Goal: Task Accomplishment & Management: Complete application form

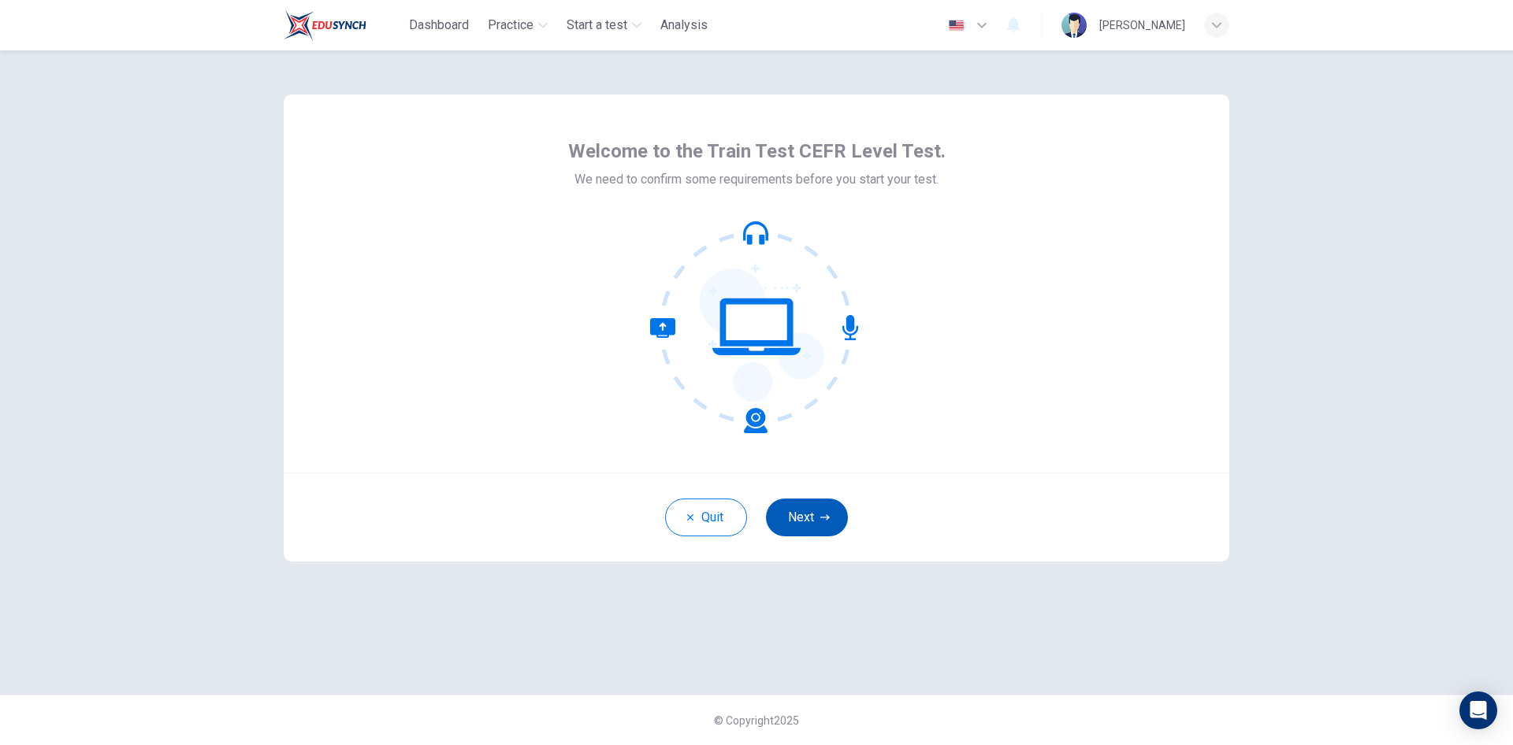
click at [798, 518] on button "Next" at bounding box center [807, 518] width 82 height 38
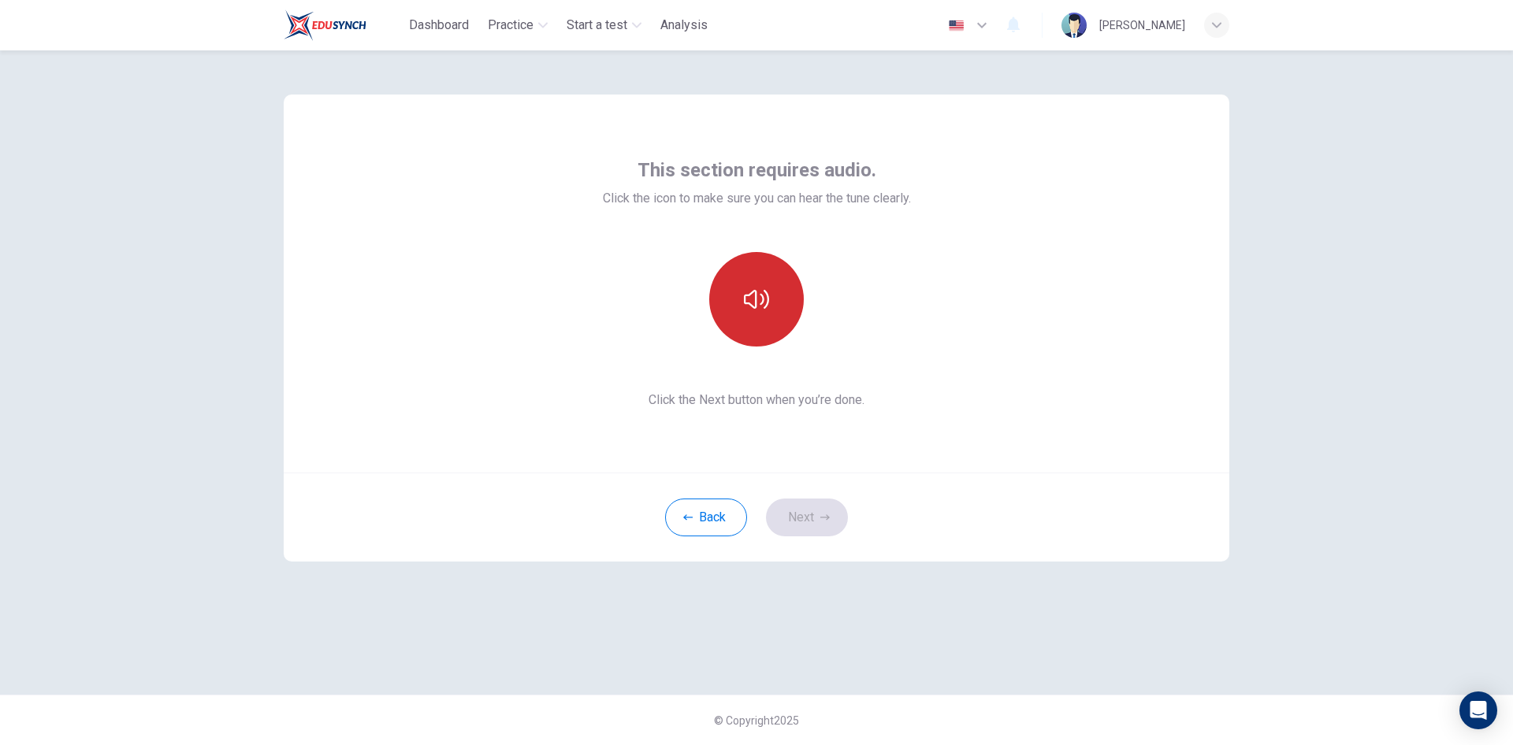
click at [758, 303] on icon "button" at bounding box center [756, 299] width 25 height 25
click at [811, 514] on button "Next" at bounding box center [807, 518] width 82 height 38
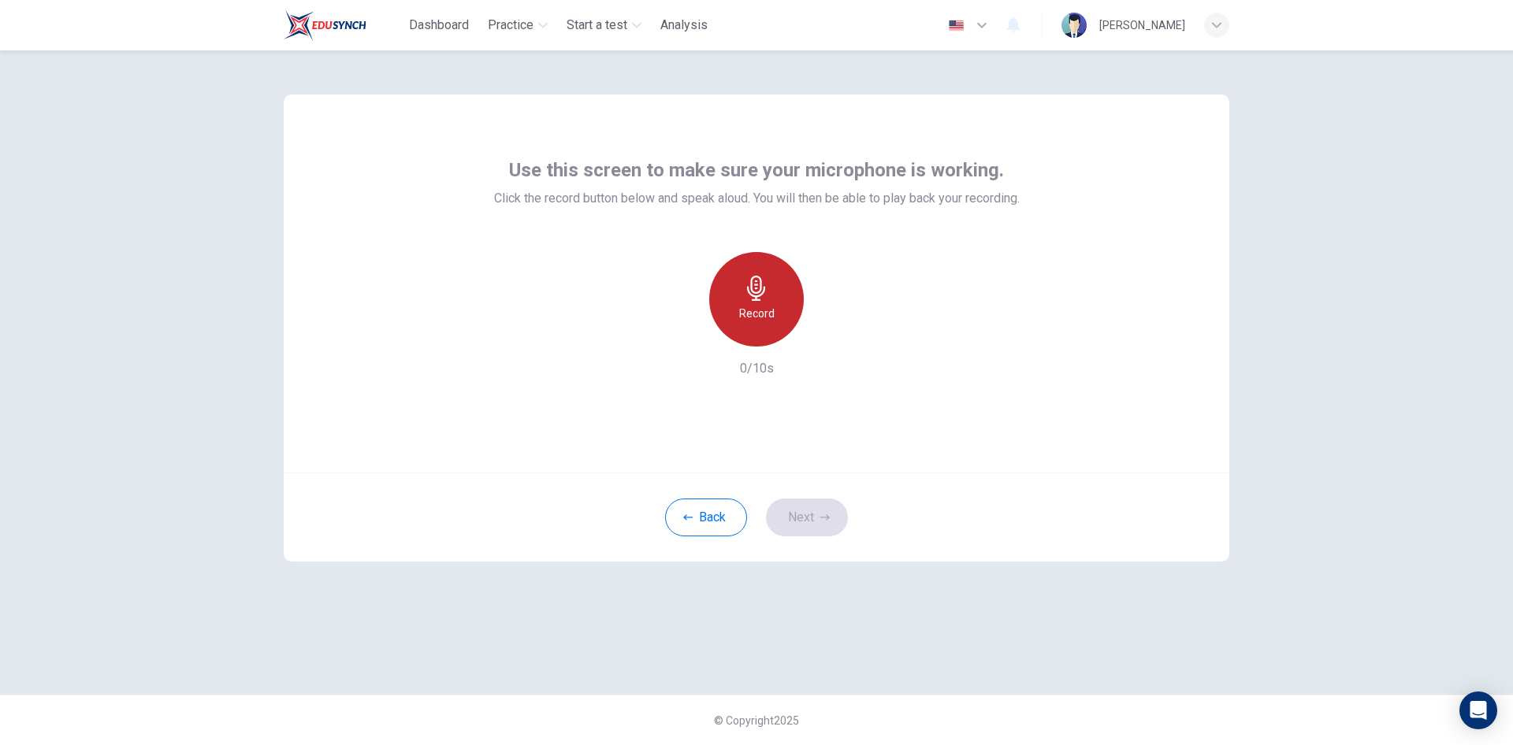
click at [758, 319] on h6 "Record" at bounding box center [756, 313] width 35 height 19
click at [756, 318] on h6 "Stop" at bounding box center [757, 313] width 24 height 19
click at [763, 290] on icon "button" at bounding box center [756, 288] width 25 height 25
click at [815, 523] on button "Next" at bounding box center [807, 518] width 82 height 38
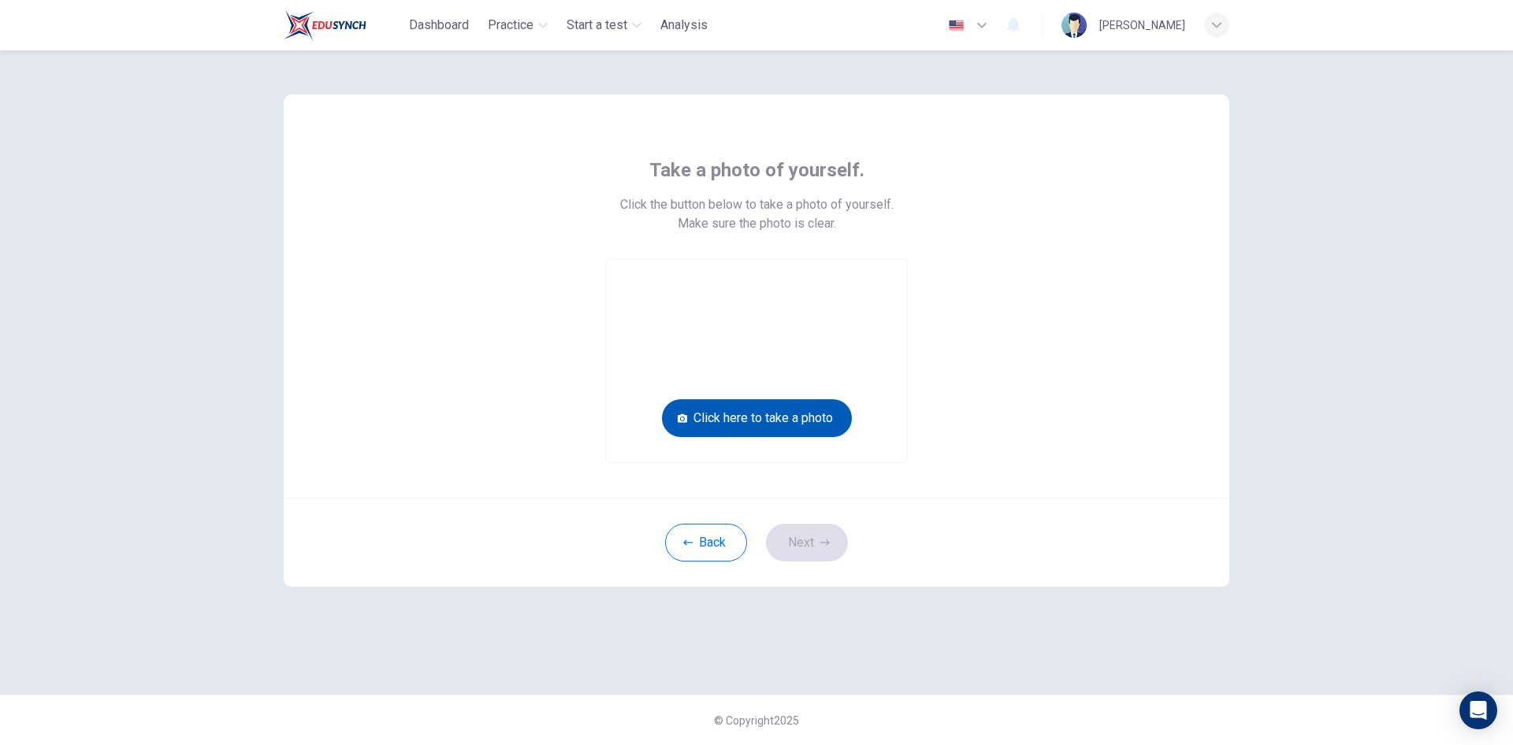
click at [778, 419] on button "Click here to take a photo" at bounding box center [757, 419] width 190 height 38
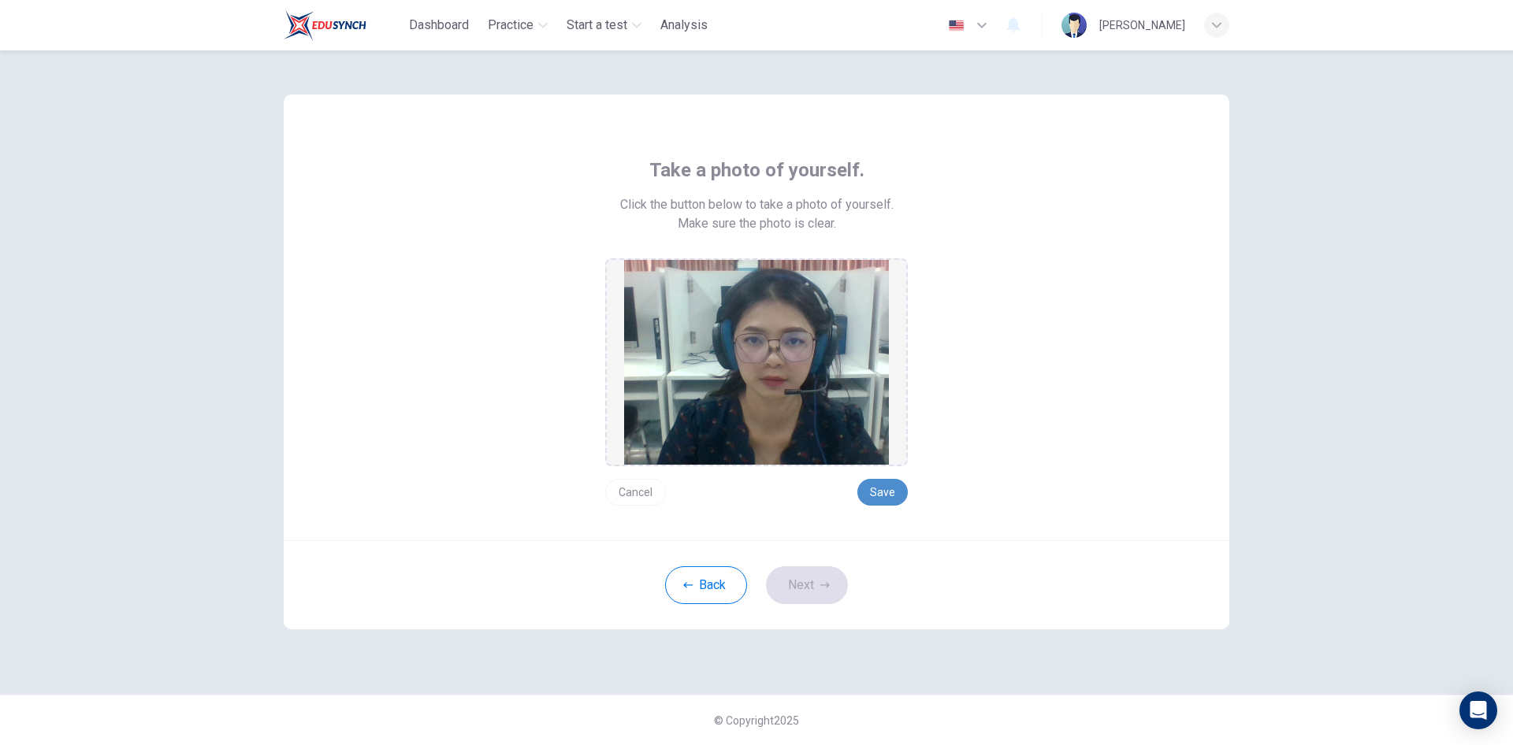
click at [879, 496] on button "Save" at bounding box center [882, 492] width 50 height 27
click at [801, 576] on button "Next" at bounding box center [807, 586] width 82 height 38
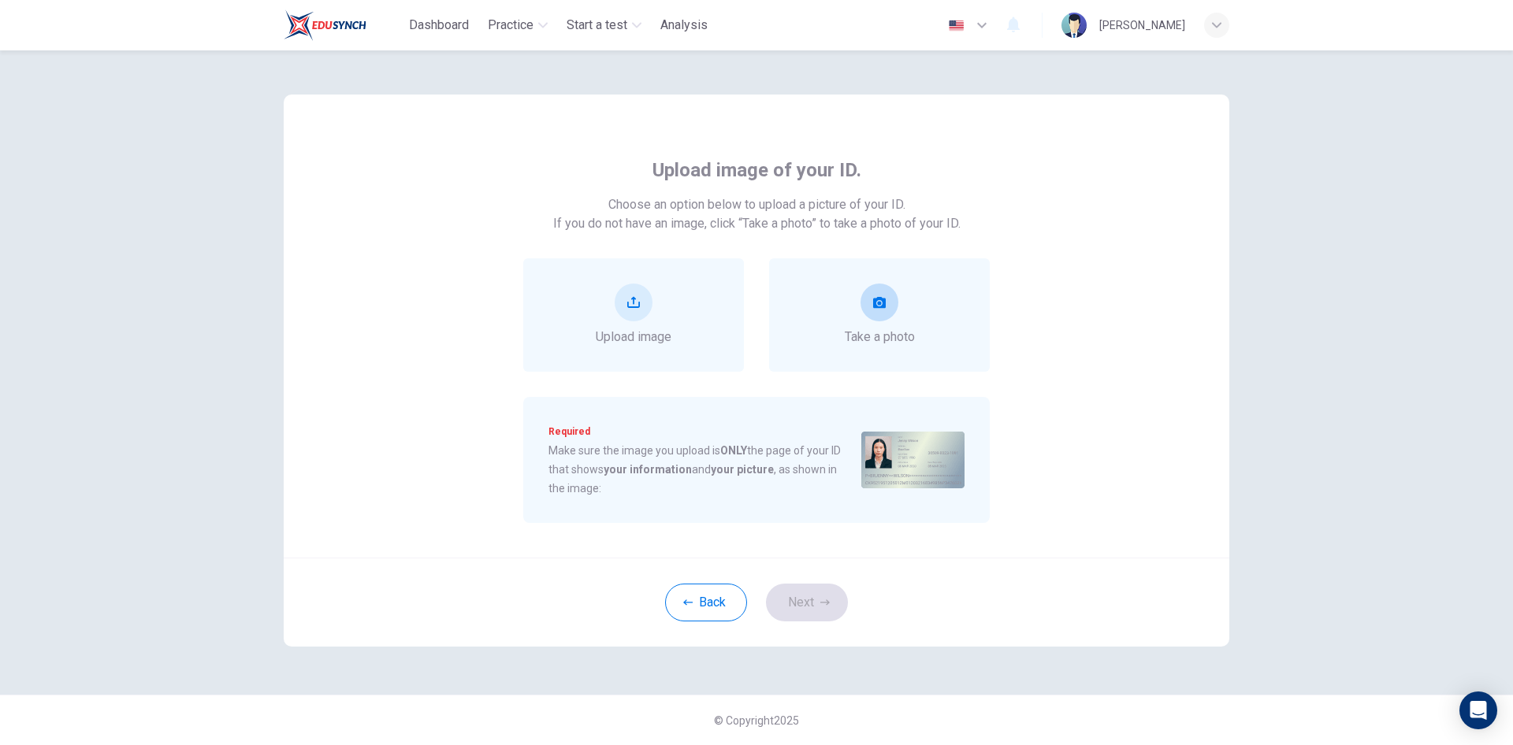
click at [877, 335] on span "Take a photo" at bounding box center [880, 337] width 70 height 19
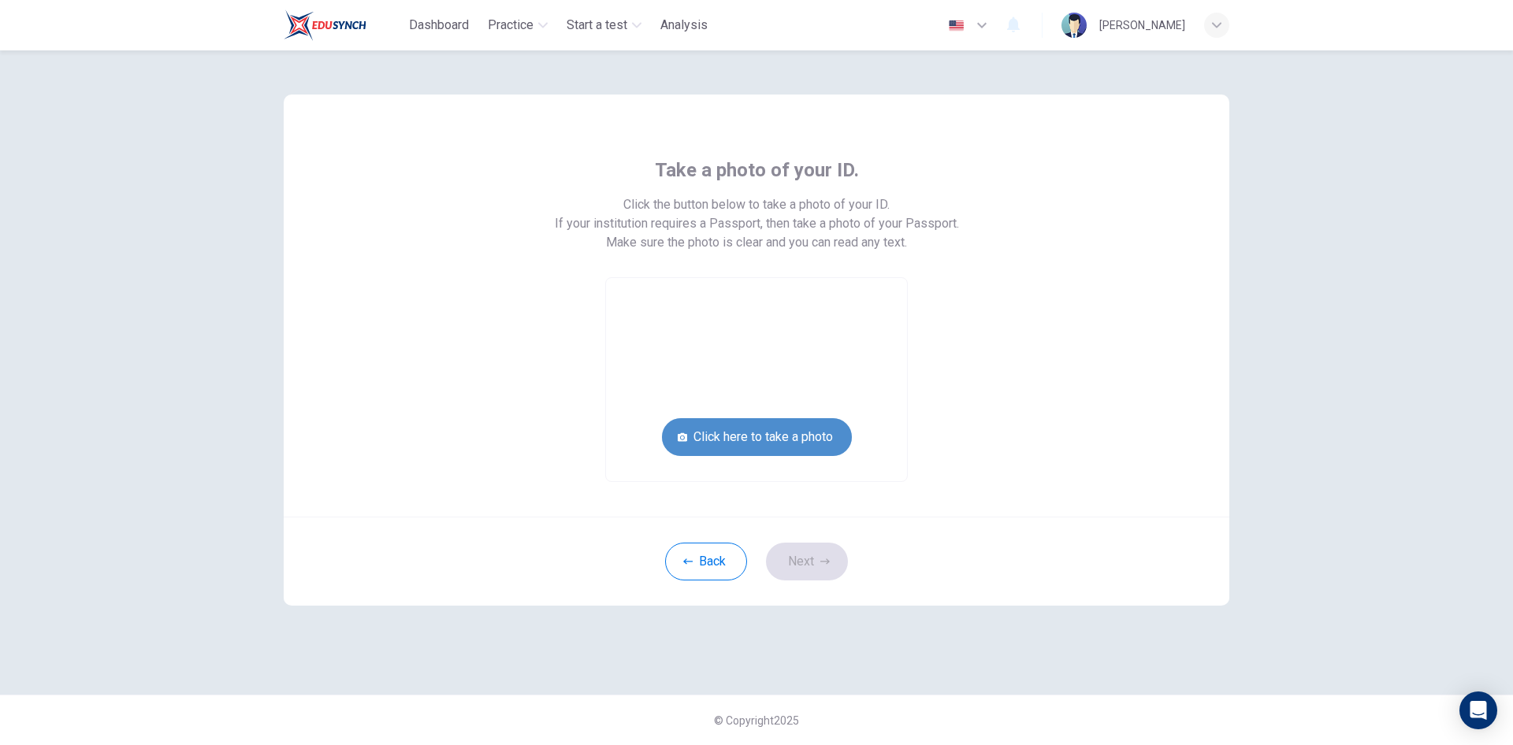
click at [783, 439] on button "Click here to take a photo" at bounding box center [757, 437] width 190 height 38
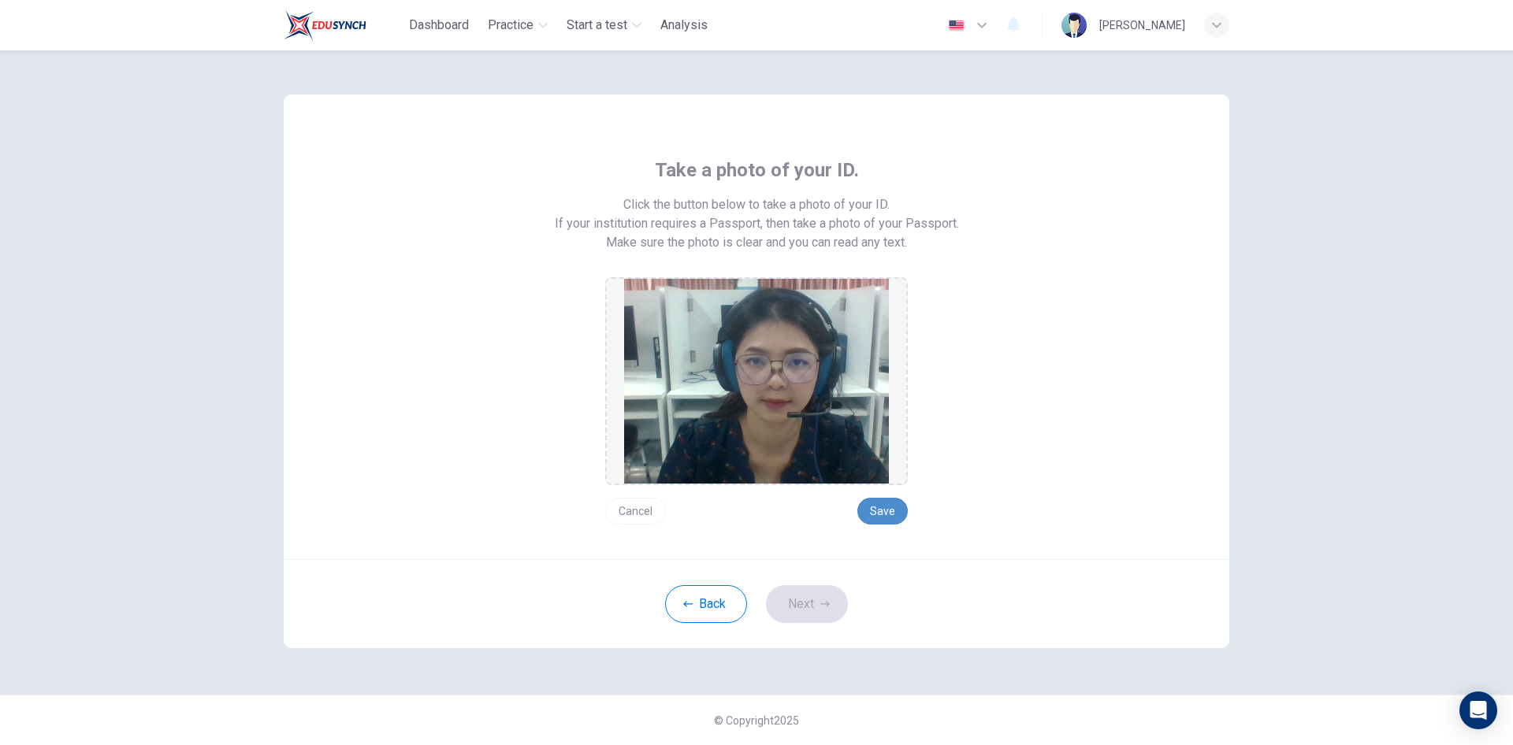
click at [883, 507] on button "Save" at bounding box center [882, 511] width 50 height 27
click at [810, 595] on button "Next" at bounding box center [807, 604] width 82 height 38
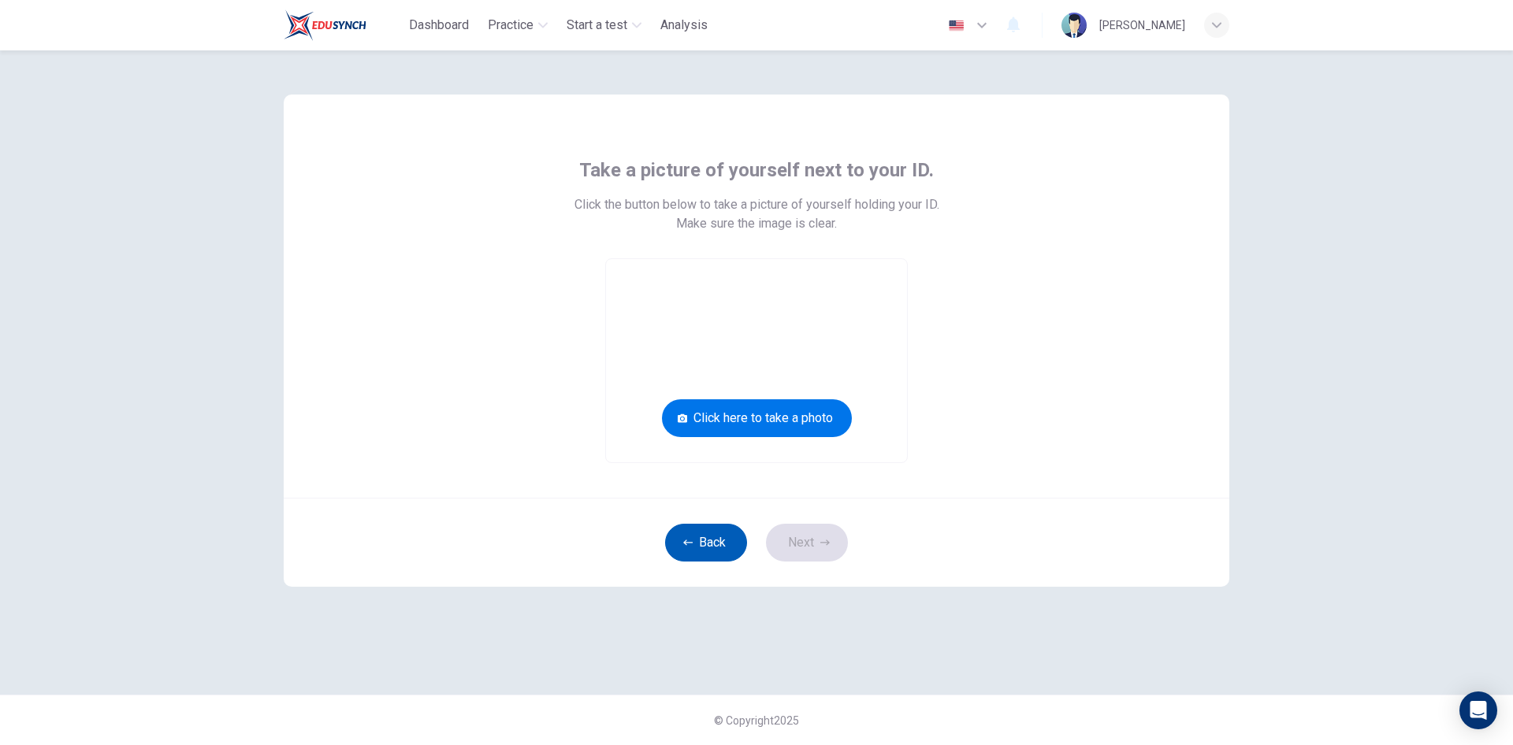
click at [703, 542] on button "Back" at bounding box center [706, 543] width 82 height 38
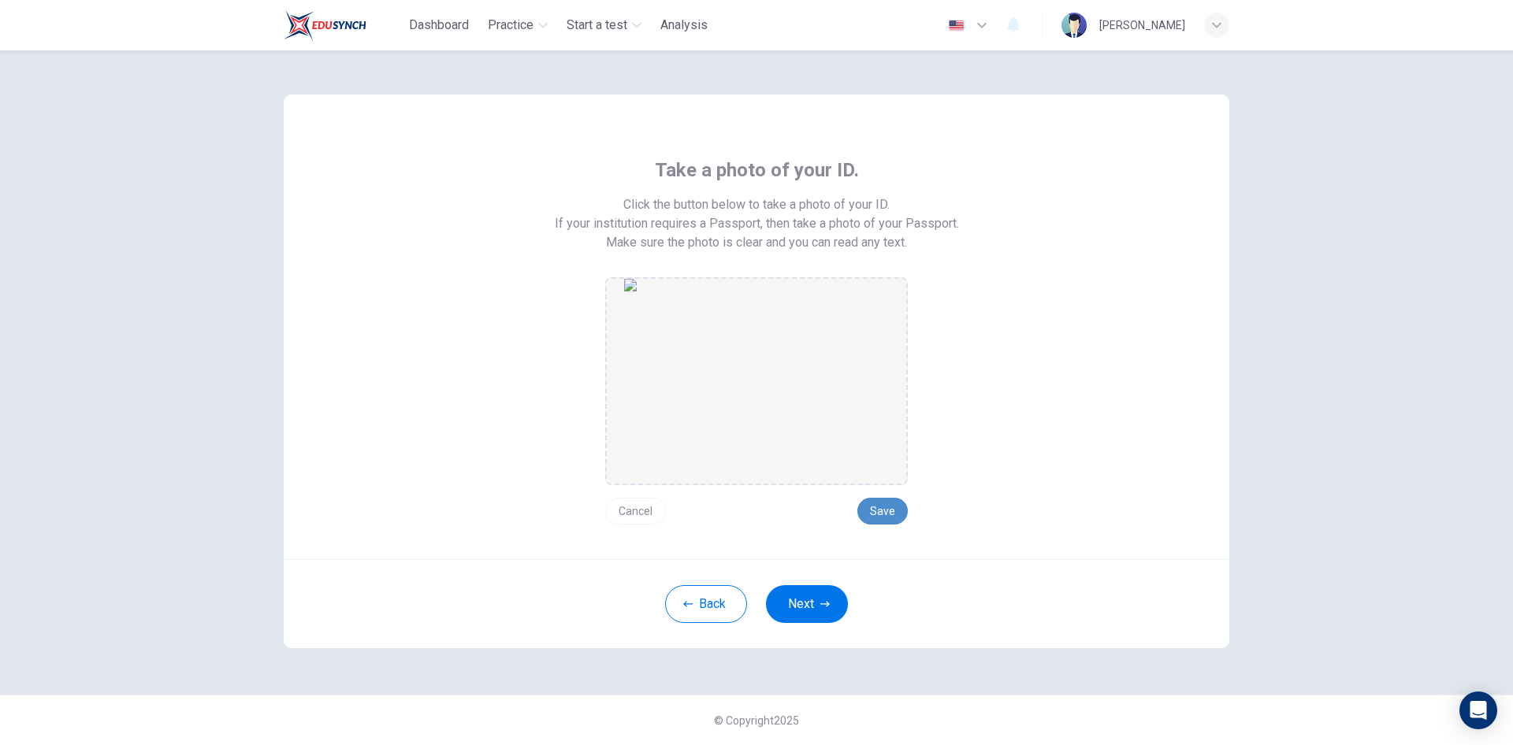
click at [890, 509] on button "Save" at bounding box center [882, 511] width 50 height 27
click at [790, 600] on button "Next" at bounding box center [807, 604] width 82 height 38
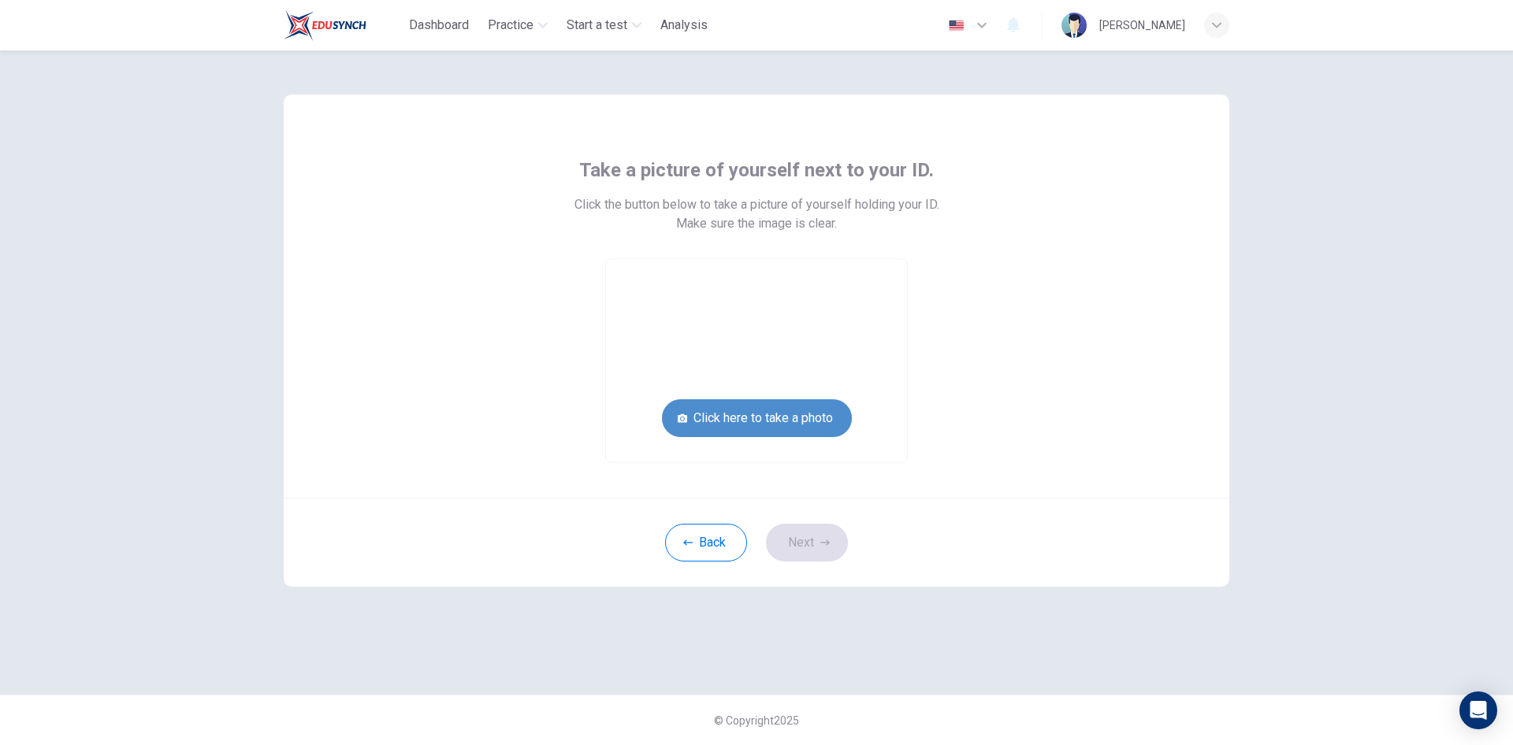
click at [711, 414] on button "Click here to take a photo" at bounding box center [757, 419] width 190 height 38
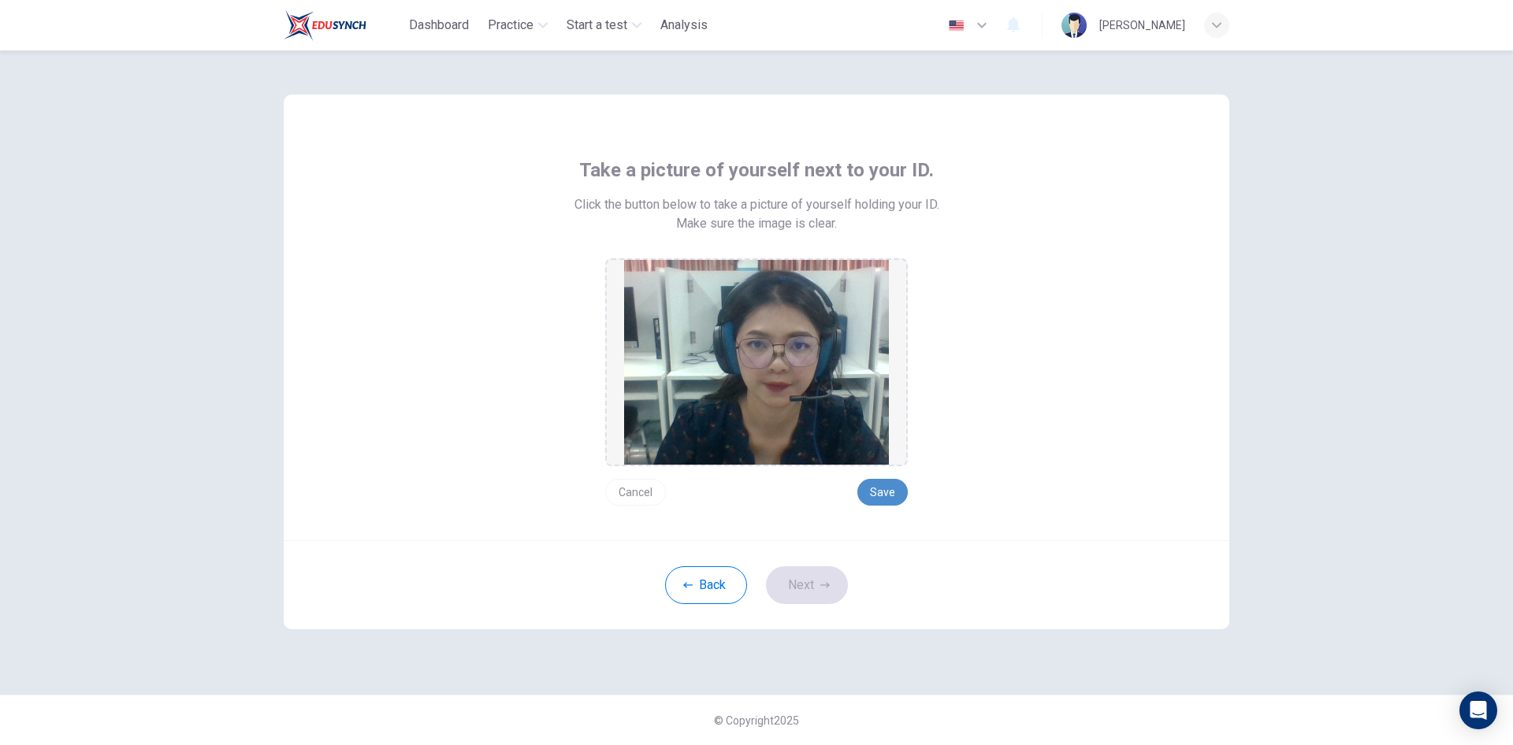
click at [893, 496] on button "Save" at bounding box center [882, 492] width 50 height 27
click at [811, 583] on button "Next" at bounding box center [807, 586] width 82 height 38
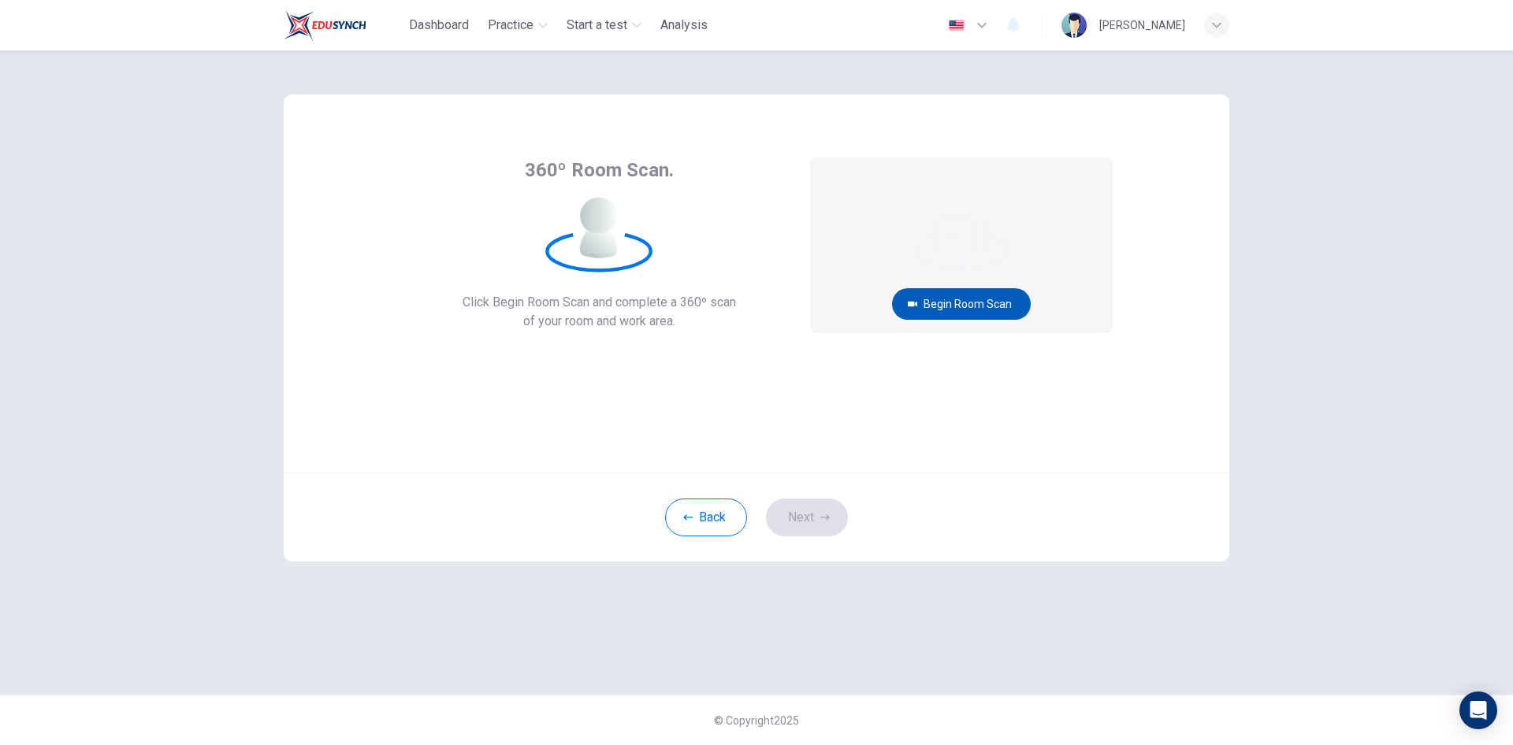
click at [946, 303] on button "Begin Room Scan" at bounding box center [961, 304] width 139 height 32
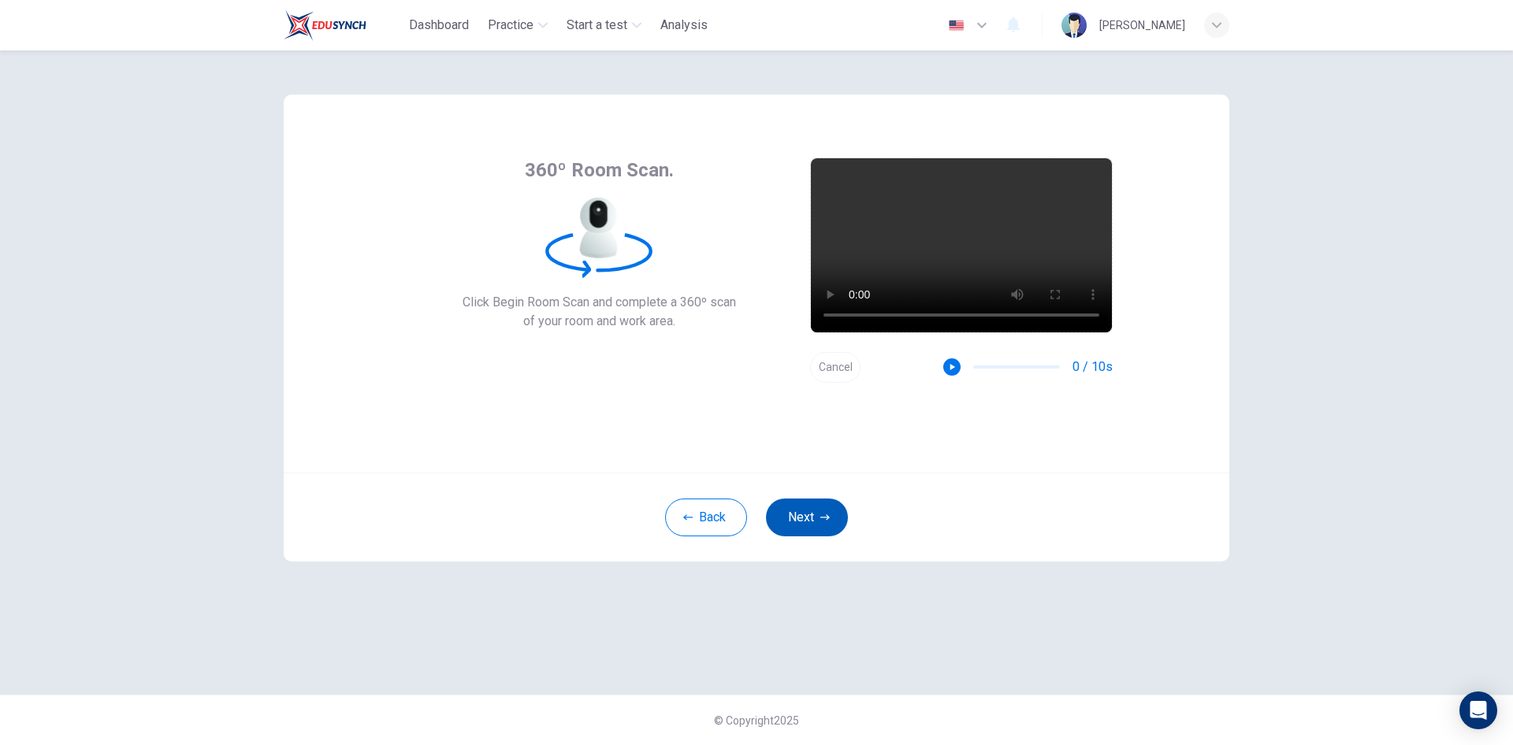
click at [808, 512] on button "Next" at bounding box center [807, 518] width 82 height 38
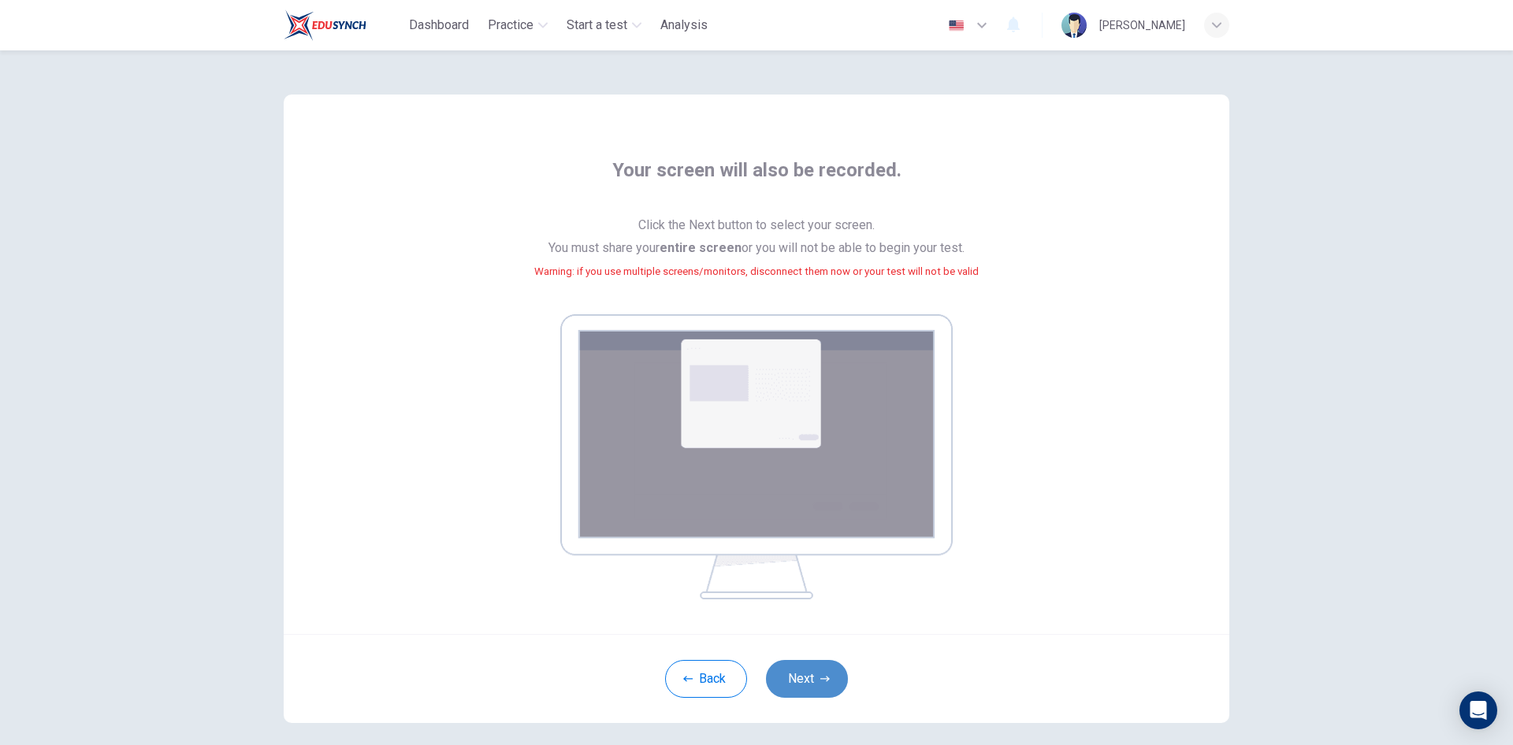
click at [801, 679] on button "Next" at bounding box center [807, 679] width 82 height 38
click at [785, 675] on button "Next" at bounding box center [807, 679] width 82 height 38
click at [802, 689] on button "Next" at bounding box center [807, 679] width 82 height 38
click at [820, 675] on icon "button" at bounding box center [824, 679] width 9 height 9
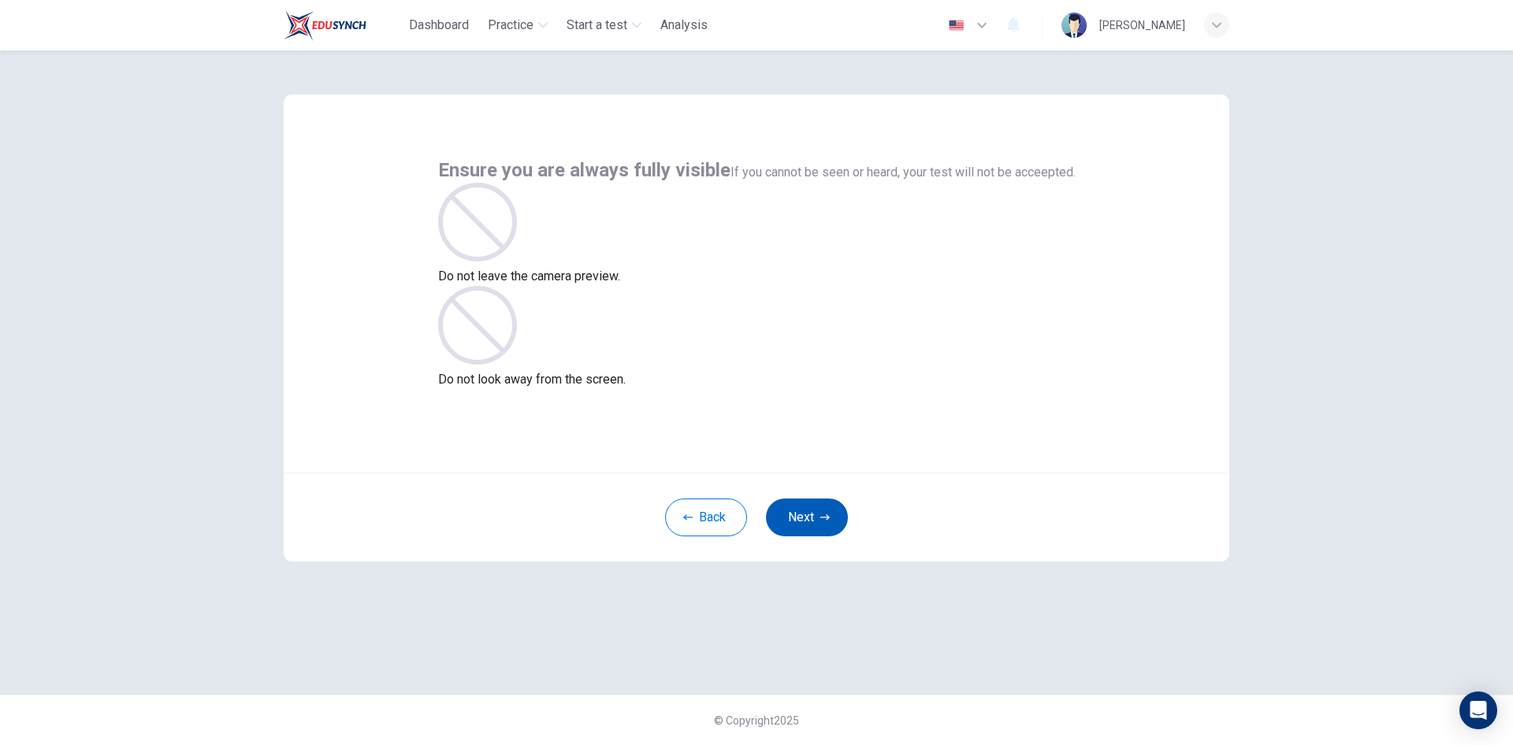
click at [806, 518] on button "Next" at bounding box center [807, 518] width 82 height 38
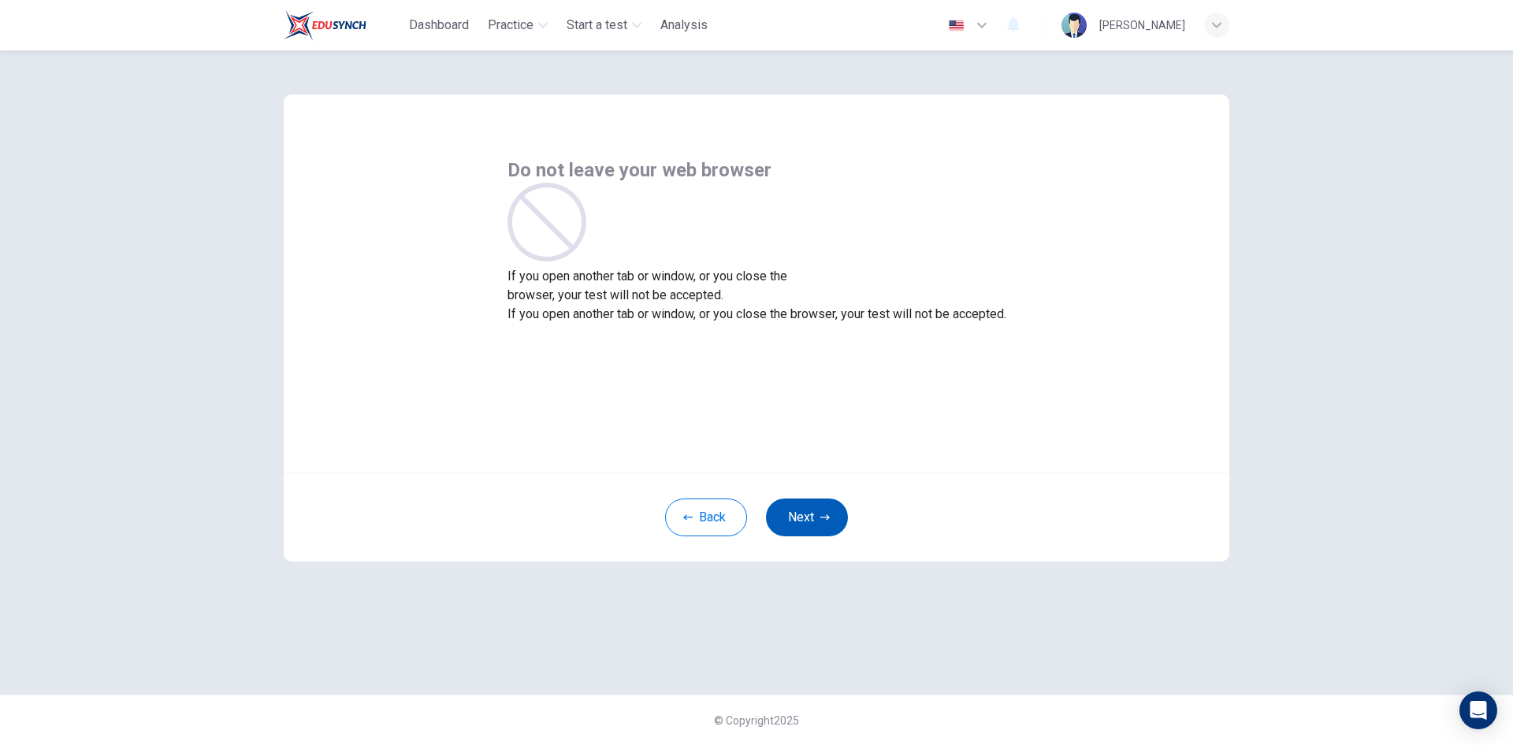
click at [806, 518] on button "Next" at bounding box center [807, 518] width 82 height 38
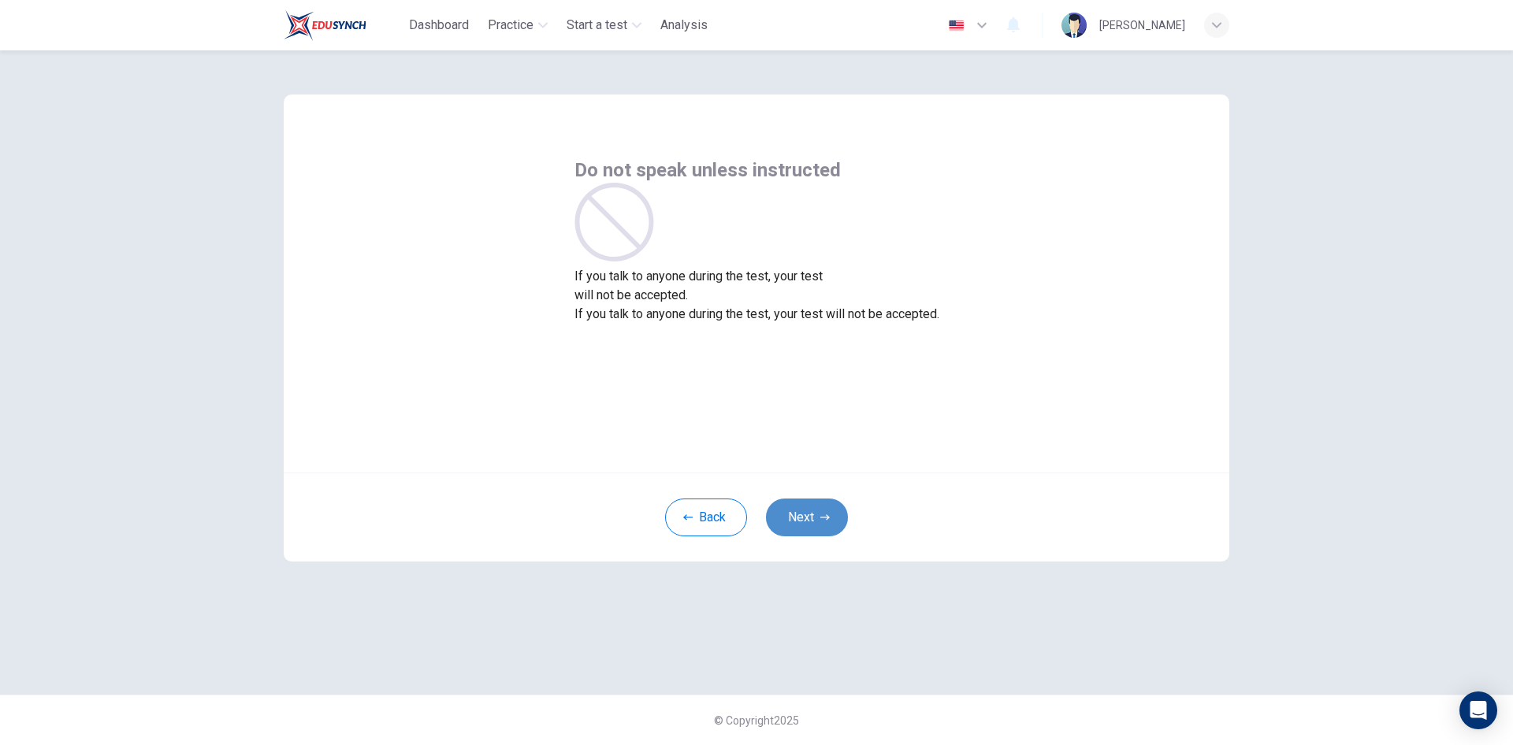
click at [806, 518] on button "Next" at bounding box center [807, 518] width 82 height 38
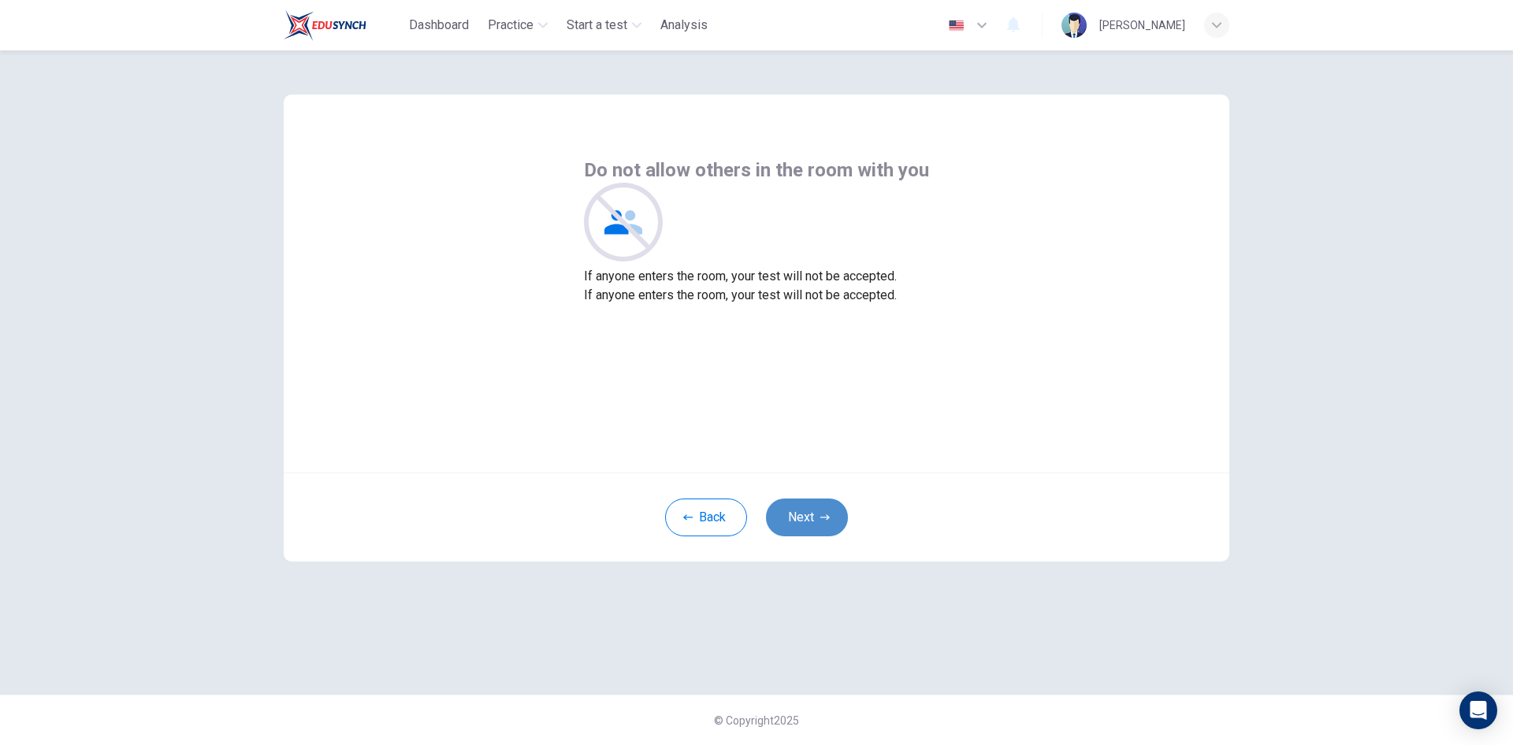
click at [806, 518] on button "Next" at bounding box center [807, 518] width 82 height 38
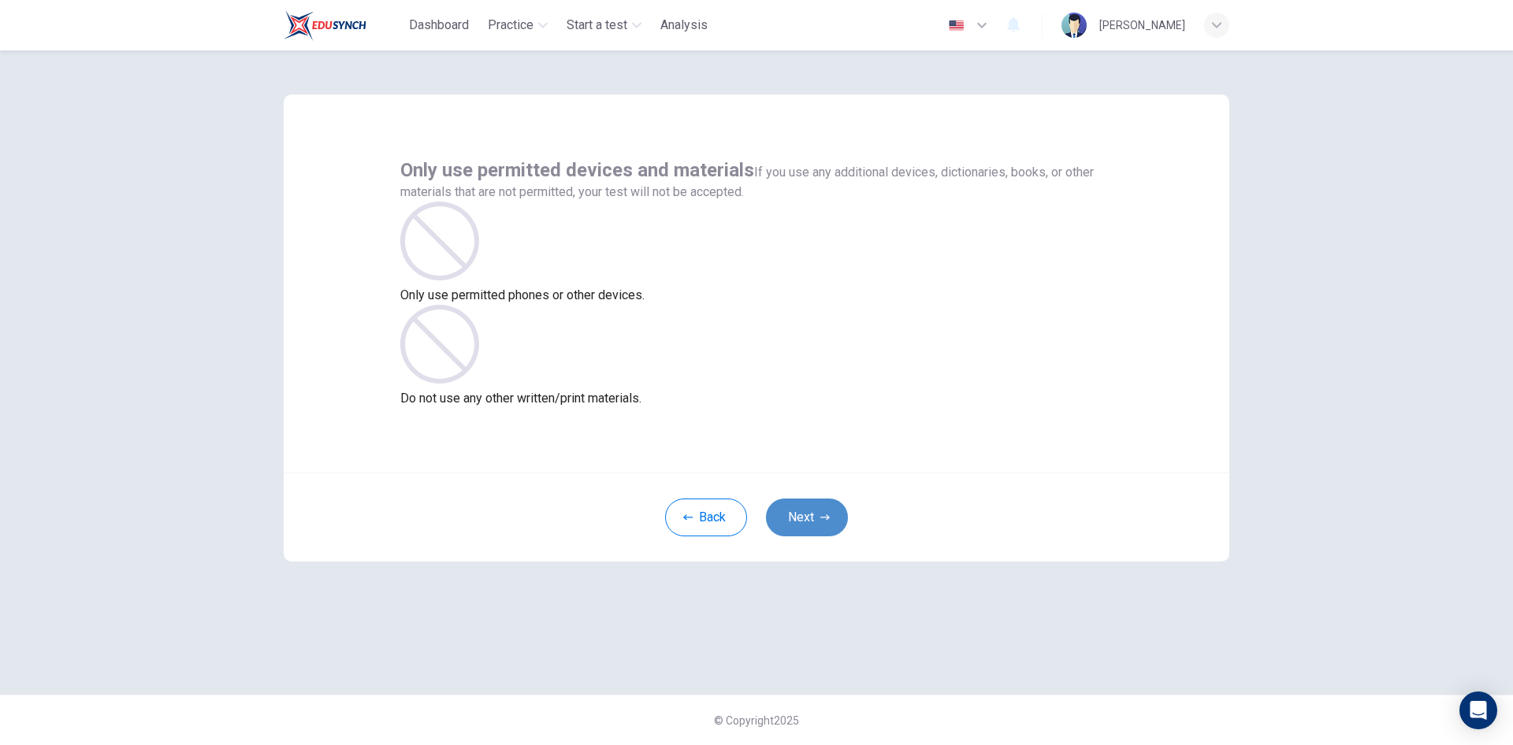
click at [806, 518] on button "Next" at bounding box center [807, 518] width 82 height 38
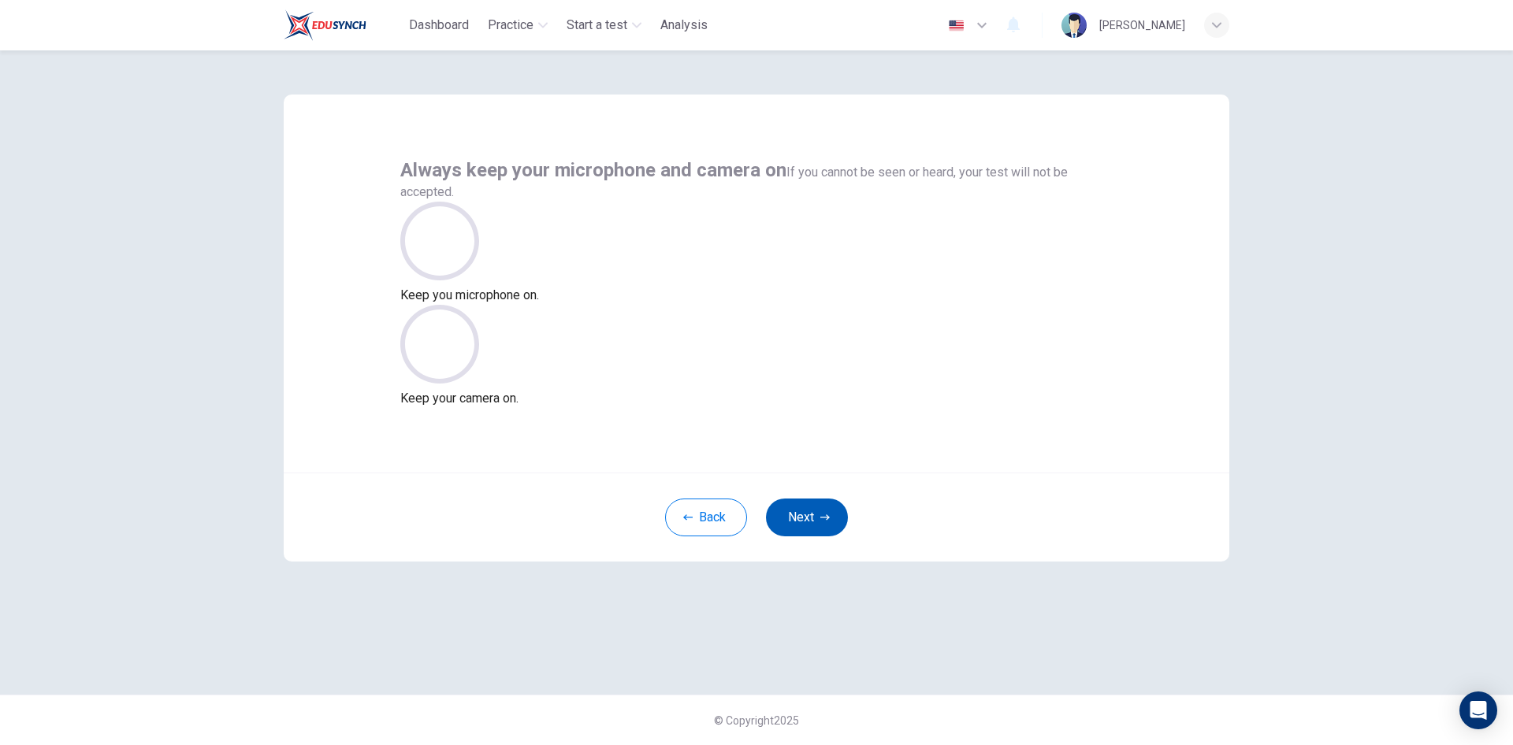
click at [806, 518] on button "Next" at bounding box center [807, 518] width 82 height 38
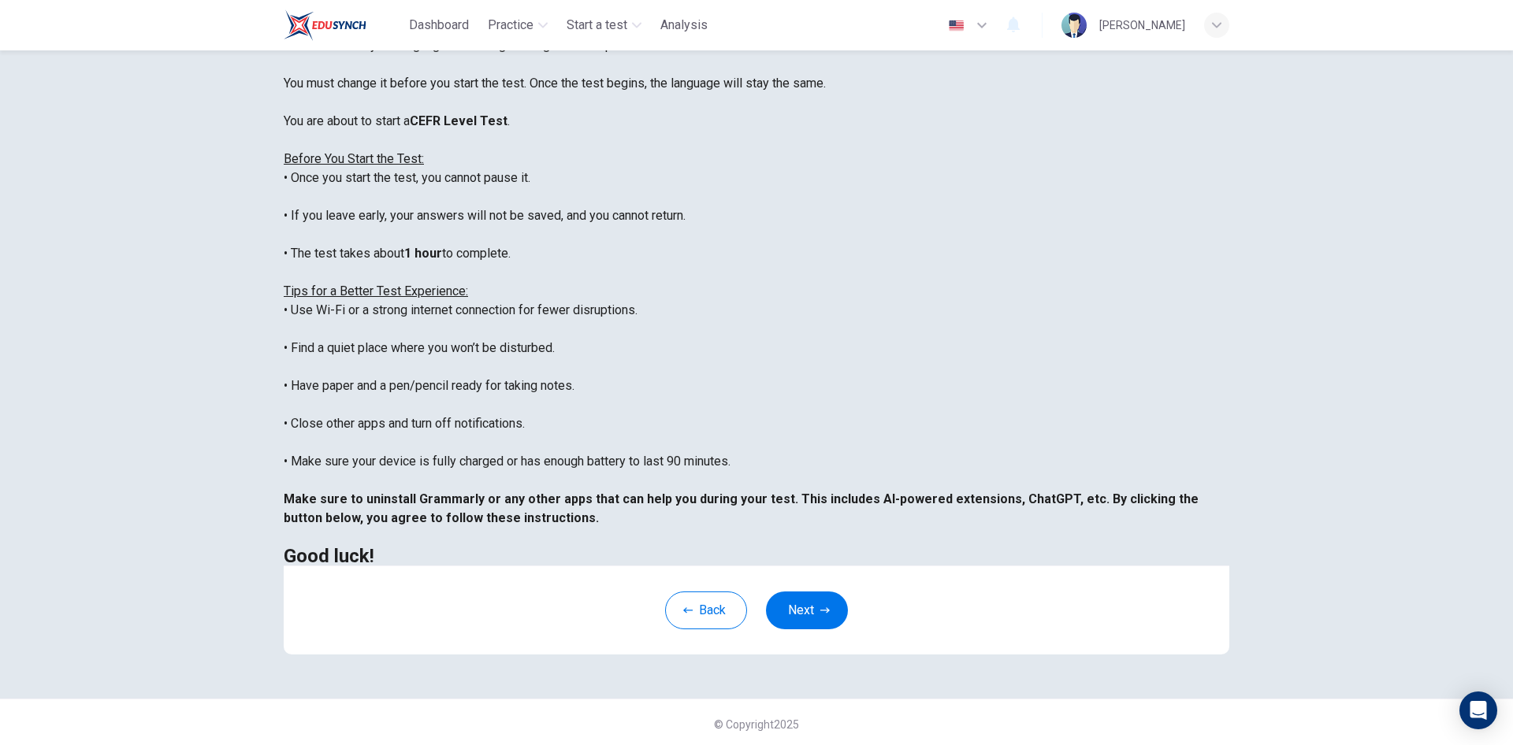
scroll to position [131, 0]
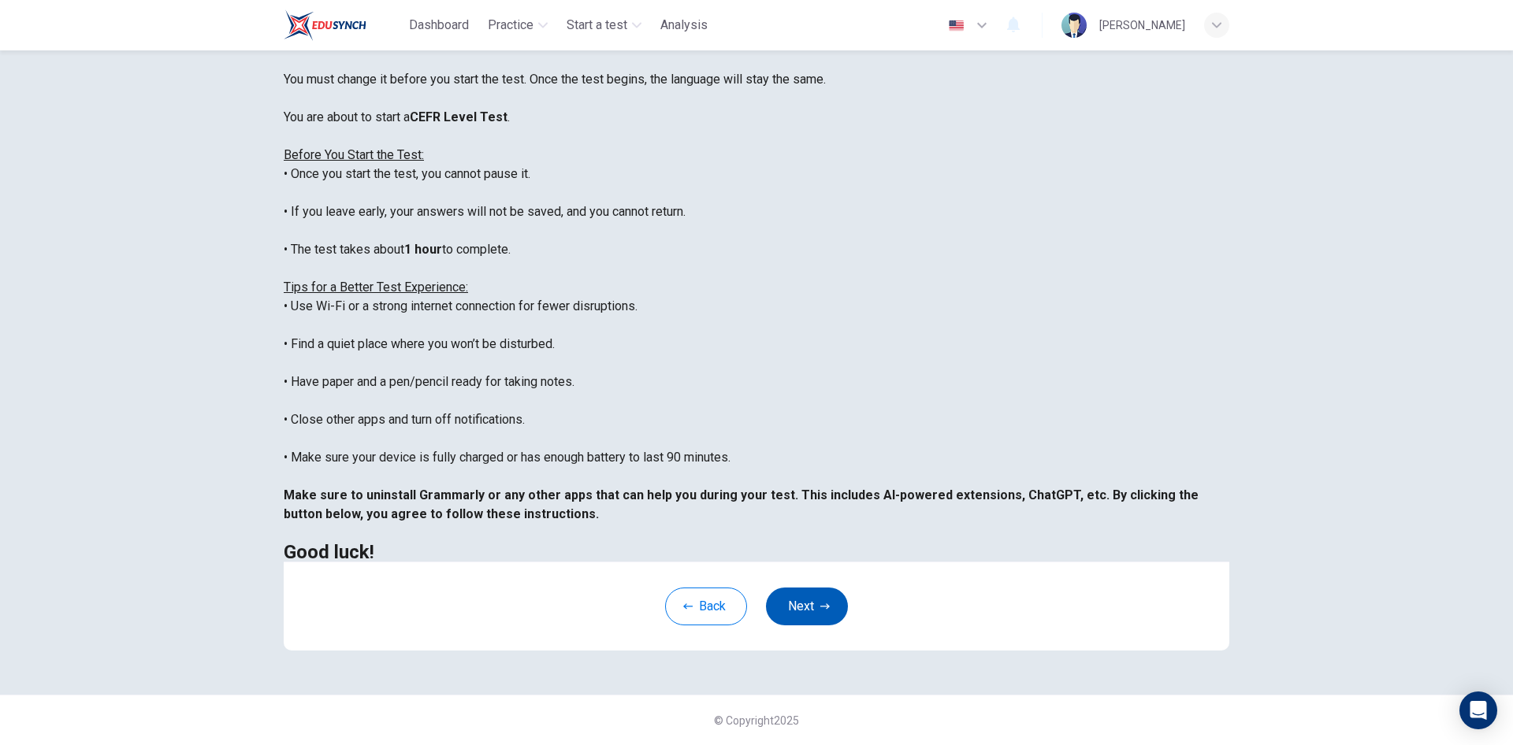
click at [814, 604] on button "Next" at bounding box center [807, 607] width 82 height 38
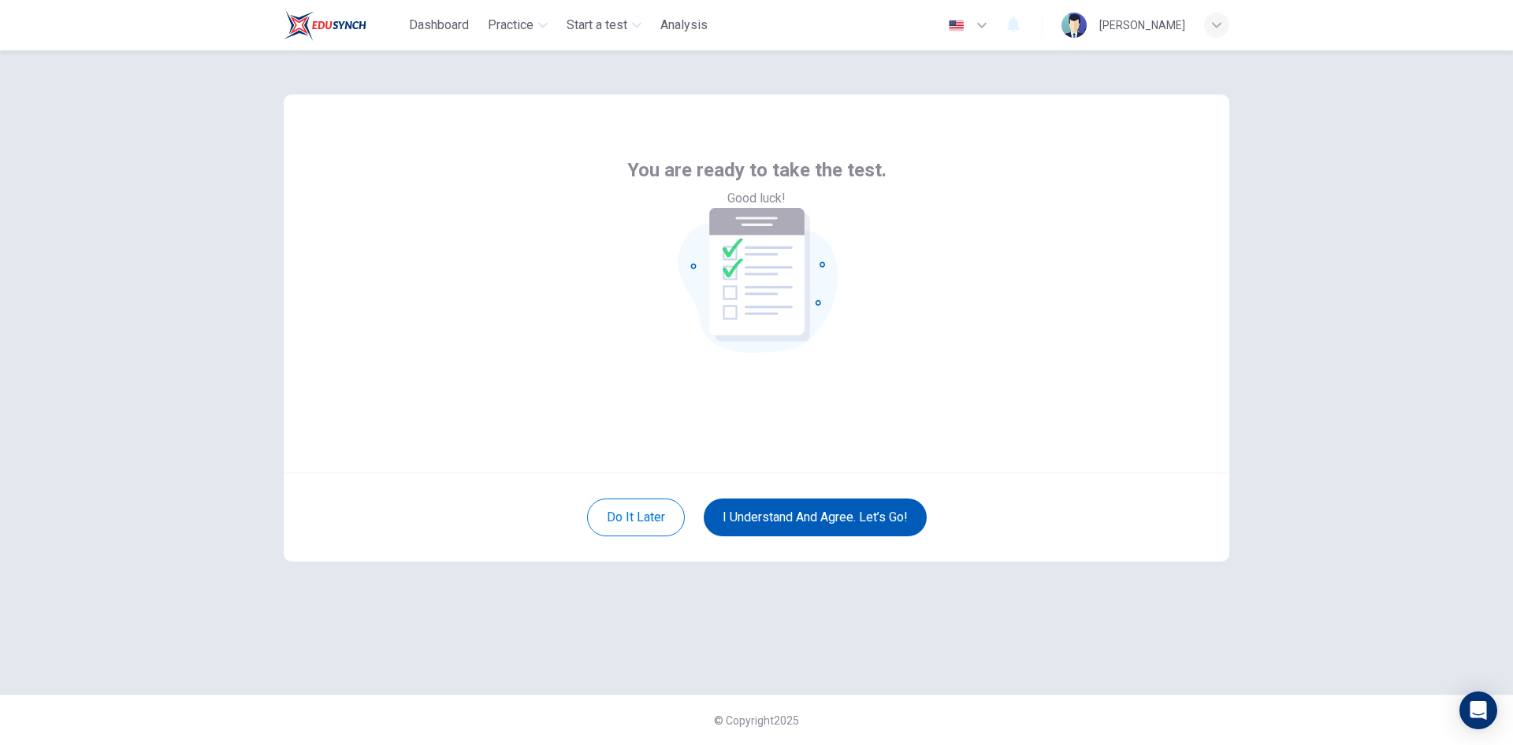
click at [876, 511] on button "I understand and agree. Let’s go!" at bounding box center [815, 518] width 223 height 38
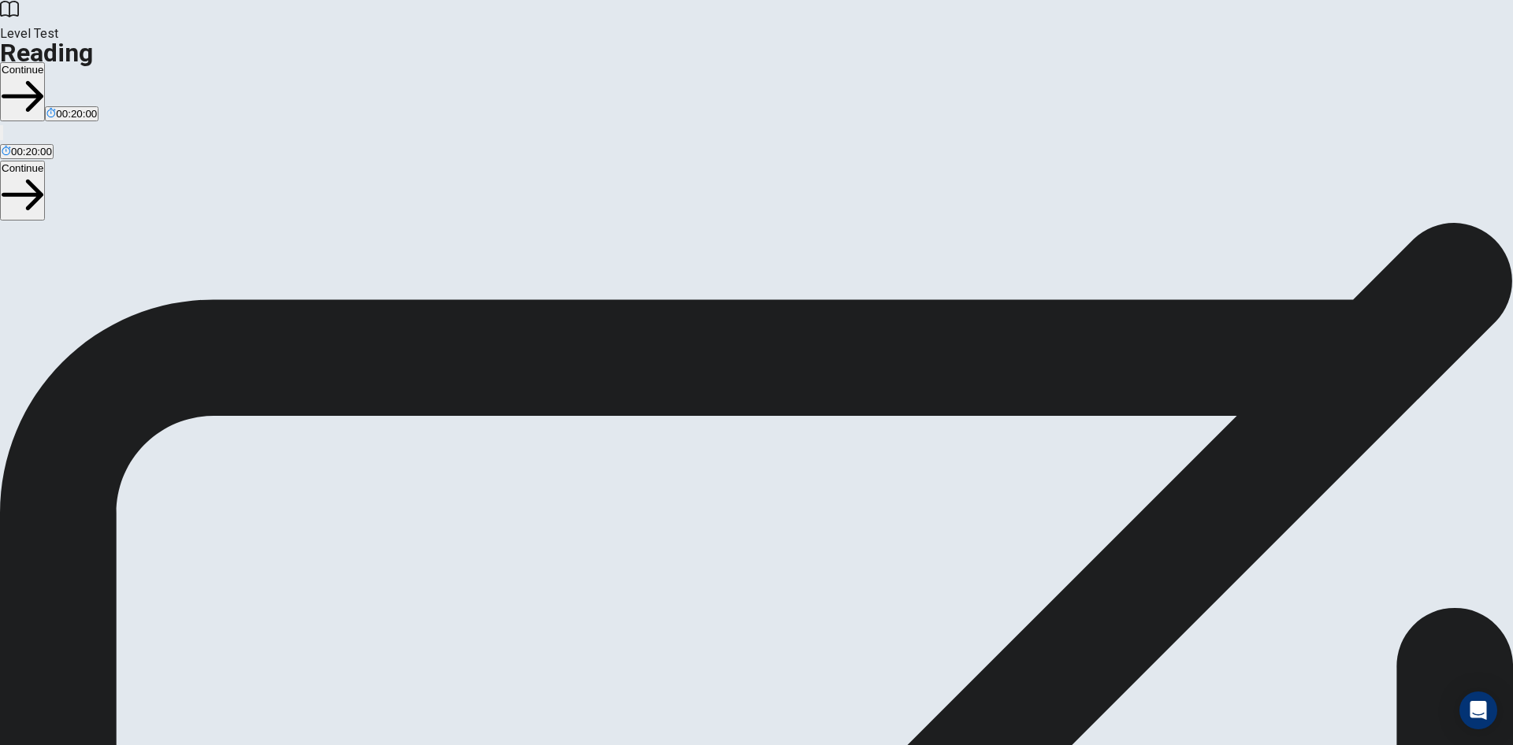
click at [45, 62] on button "Continue" at bounding box center [22, 91] width 45 height 59
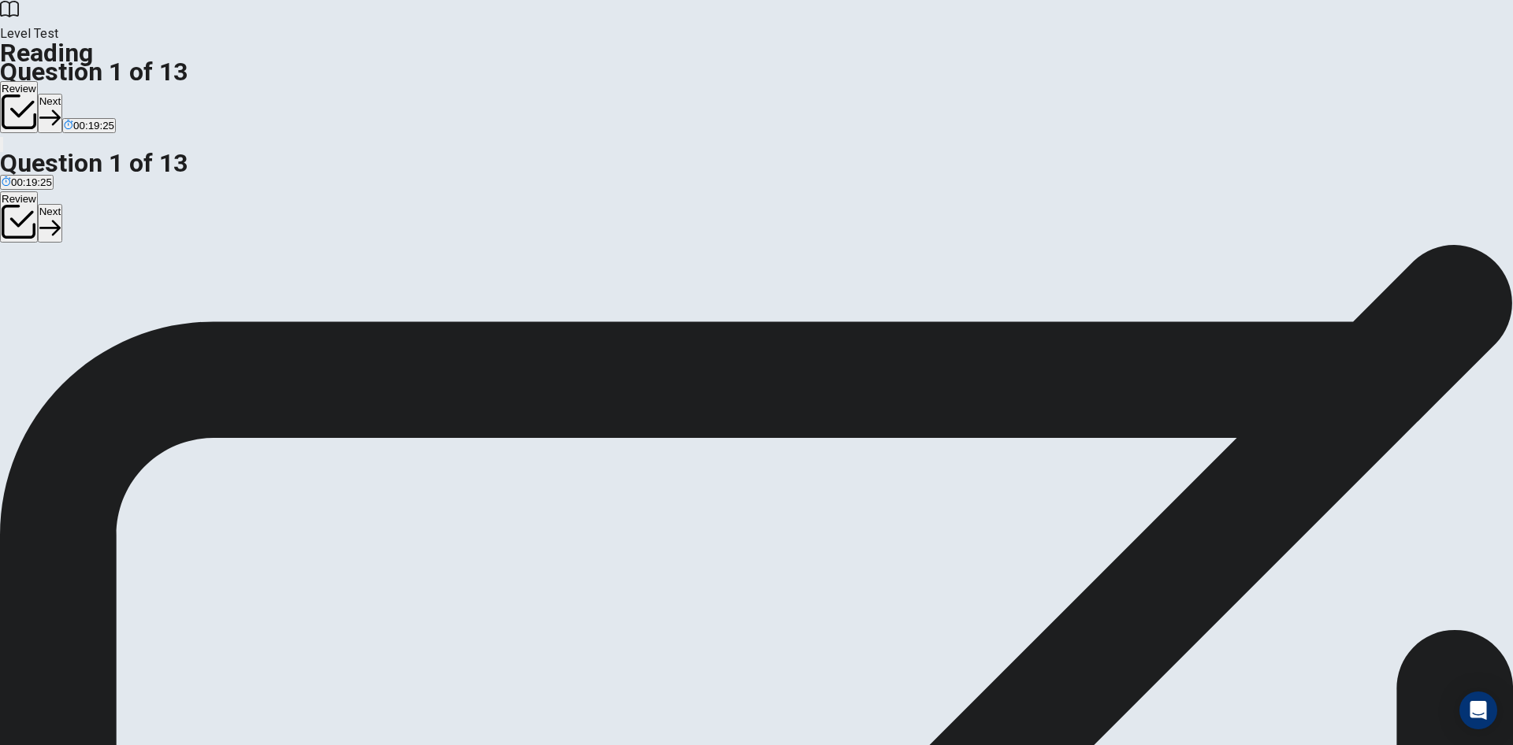
scroll to position [79, 0]
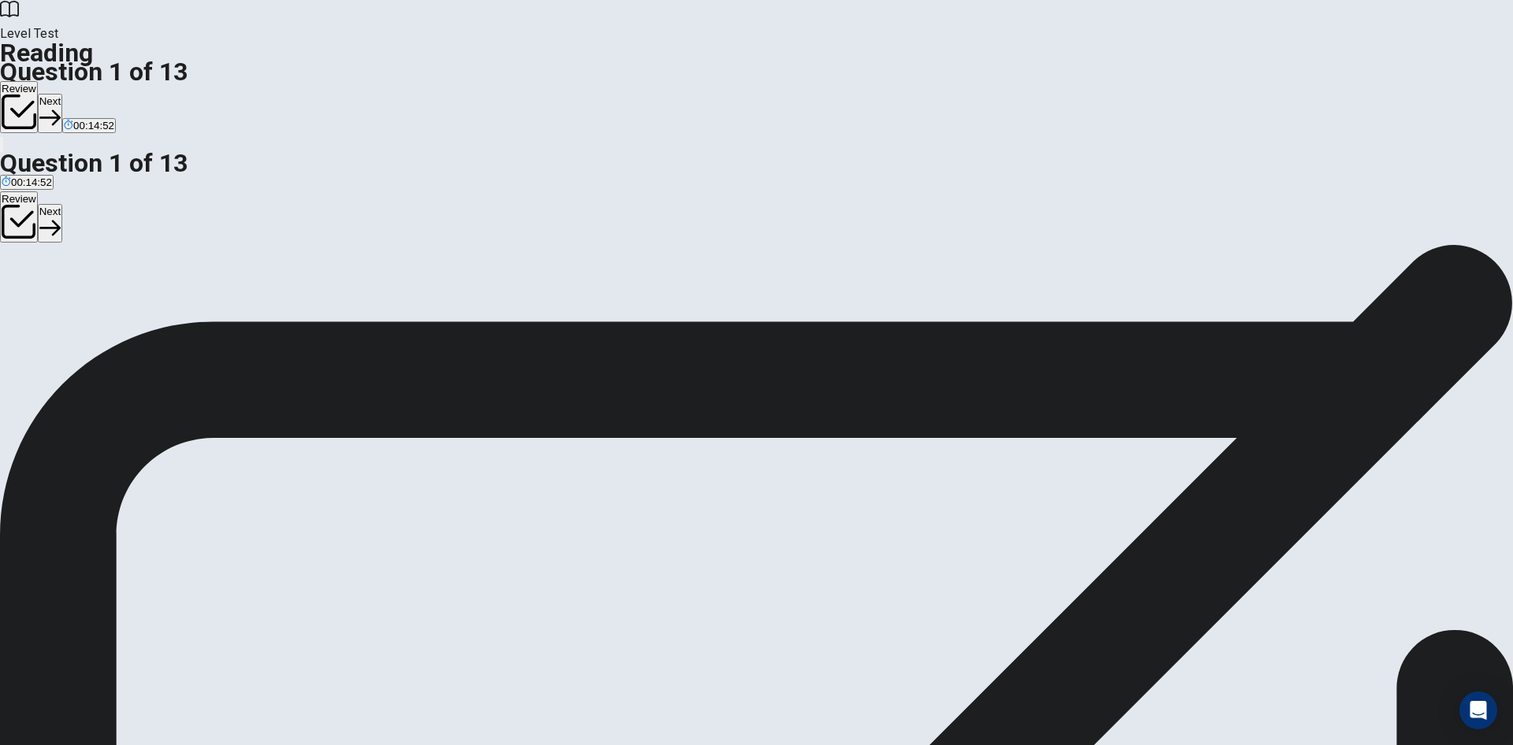
scroll to position [214, 0]
click at [62, 94] on button "Next" at bounding box center [50, 113] width 24 height 39
click at [378, 314] on span "The brain is very active, and most dreams occur." at bounding box center [265, 320] width 226 height 12
click at [88, 94] on button "Next" at bounding box center [76, 113] width 24 height 39
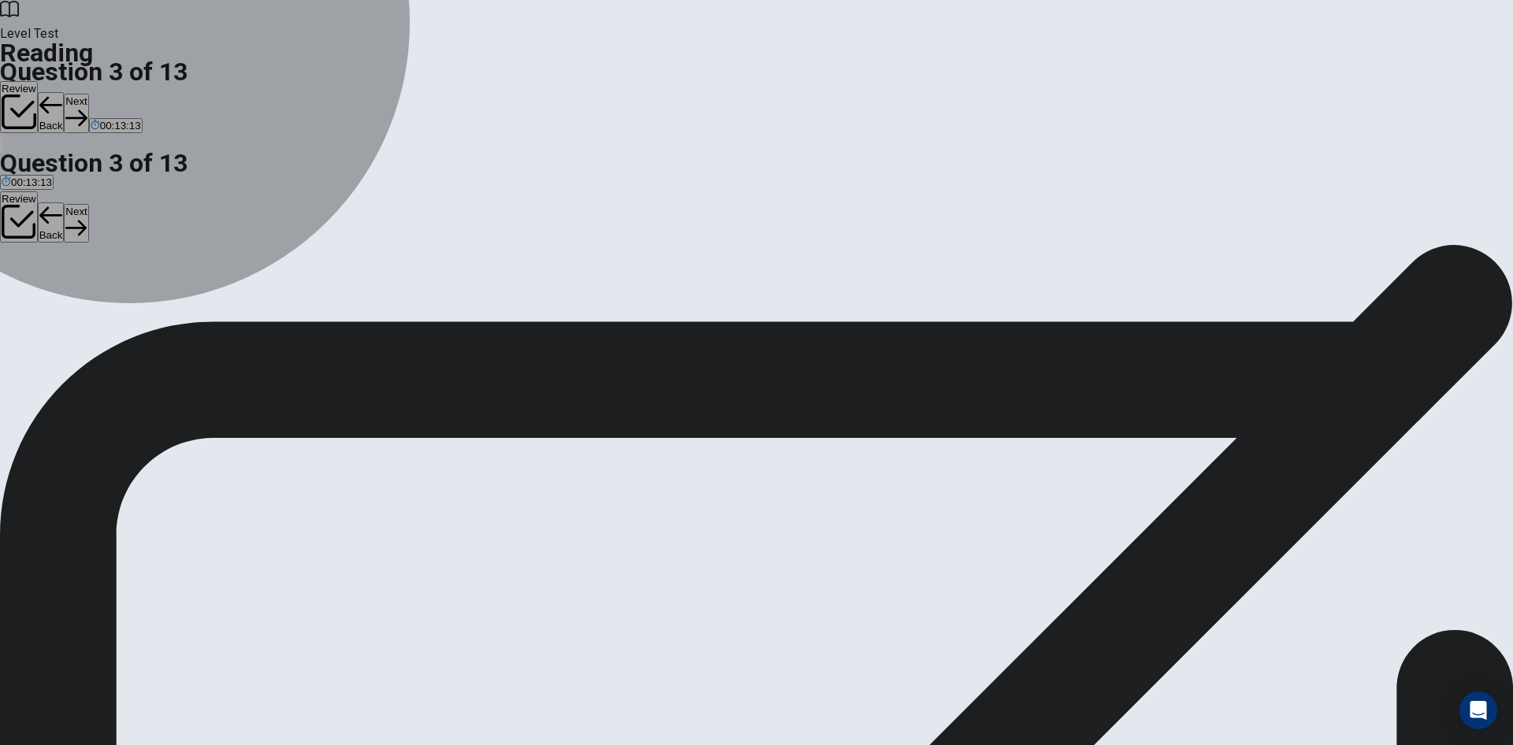
click at [239, 314] on span "To feel rested and stay healthy." at bounding box center [166, 320] width 145 height 12
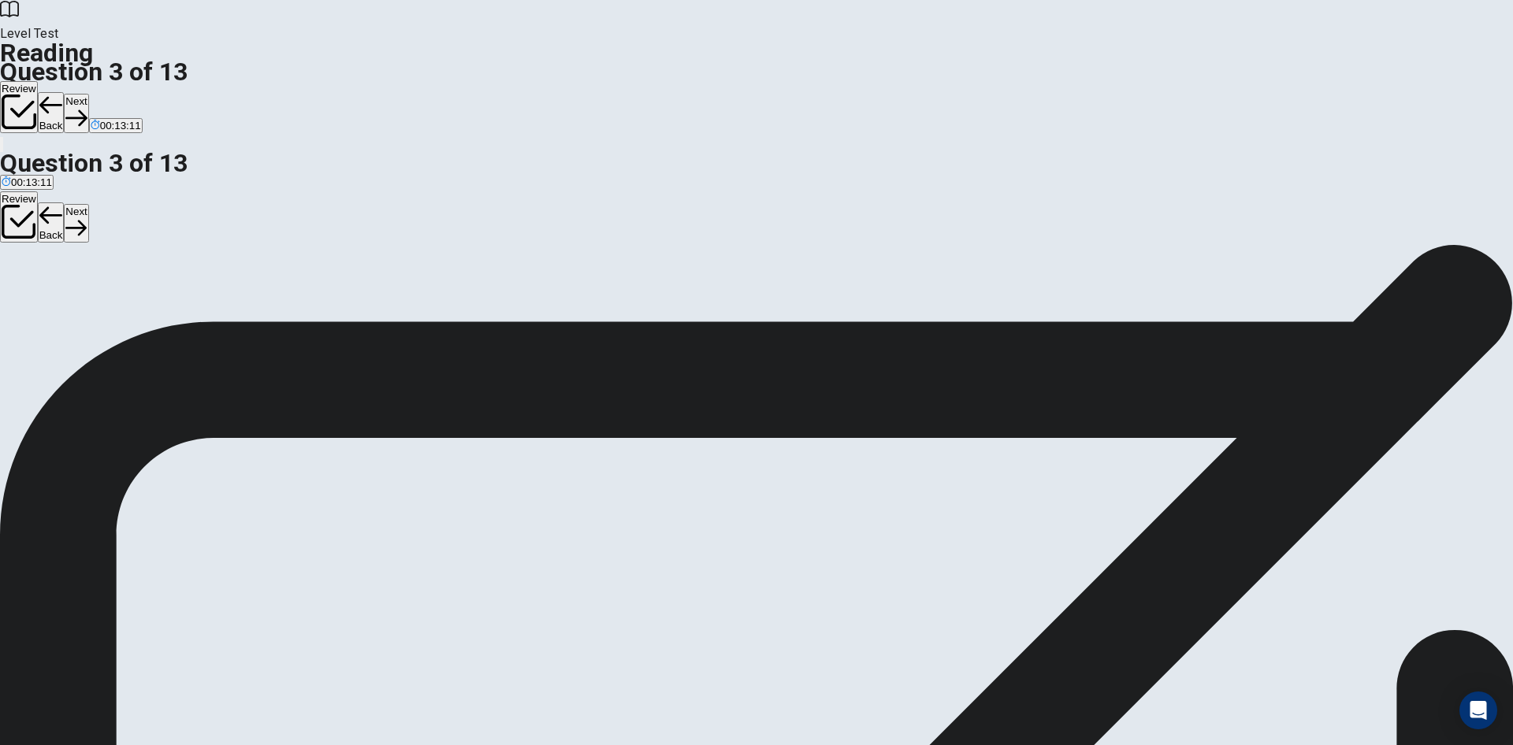
click at [88, 94] on button "Next" at bounding box center [76, 113] width 24 height 39
click at [115, 320] on button "C repair" at bounding box center [100, 314] width 30 height 27
drag, startPoint x: 1024, startPoint y: 35, endPoint x: 1035, endPoint y: 46, distance: 15.6
click at [1035, 81] on div "Review Back Next 00:13:03" at bounding box center [756, 117] width 1513 height 72
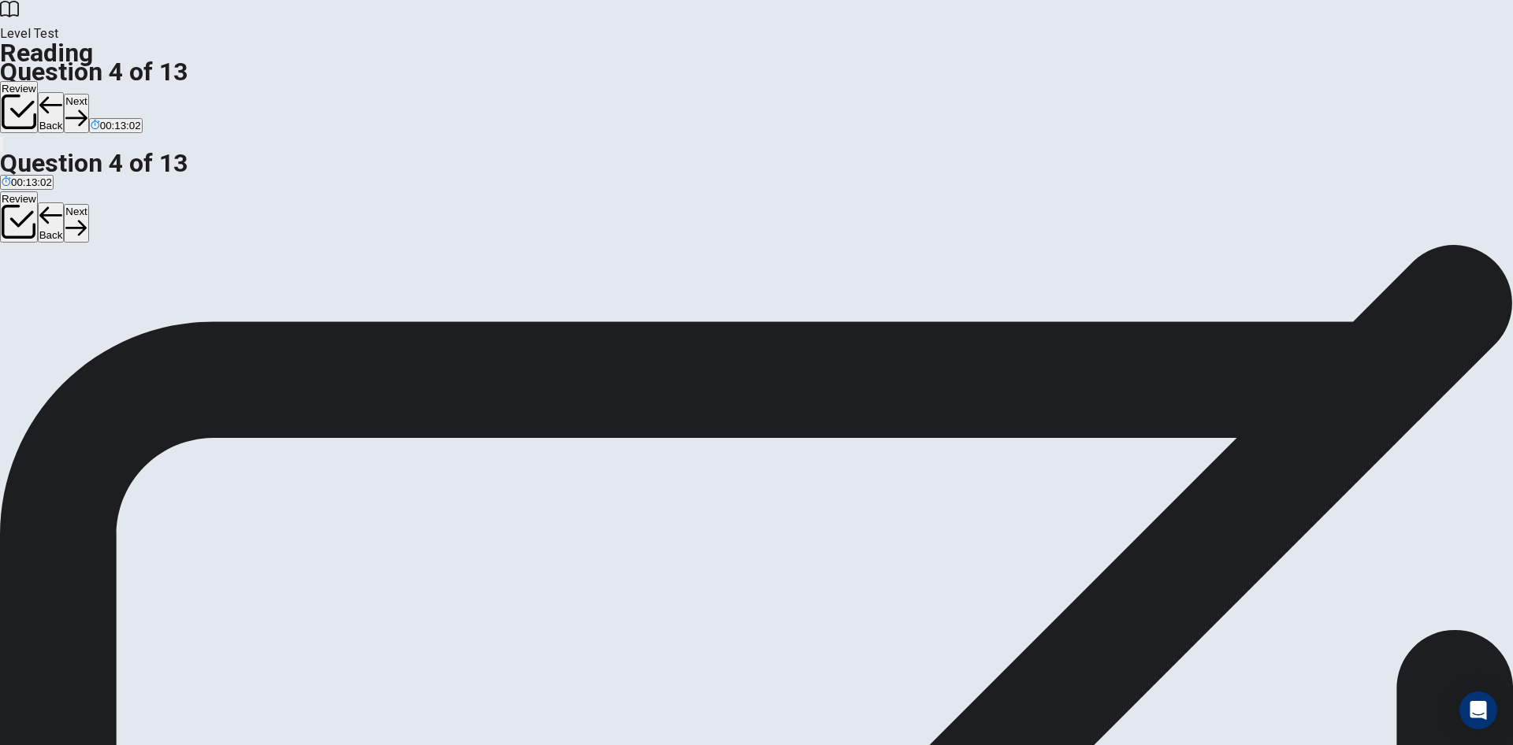
click at [88, 94] on button "Next" at bounding box center [76, 113] width 24 height 39
click at [452, 314] on span "They may have trouble focusing." at bounding box center [394, 320] width 152 height 12
click at [88, 94] on button "Next" at bounding box center [76, 113] width 24 height 39
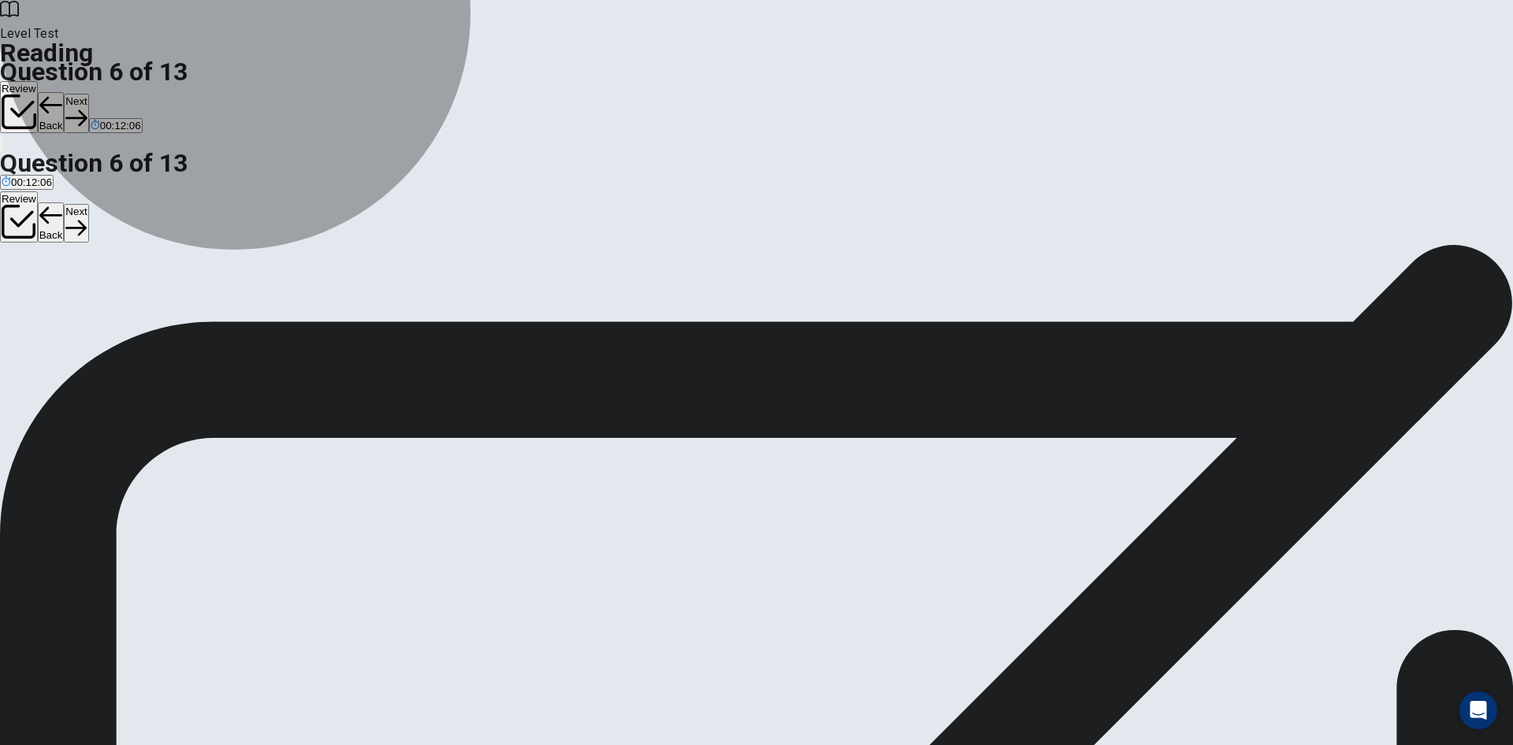
click at [551, 326] on span "Sleep helps the brain and body rest and repair after the day." at bounding box center [487, 320] width 279 height 12
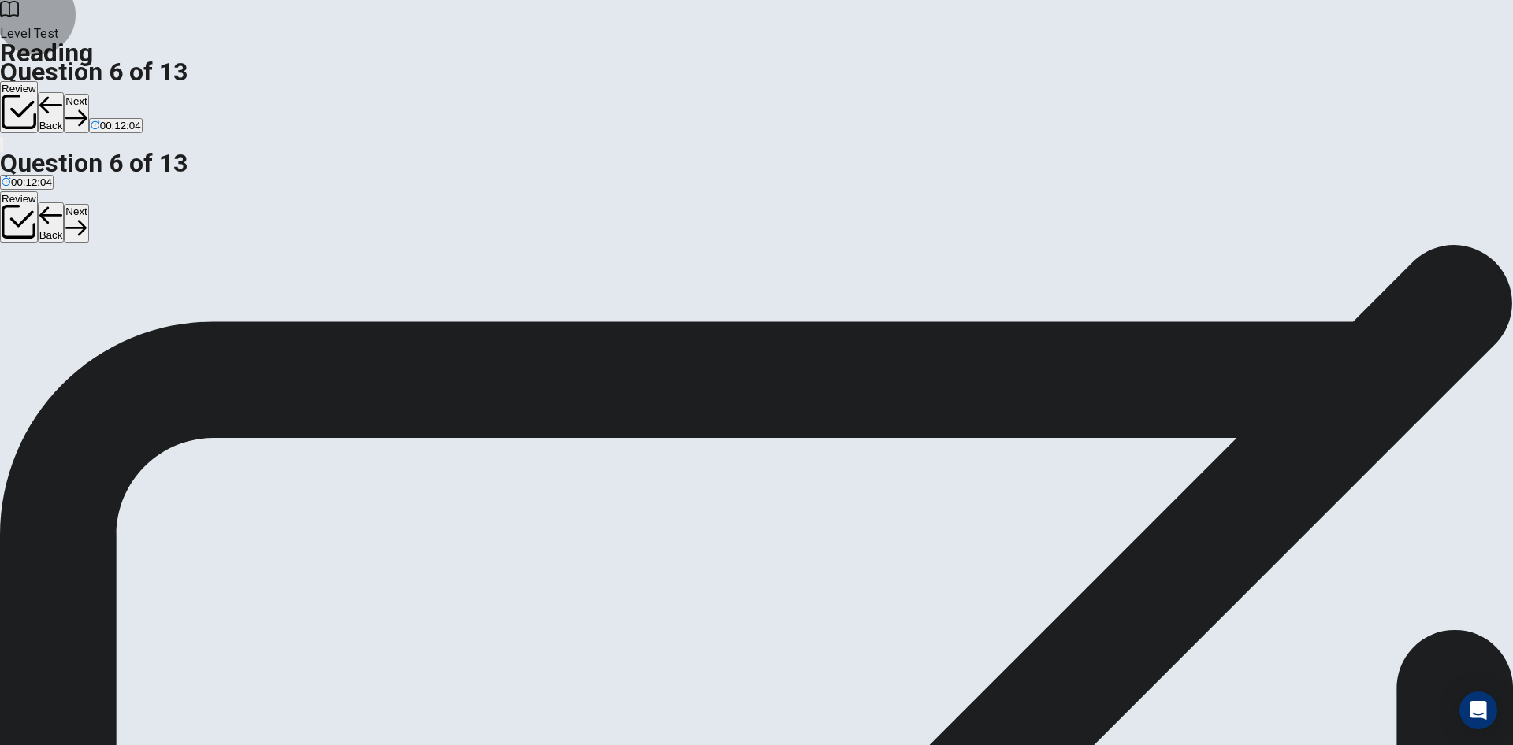
click at [88, 94] on button "Next" at bounding box center [76, 113] width 24 height 39
click at [663, 475] on input at bounding box center [608, 482] width 109 height 14
click at [515, 494] on input at bounding box center [461, 501] width 109 height 14
click at [88, 94] on button "Next" at bounding box center [76, 113] width 24 height 39
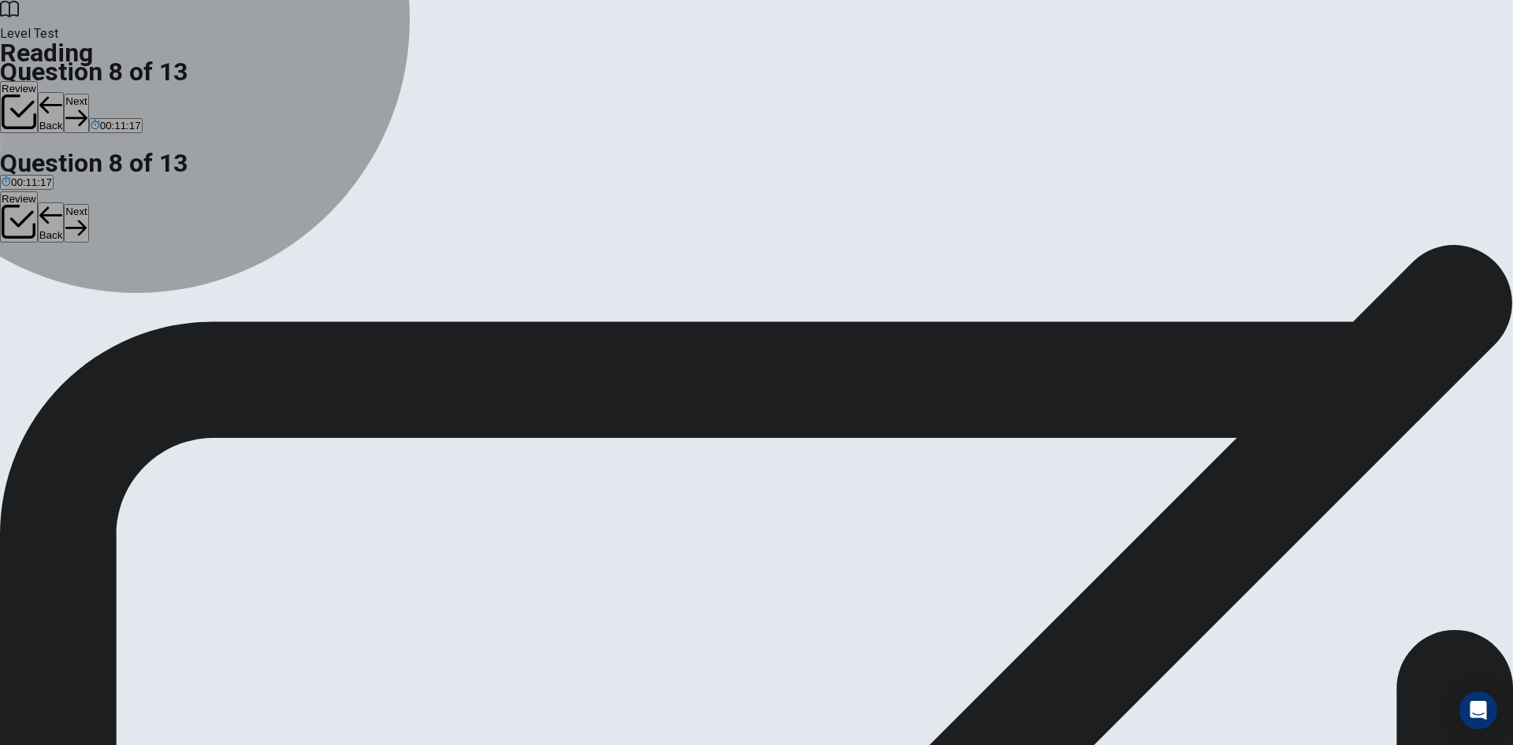
click at [452, 320] on span "Avoiding caffeine in the evening." at bounding box center [447, 320] width 151 height 12
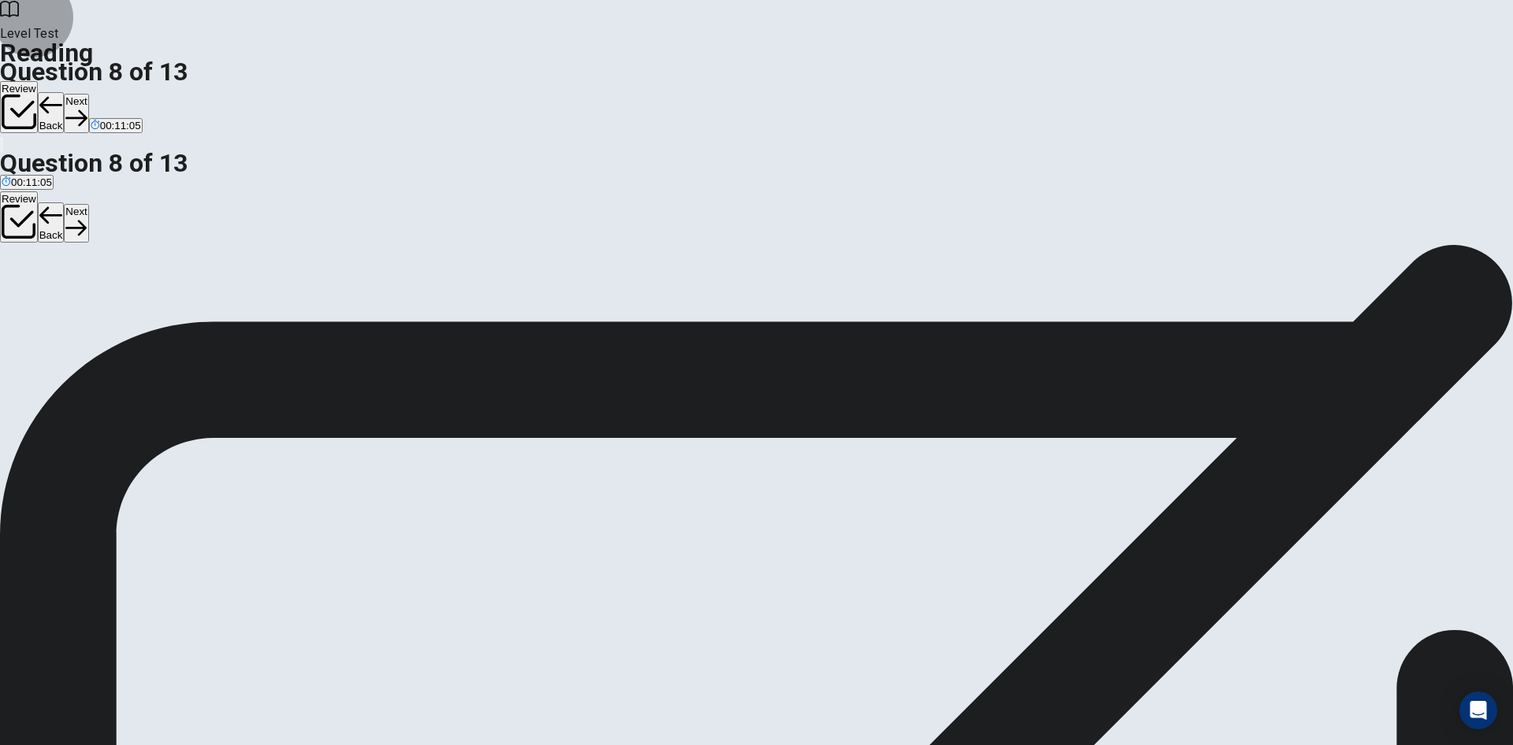
click at [88, 94] on button "Next" at bounding box center [76, 113] width 24 height 39
click at [172, 318] on span "REM sleep." at bounding box center [144, 320] width 54 height 12
click at [88, 94] on button "Next" at bounding box center [76, 113] width 24 height 39
click at [229, 326] on span "Lack of physical activity." at bounding box center [173, 320] width 112 height 12
click at [88, 94] on button "Next" at bounding box center [76, 113] width 24 height 39
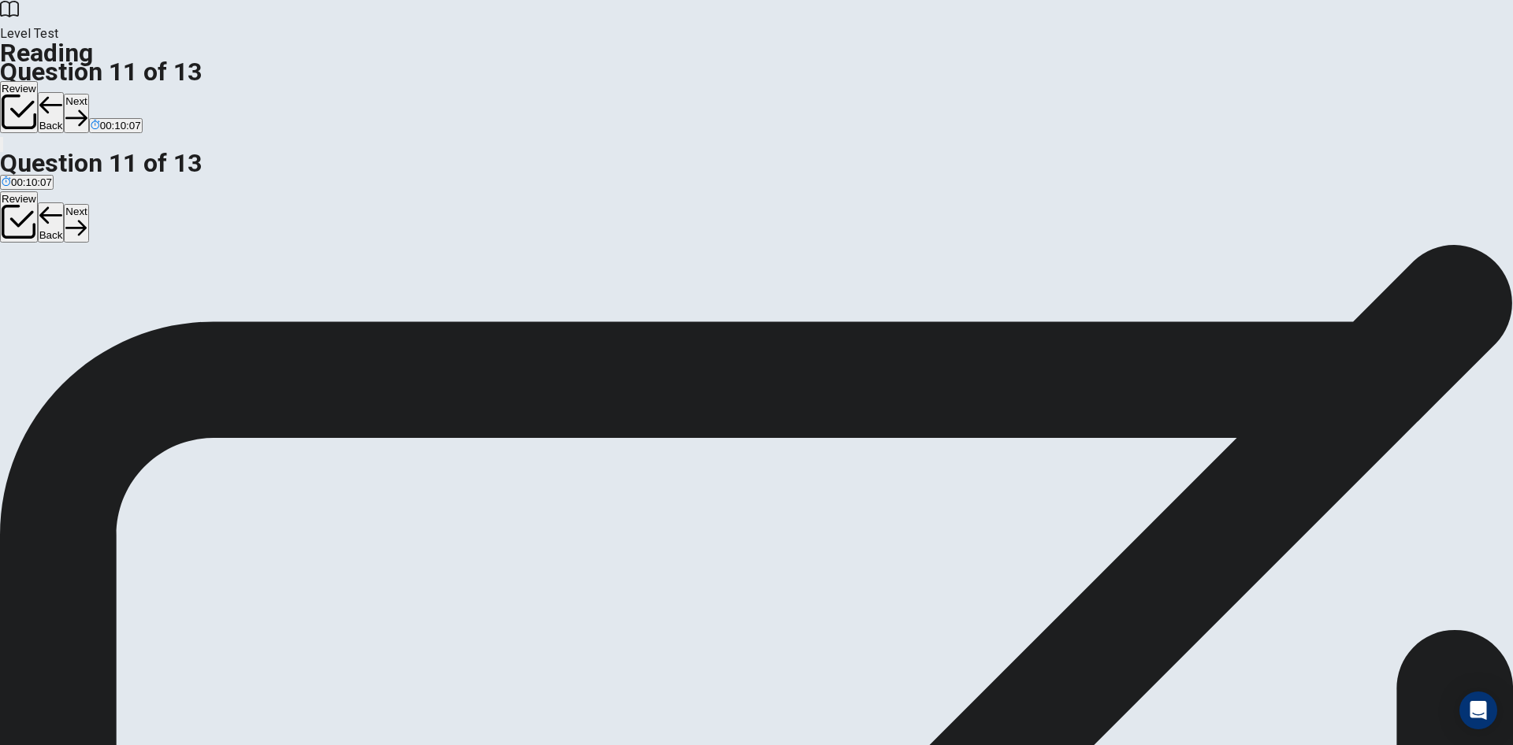
click at [444, 314] on span "People who sleep well have better focus and health." at bounding box center [323, 320] width 243 height 12
click at [88, 94] on button "Next" at bounding box center [76, 113] width 24 height 39
drag, startPoint x: 440, startPoint y: 414, endPoint x: 815, endPoint y: 443, distance: 376.2
drag, startPoint x: 450, startPoint y: 403, endPoint x: 763, endPoint y: 483, distance: 323.0
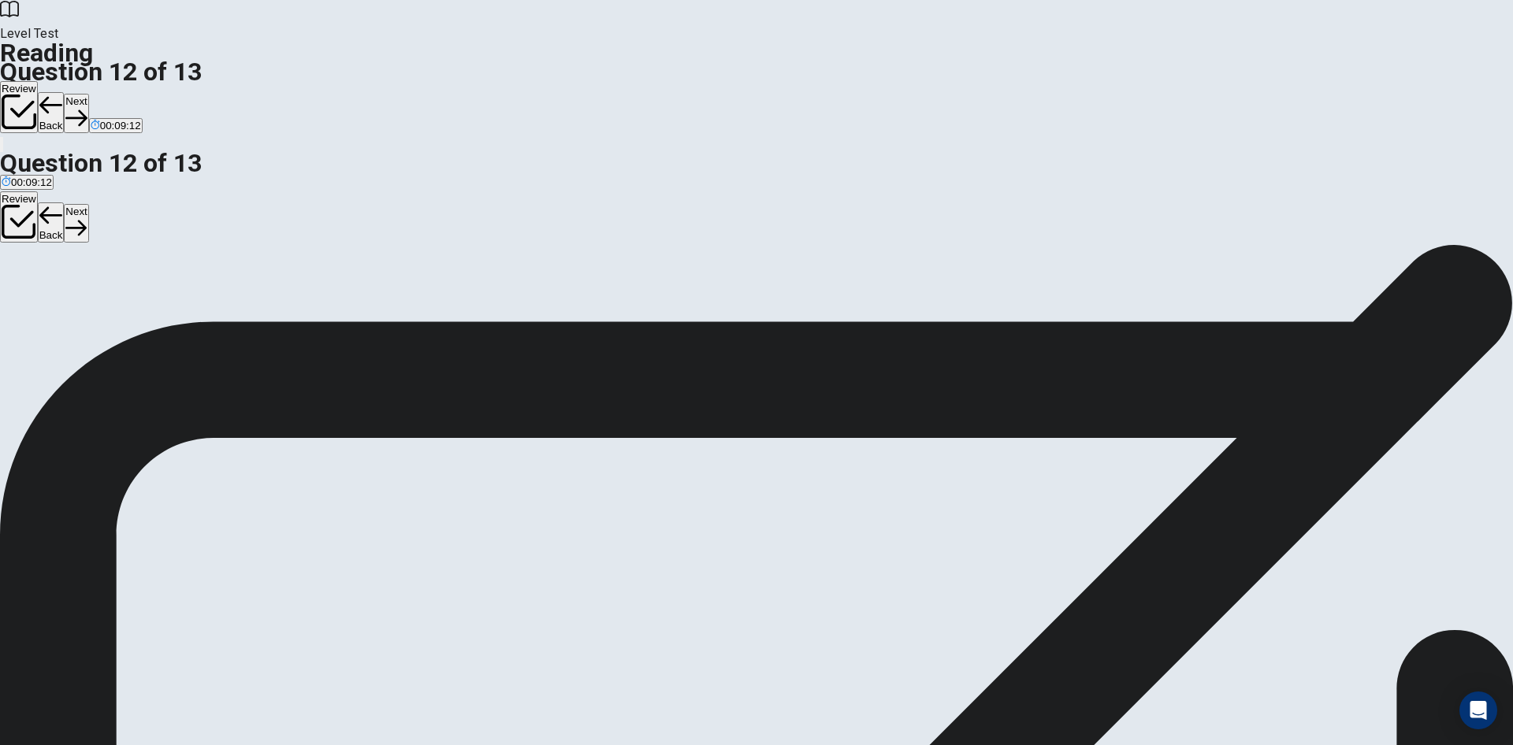
scroll to position [79, 0]
drag, startPoint x: 415, startPoint y: 427, endPoint x: 690, endPoint y: 543, distance: 298.4
click at [88, 94] on button "Next" at bounding box center [76, 113] width 24 height 39
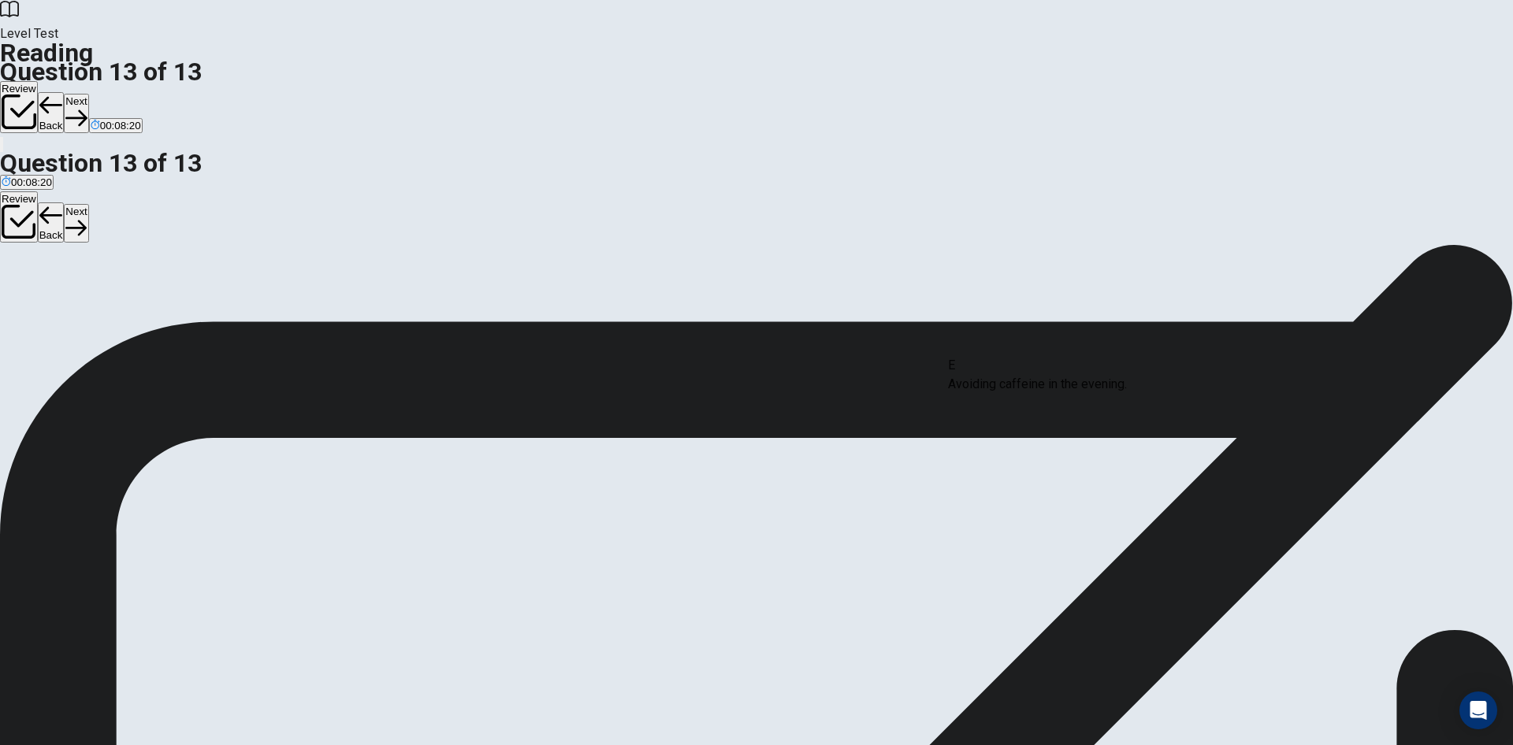
drag, startPoint x: 419, startPoint y: 397, endPoint x: 1052, endPoint y: 397, distance: 632.8
drag, startPoint x: 438, startPoint y: 362, endPoint x: 732, endPoint y: 404, distance: 296.9
drag, startPoint x: 464, startPoint y: 366, endPoint x: 1086, endPoint y: 454, distance: 628.0
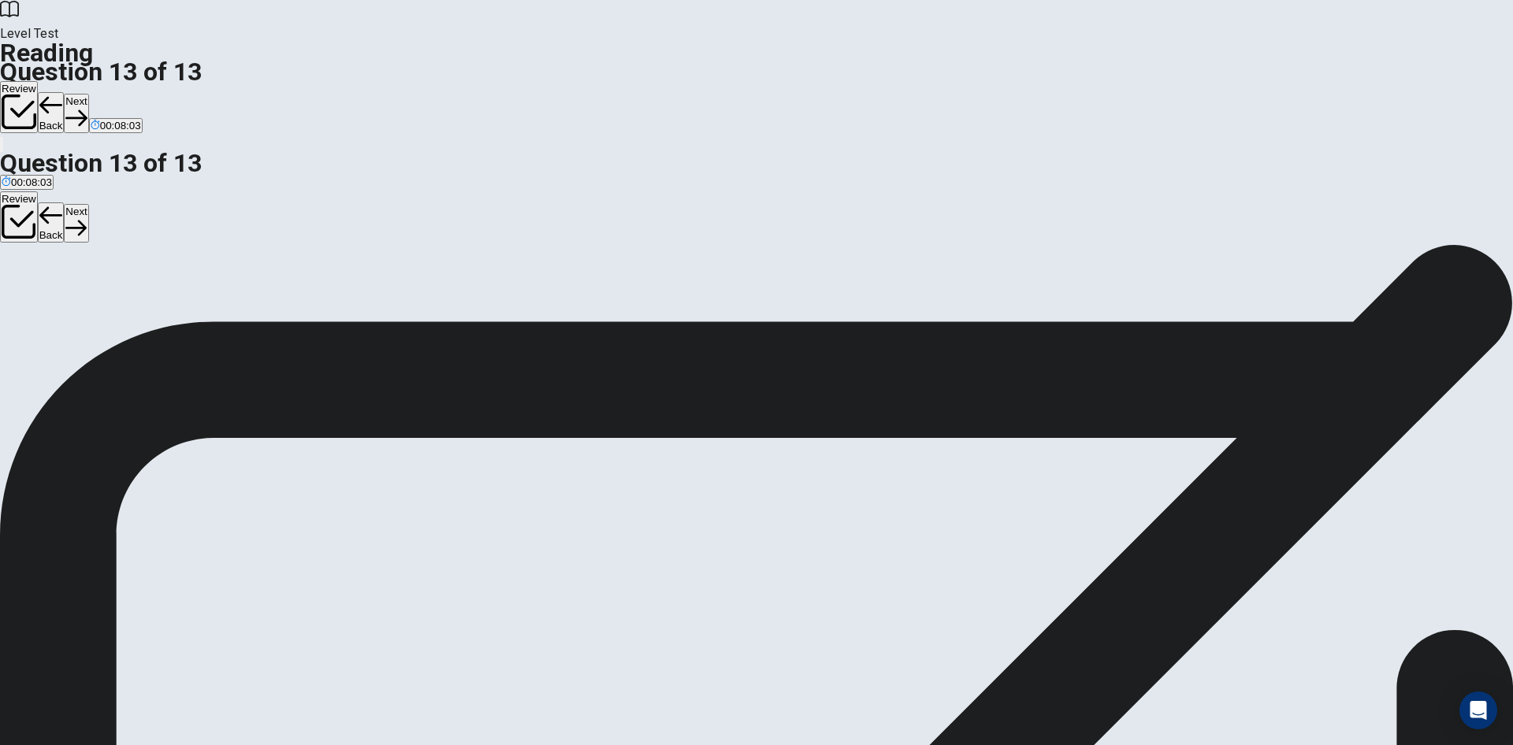
scroll to position [35, 0]
drag, startPoint x: 408, startPoint y: 406, endPoint x: 696, endPoint y: 450, distance: 291.0
drag, startPoint x: 438, startPoint y: 381, endPoint x: 728, endPoint y: 523, distance: 322.8
drag, startPoint x: 407, startPoint y: 439, endPoint x: 1054, endPoint y: 502, distance: 650.0
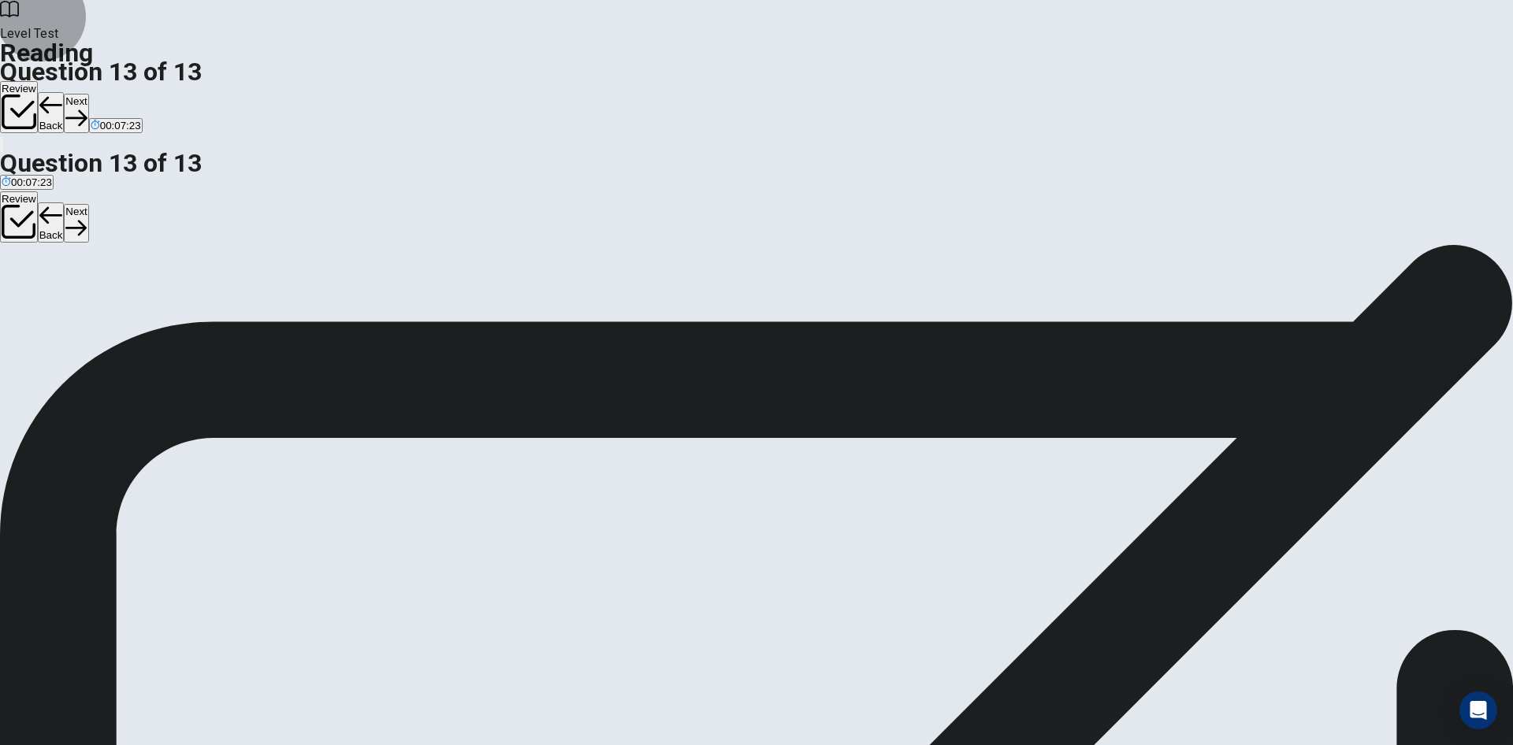
click at [88, 94] on button "Next" at bounding box center [76, 113] width 24 height 39
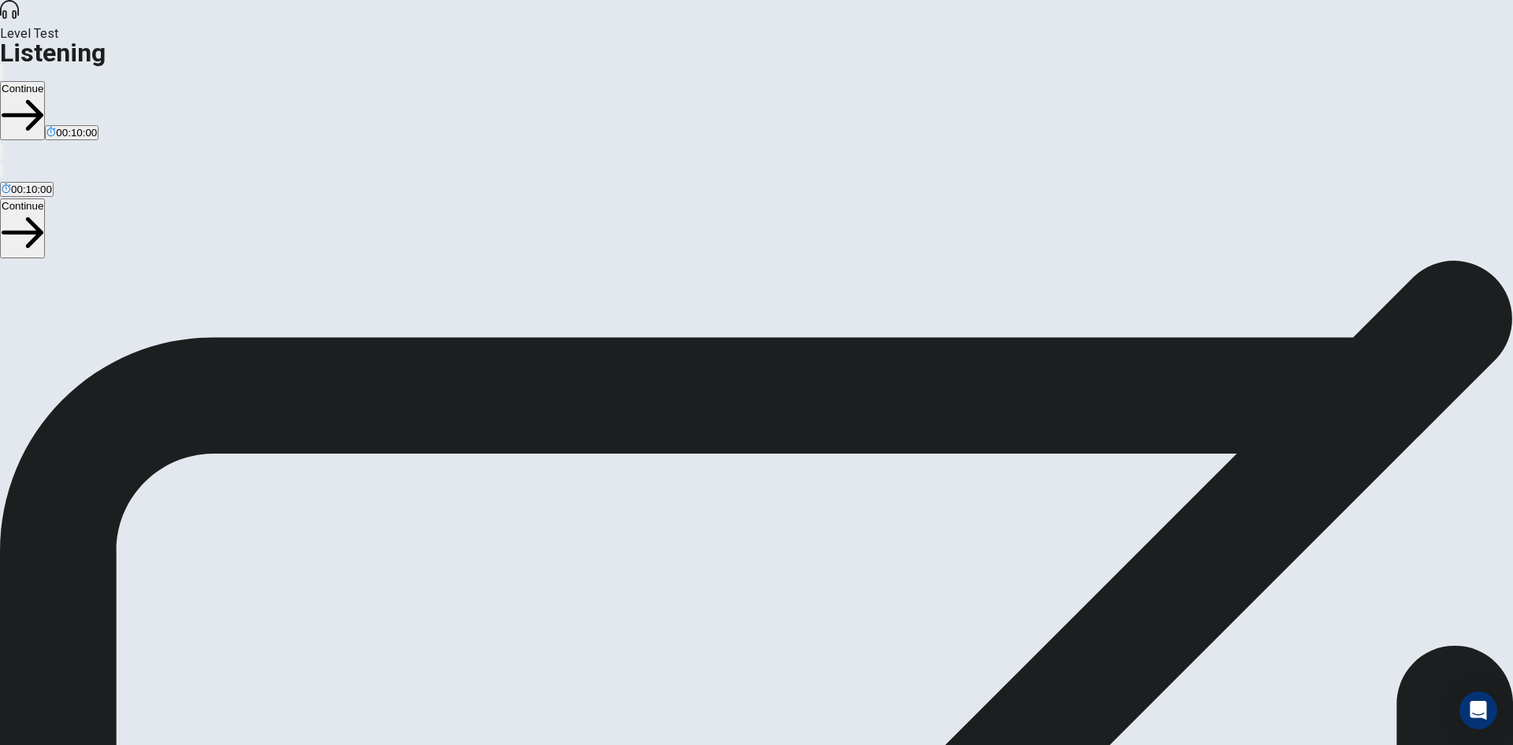
scroll to position [10, 0]
click at [45, 81] on button "Continue" at bounding box center [22, 110] width 45 height 59
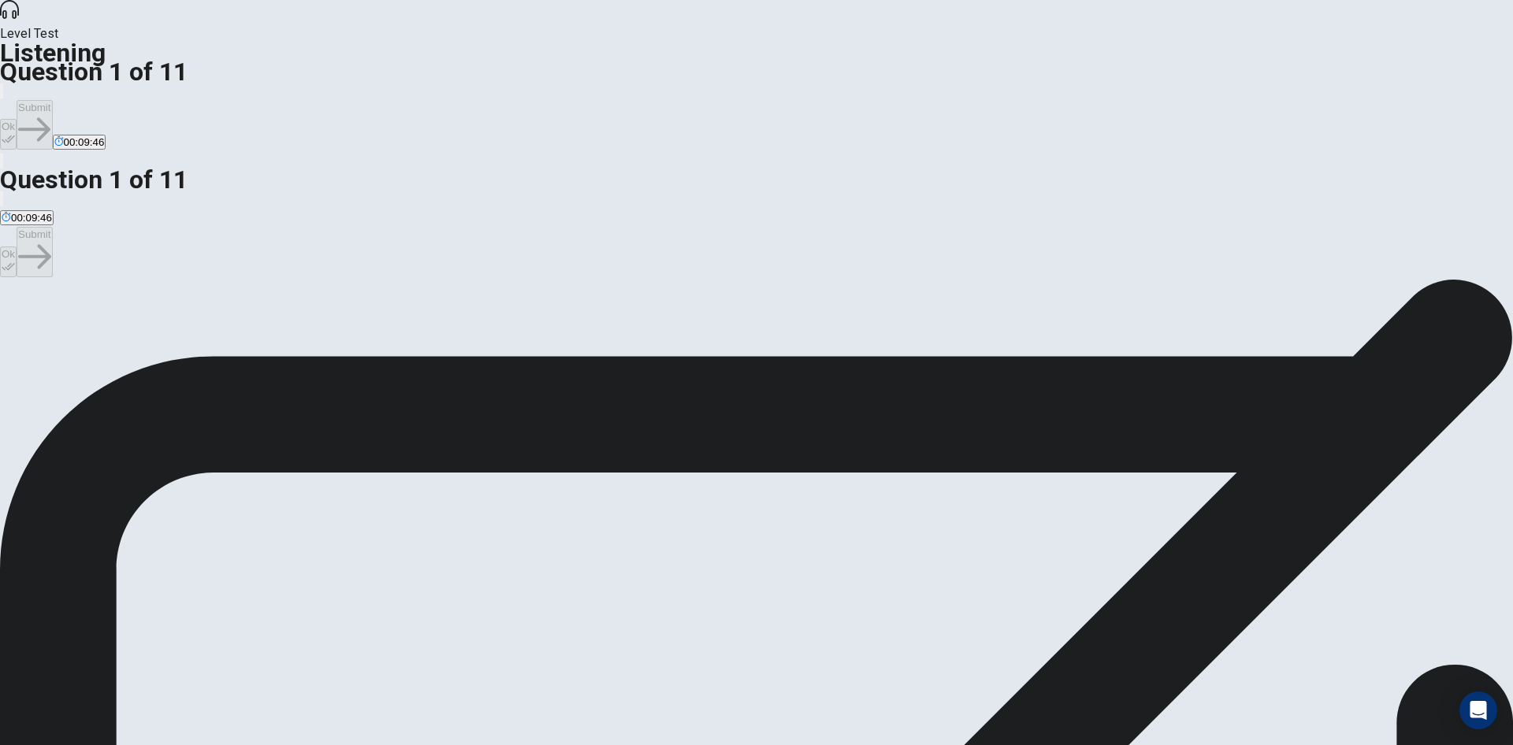
click at [428, 330] on span "A streaming series they both watch." at bounding box center [344, 336] width 165 height 12
click at [17, 119] on button "Ok" at bounding box center [8, 134] width 17 height 31
click at [52, 100] on button "Submit" at bounding box center [34, 125] width 35 height 50
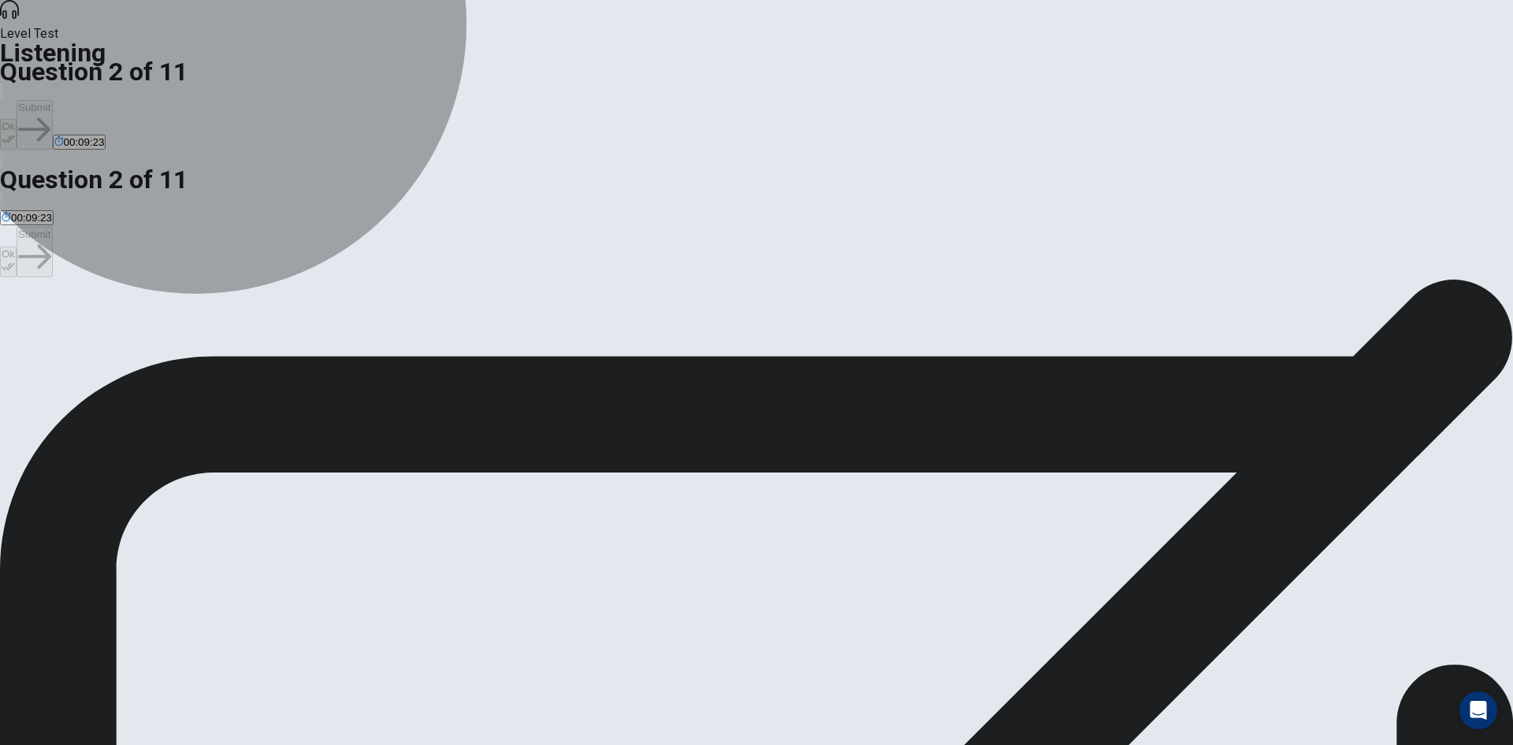
click at [720, 342] on span "They thought it was intense and couldn’t stop watching." at bounding box center [629, 336] width 258 height 12
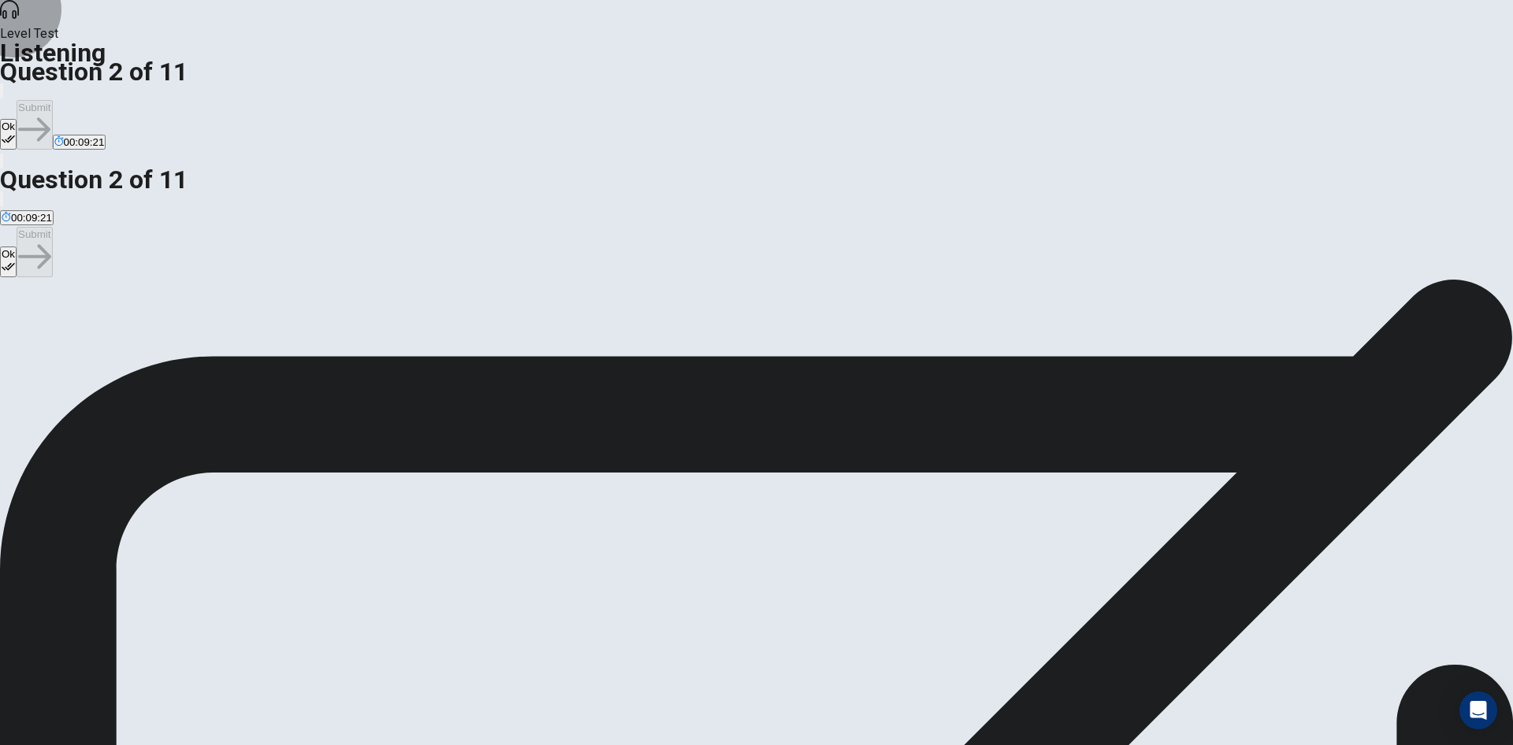
click at [17, 119] on button "Ok" at bounding box center [8, 134] width 17 height 31
click at [52, 100] on button "Submit" at bounding box center [34, 125] width 35 height 50
click at [381, 330] on span "The character development, especially of the main villain." at bounding box center [247, 336] width 267 height 12
click at [17, 119] on button "Ok" at bounding box center [8, 134] width 17 height 31
click at [52, 100] on button "Submit" at bounding box center [34, 125] width 35 height 50
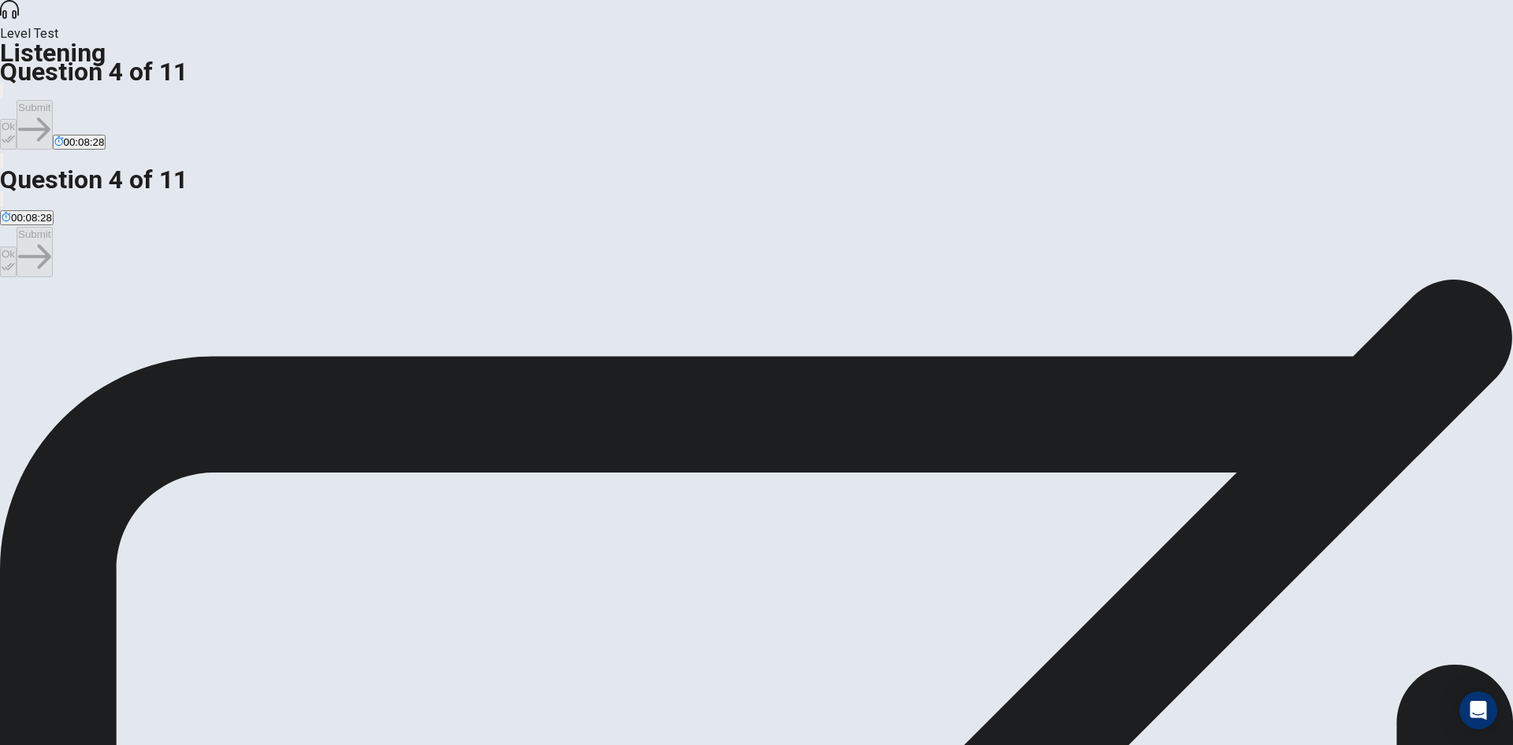
click at [350, 330] on span "They think she added a lot of tension and was a great addition to the show." at bounding box center [176, 336] width 348 height 12
click at [17, 119] on button "Ok" at bounding box center [8, 134] width 17 height 31
click at [52, 100] on button "Submit" at bounding box center [34, 125] width 35 height 50
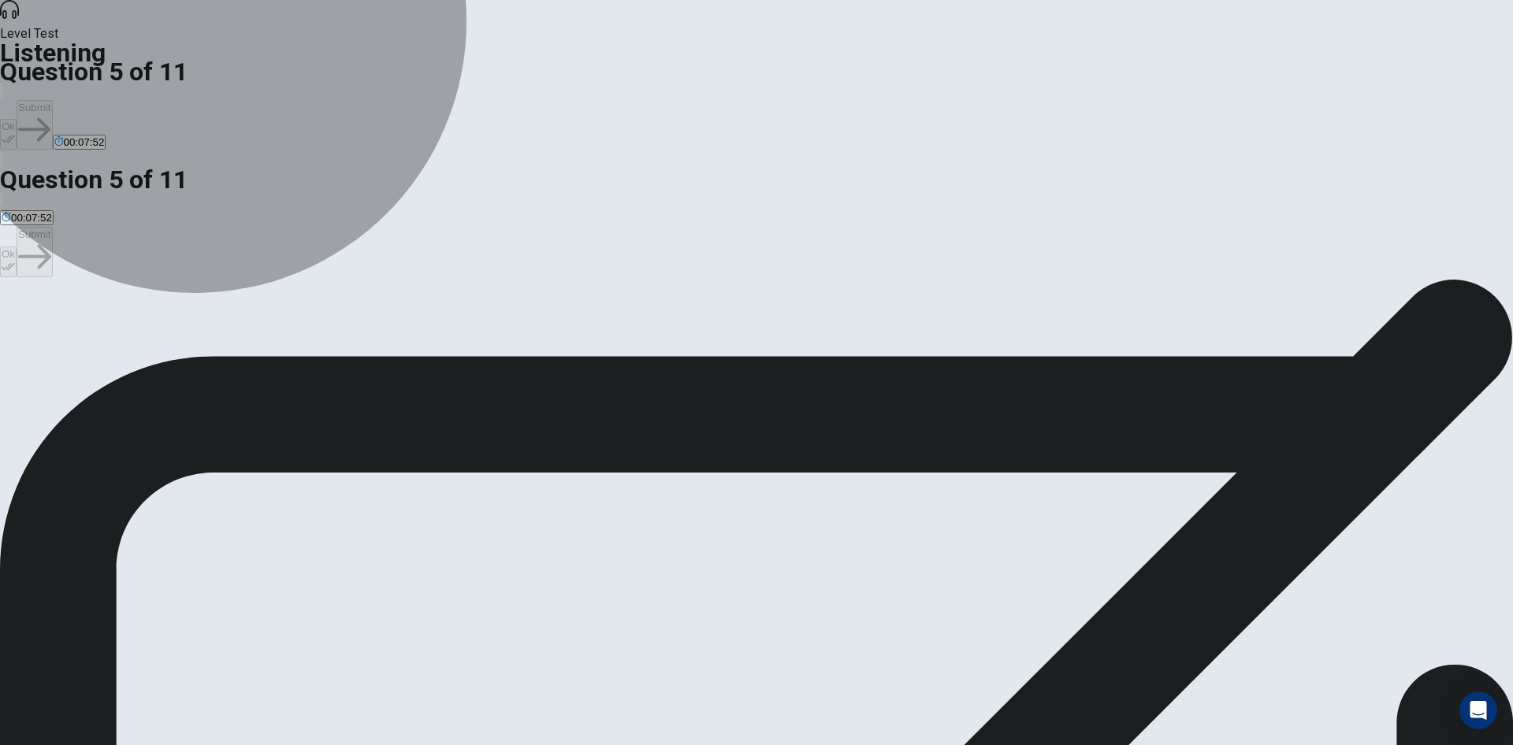
click at [589, 342] on span "They were frustrated and eager to know what happens next." at bounding box center [450, 336] width 280 height 12
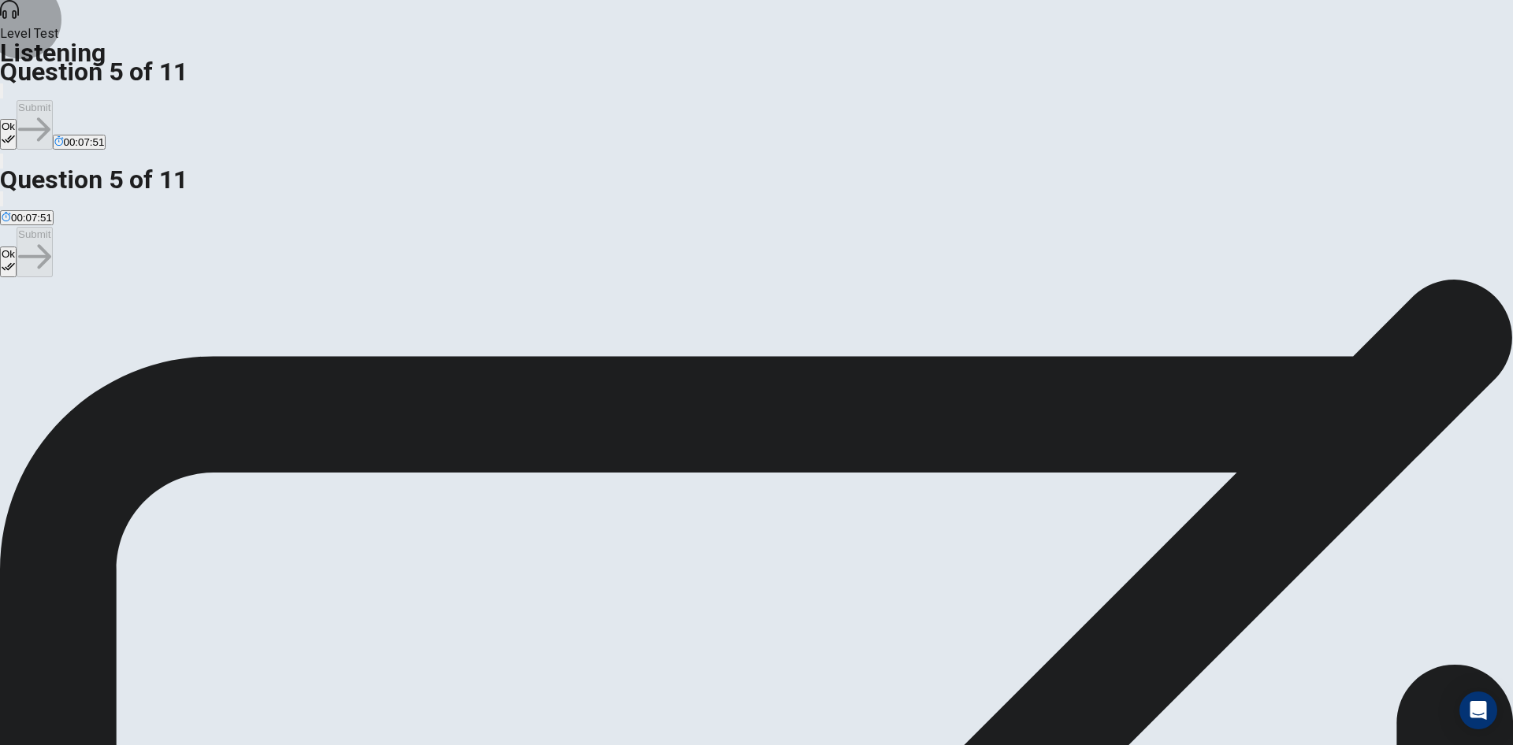
click at [17, 119] on button "Ok" at bounding box center [8, 134] width 17 height 31
click at [52, 100] on button "Submit" at bounding box center [34, 125] width 35 height 50
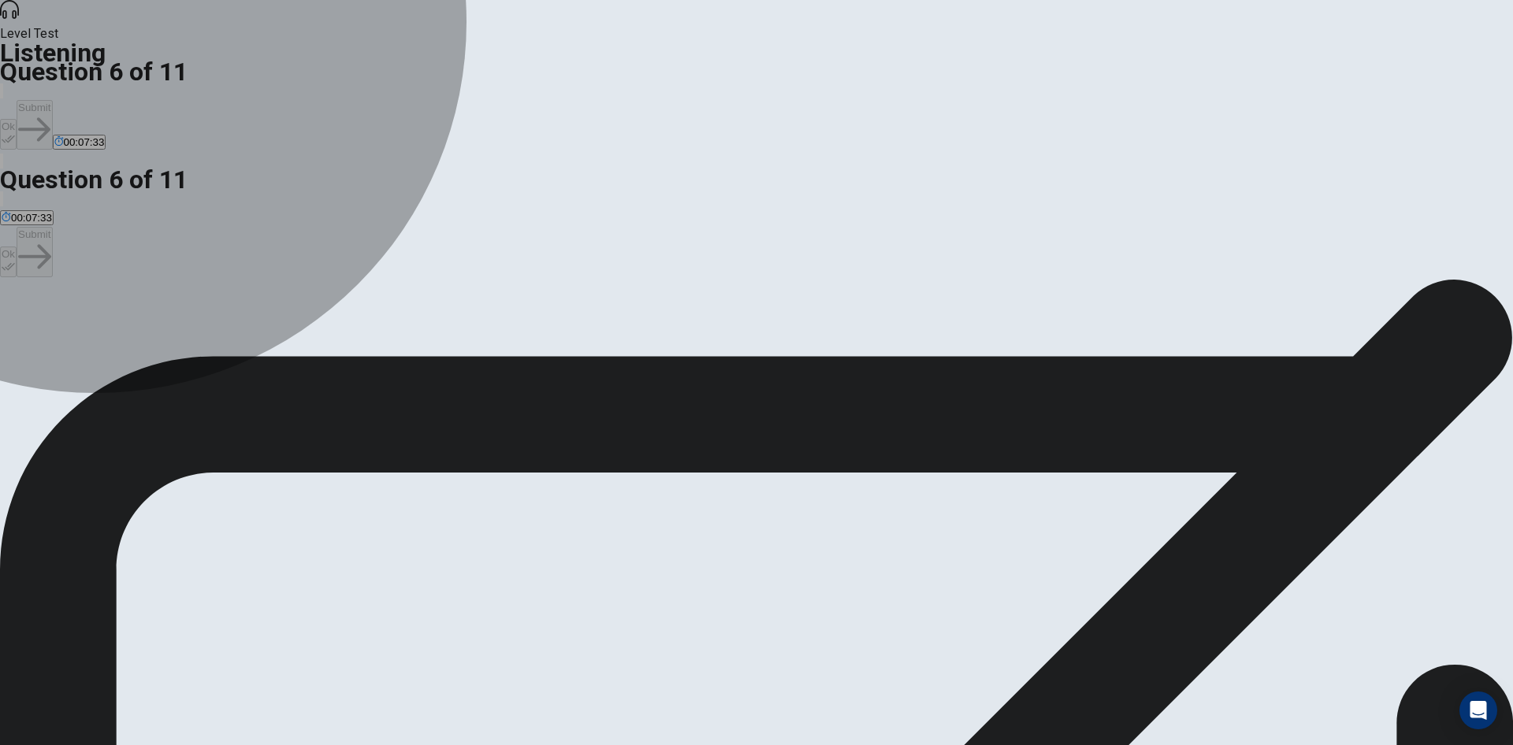
click at [274, 342] on span "The special effects." at bounding box center [229, 336] width 91 height 12
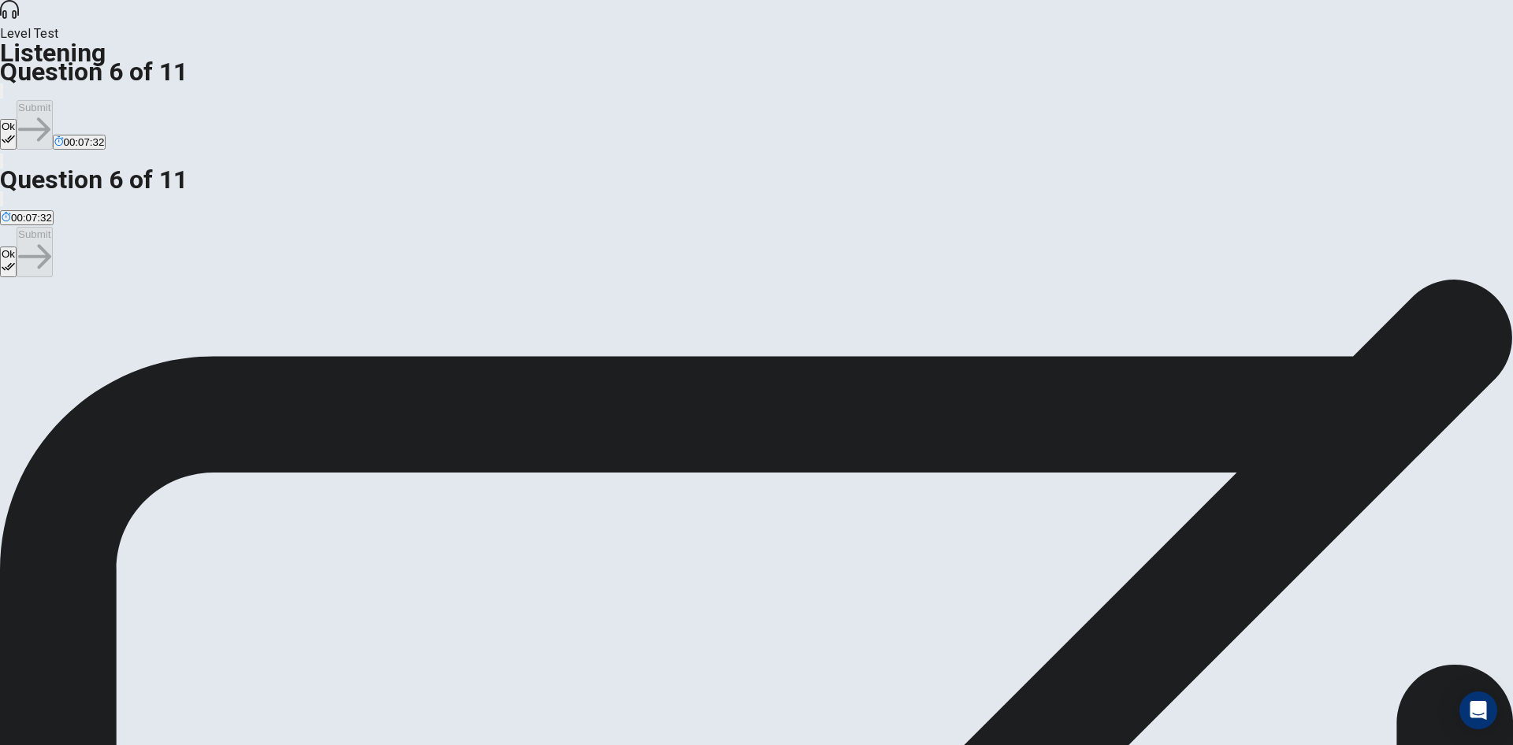
click at [17, 119] on button "Ok" at bounding box center [8, 134] width 17 height 31
click at [52, 100] on button "Submit" at bounding box center [34, 125] width 35 height 50
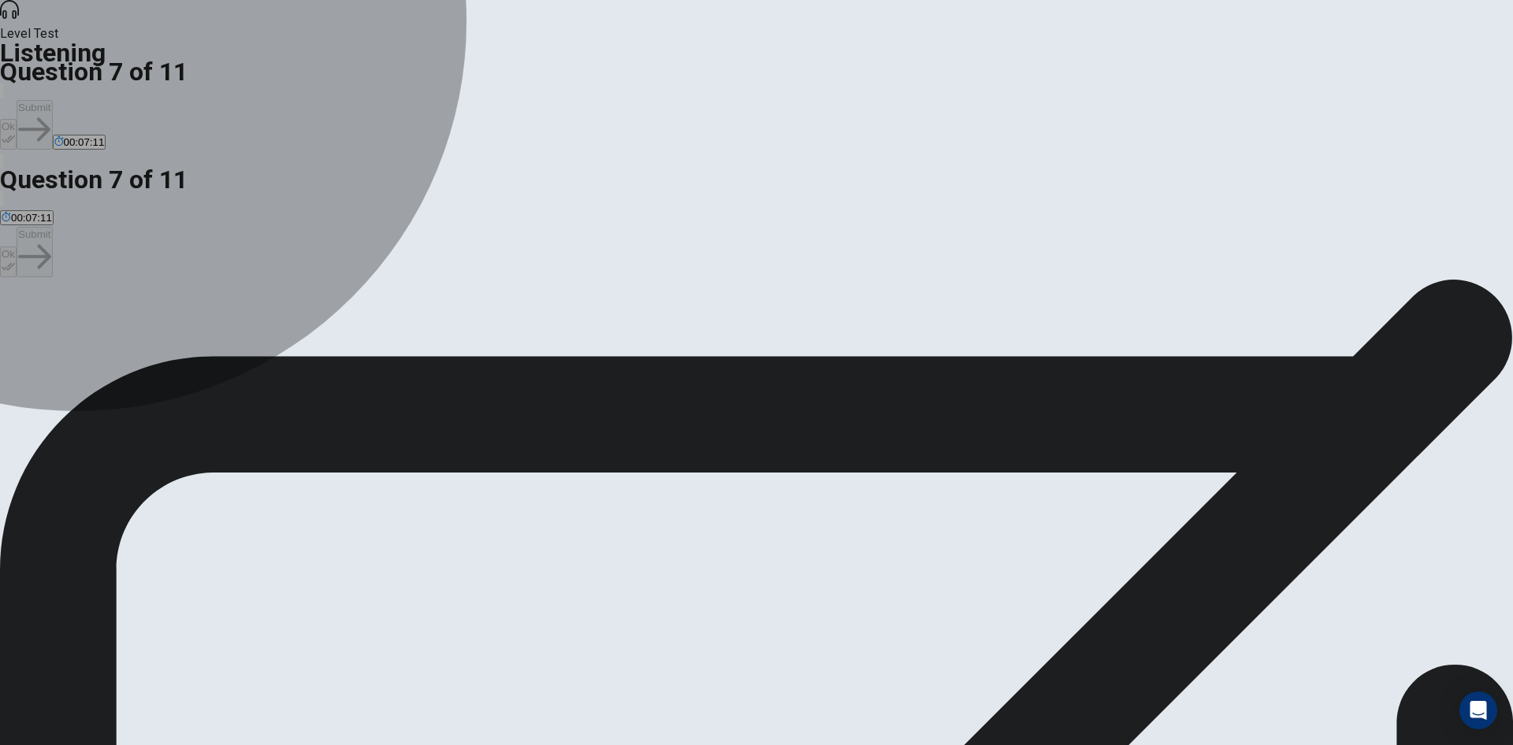
click at [72, 330] on span "Mystery thriller." at bounding box center [37, 336] width 71 height 12
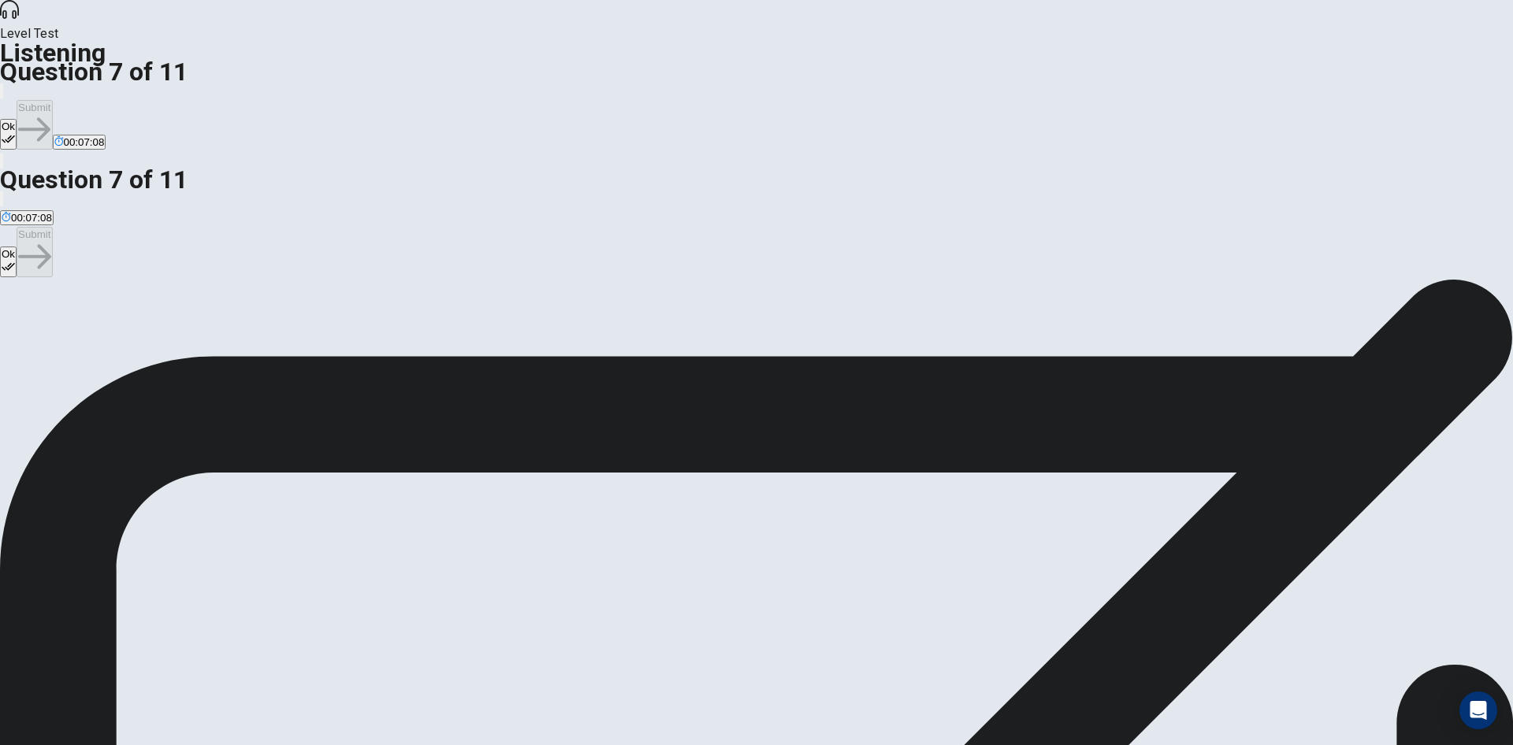
click at [17, 119] on button "Ok" at bounding box center [8, 134] width 17 height 31
click at [52, 100] on button "Submit" at bounding box center [34, 125] width 35 height 50
click at [278, 330] on span "Enthusiastic fans of the same show." at bounding box center [194, 336] width 167 height 12
click at [17, 119] on button "Ok" at bounding box center [8, 134] width 17 height 31
click at [52, 100] on button "Submit" at bounding box center [34, 125] width 35 height 50
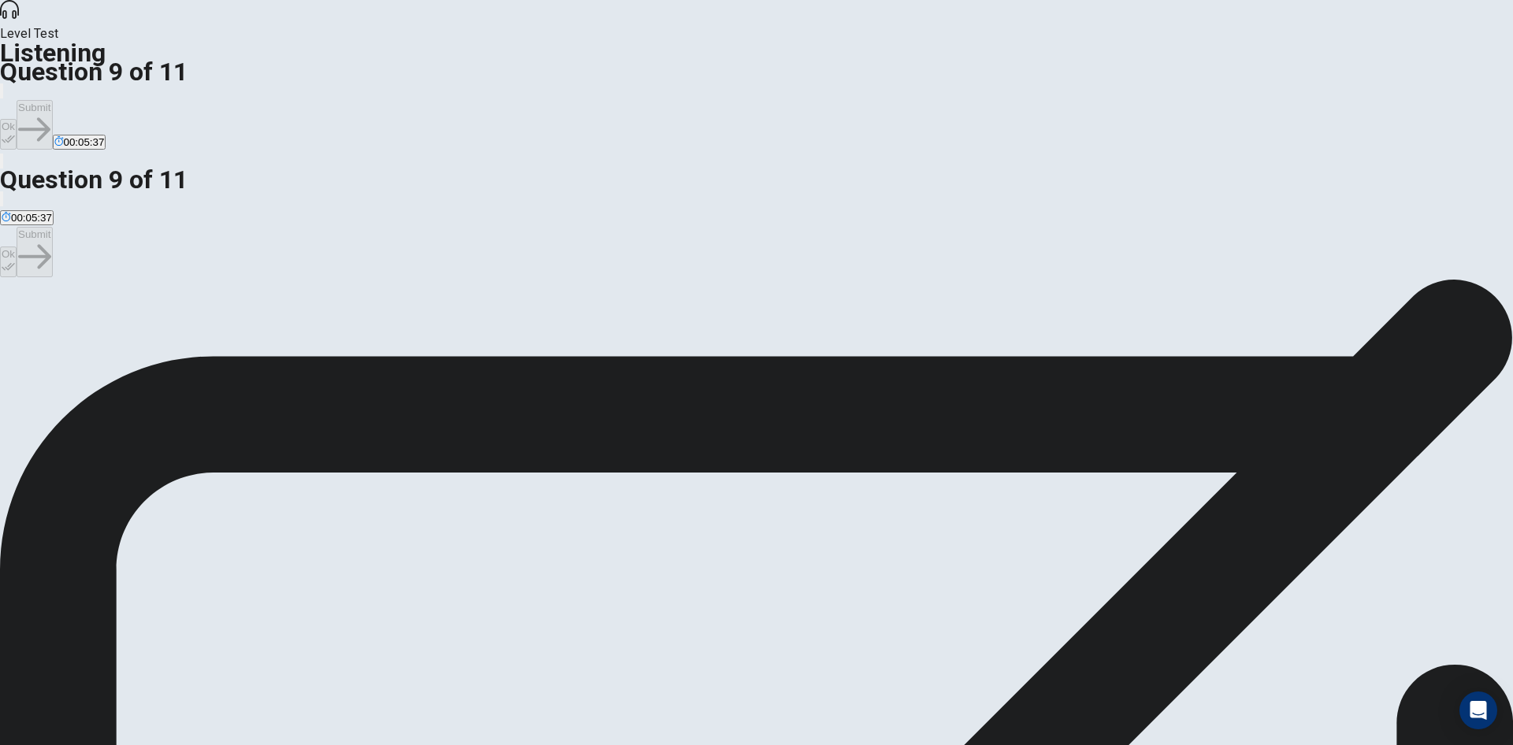
click at [17, 119] on button "Ok" at bounding box center [8, 134] width 17 height 31
click at [52, 100] on button "Submit" at bounding box center [34, 125] width 35 height 50
click at [138, 330] on span "Celebrity guest appearances." at bounding box center [70, 336] width 136 height 12
click at [17, 119] on button "Ok" at bounding box center [8, 134] width 17 height 31
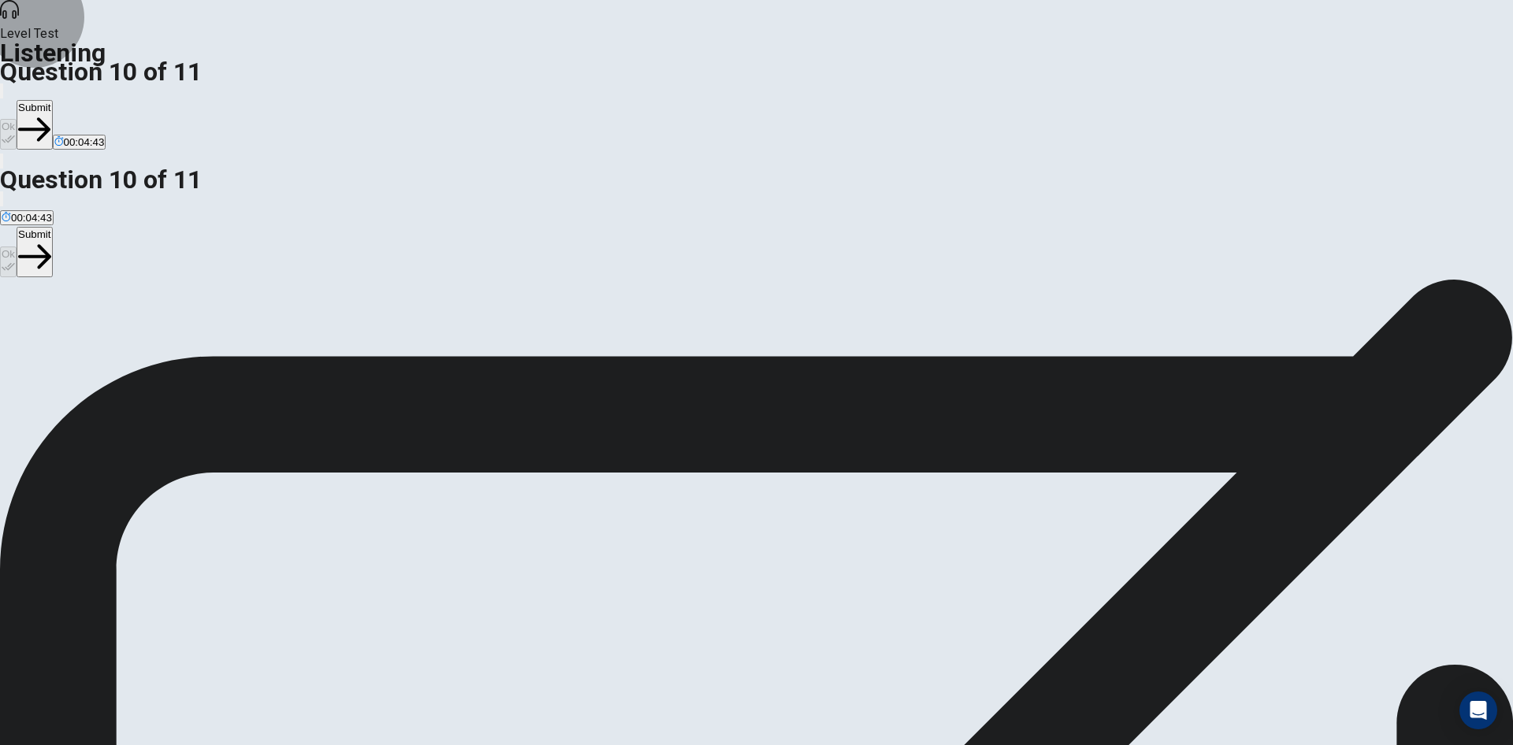
click at [52, 100] on button "Submit" at bounding box center [34, 125] width 35 height 50
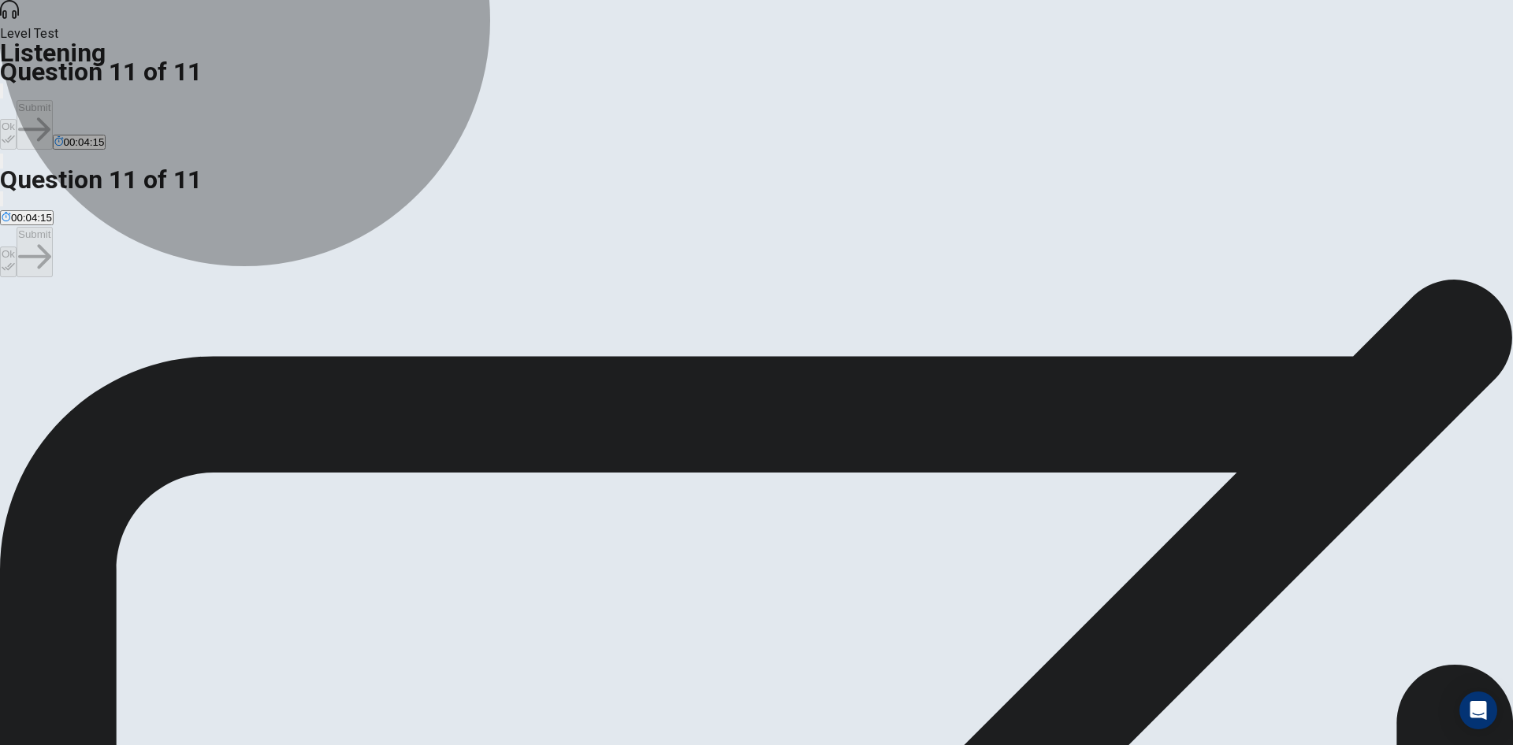
click at [768, 342] on span "By intensifying the mood and suspense of scenes." at bounding box center [823, 336] width 233 height 12
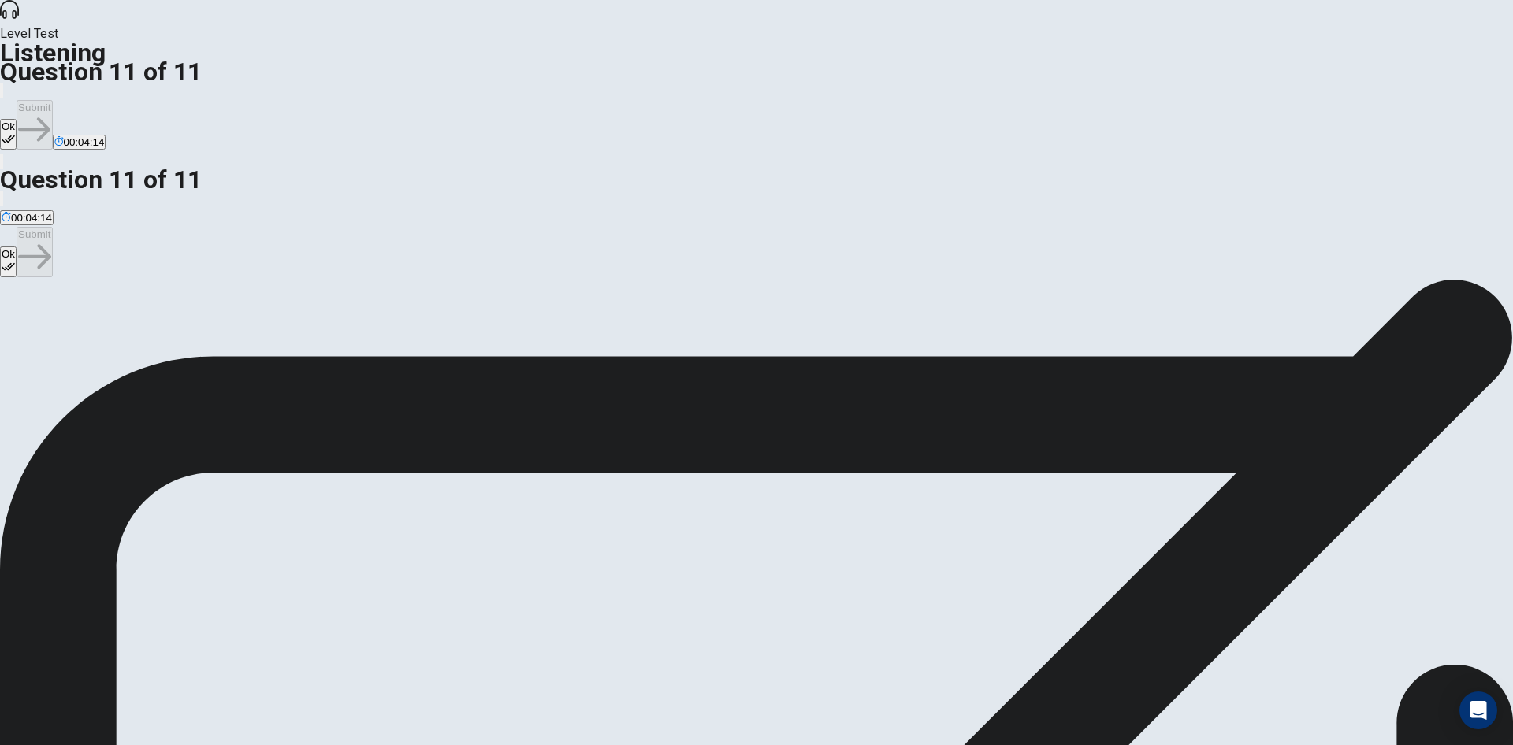
click at [17, 119] on button "Ok" at bounding box center [8, 134] width 17 height 31
click at [52, 100] on button "Submit" at bounding box center [34, 125] width 35 height 50
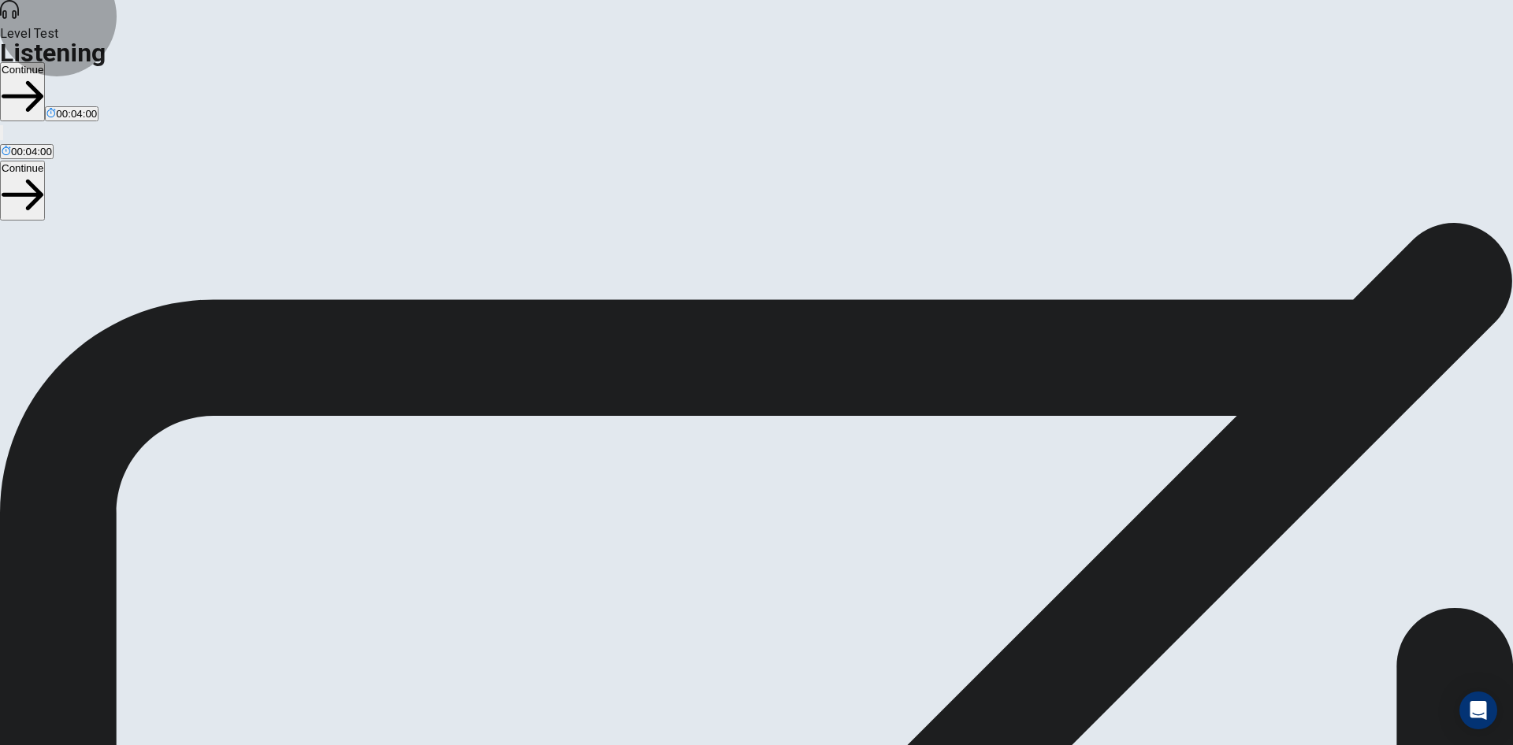
click at [45, 62] on button "Continue" at bounding box center [22, 91] width 45 height 59
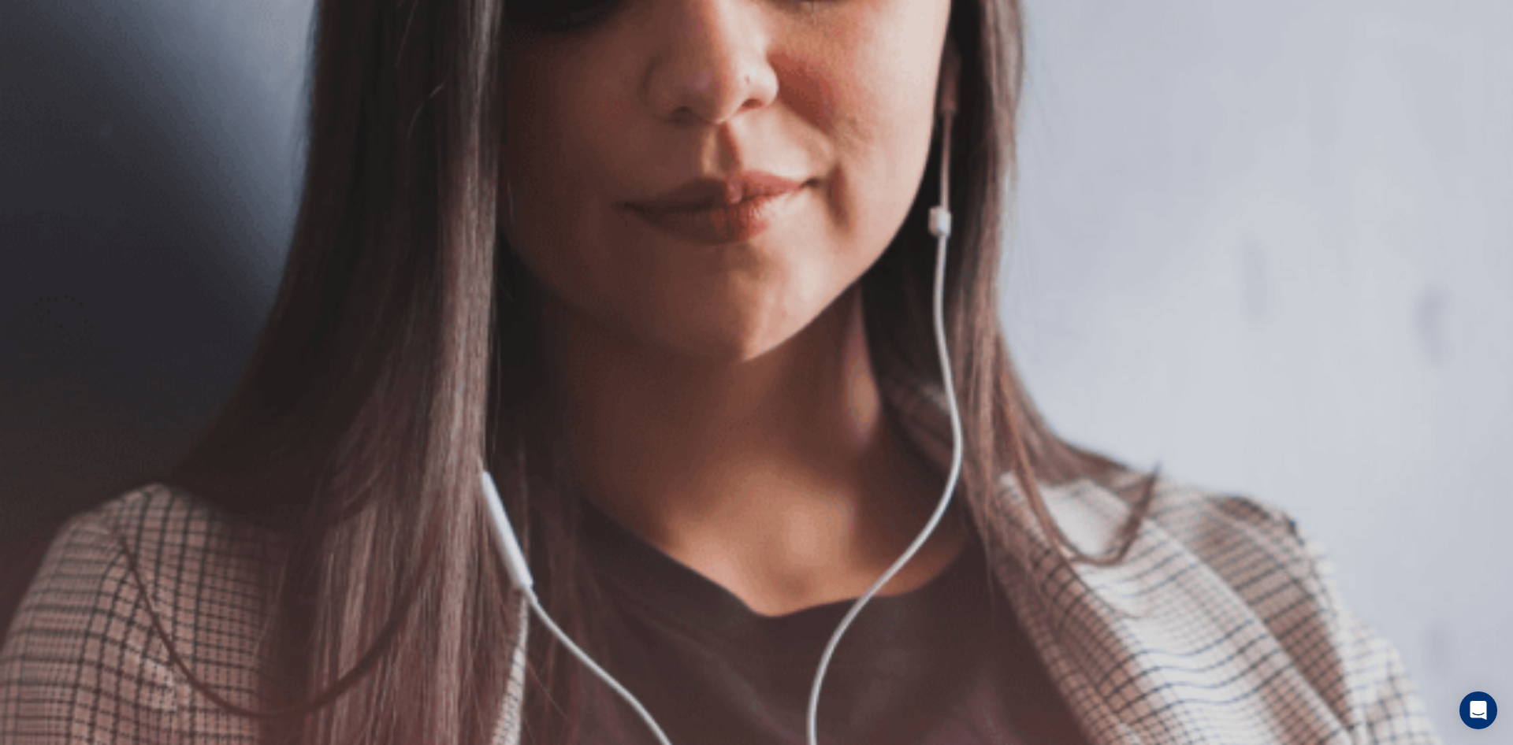
scroll to position [106, 0]
click at [45, 81] on button "Continue" at bounding box center [22, 110] width 45 height 59
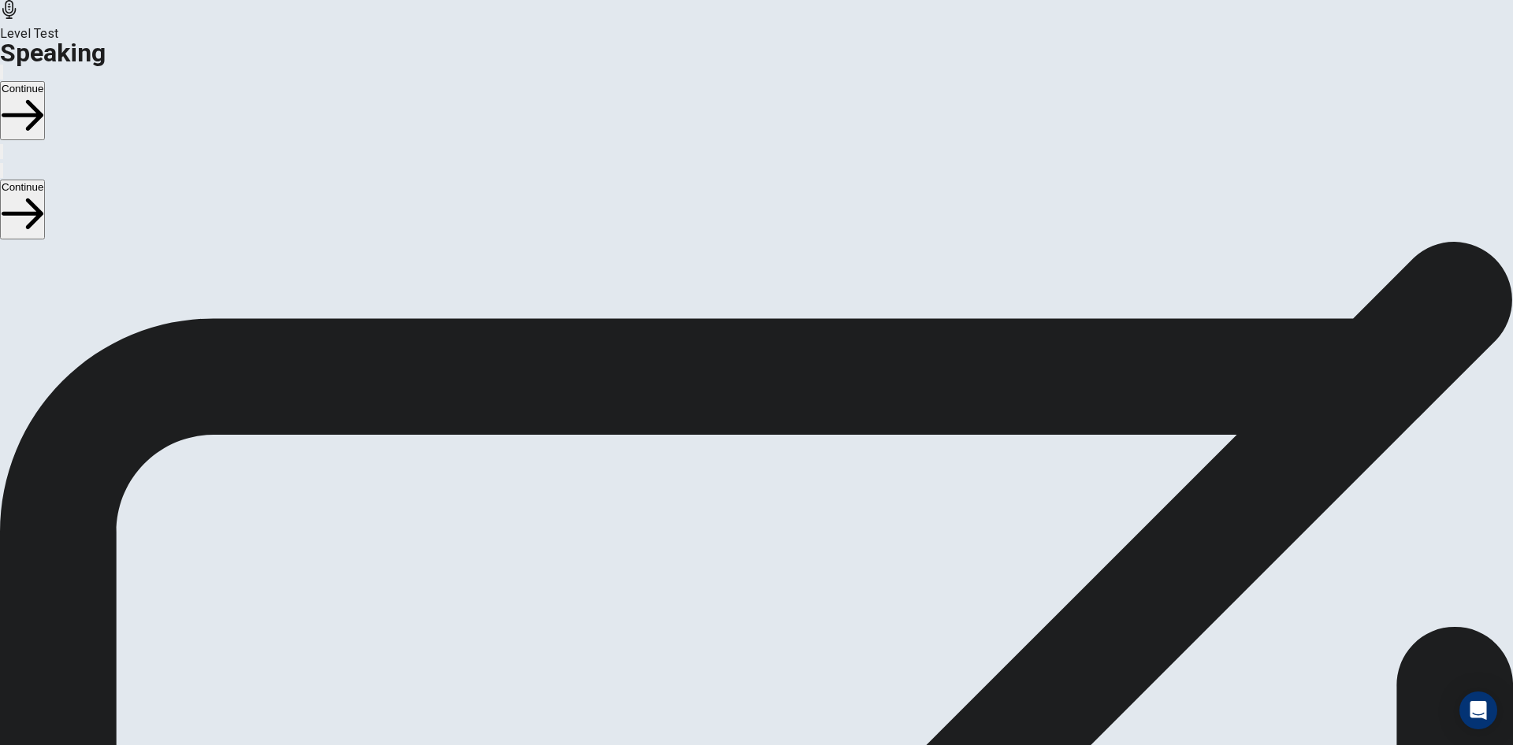
click at [780, 396] on div at bounding box center [756, 422] width 47 height 53
click at [754, 463] on icon "Play Audio" at bounding box center [746, 472] width 15 height 19
click at [45, 81] on button "Continue" at bounding box center [22, 110] width 45 height 59
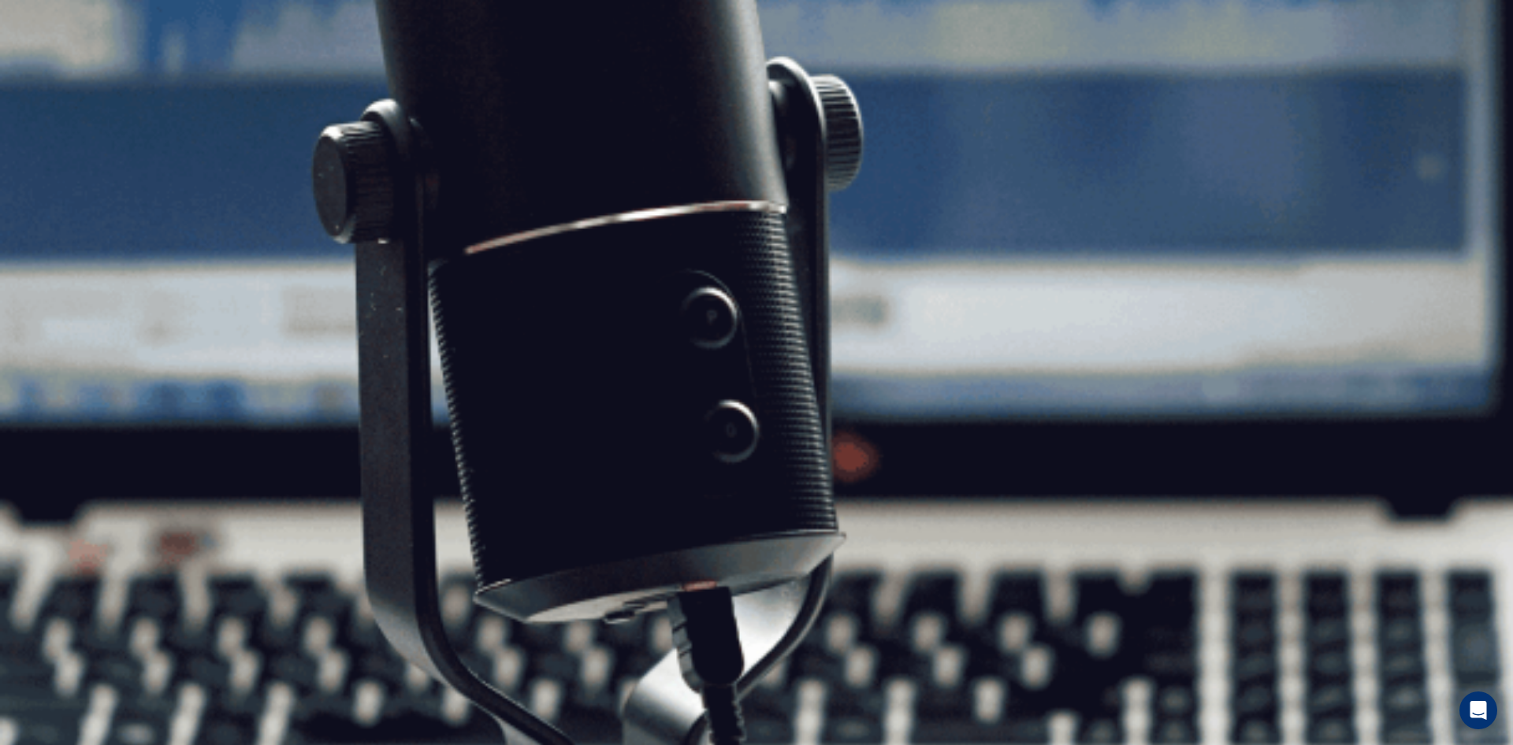
click at [45, 81] on button "Continue" at bounding box center [22, 110] width 45 height 59
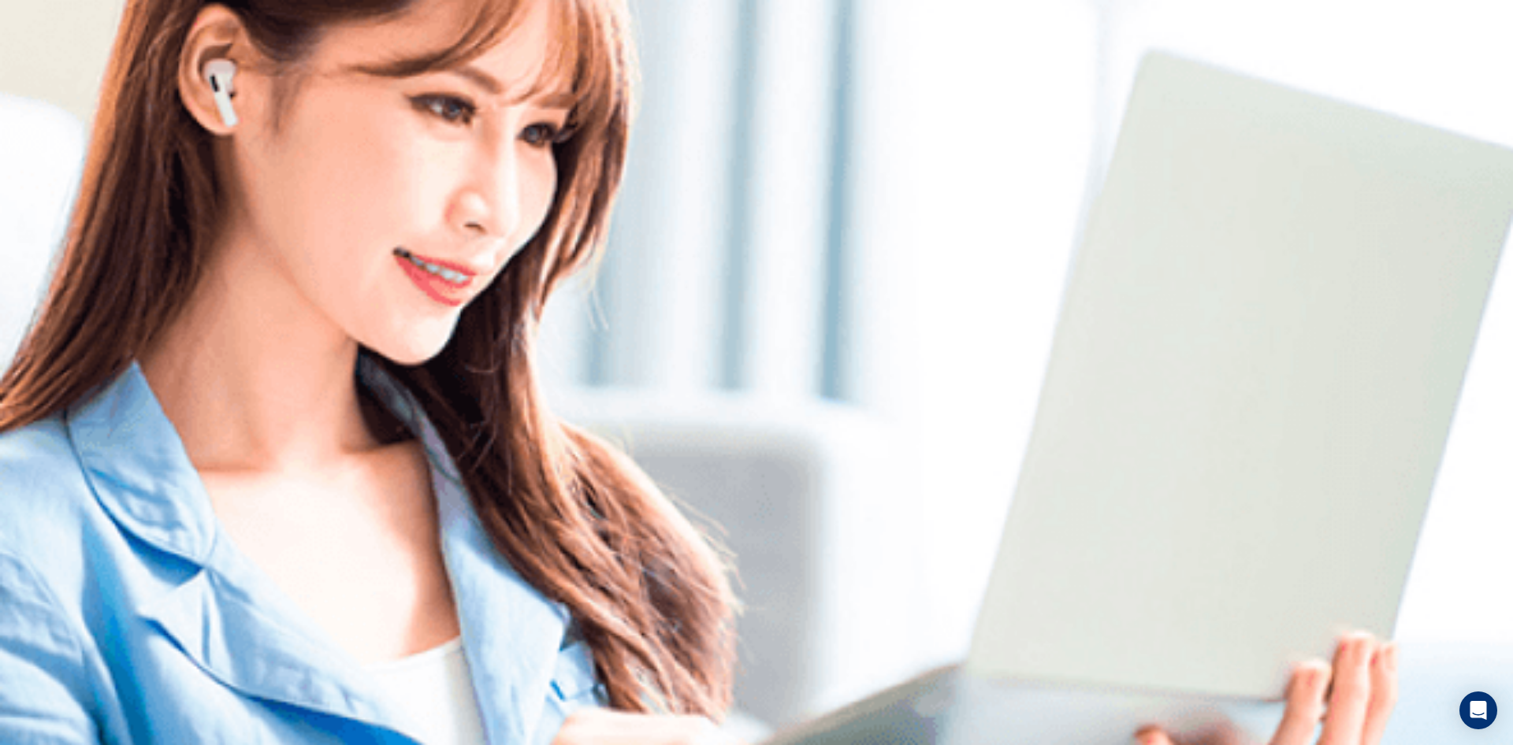
scroll to position [0, 0]
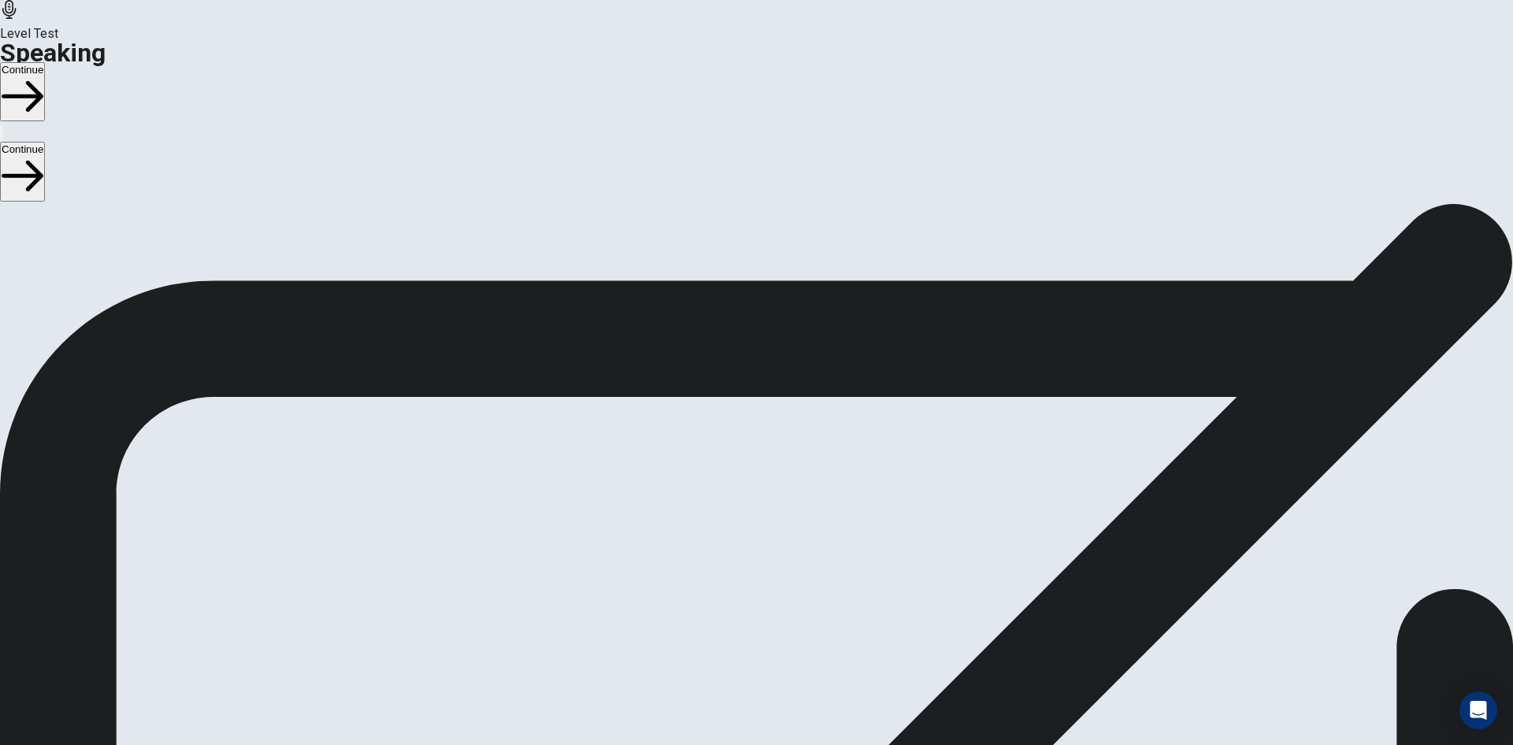
click at [45, 62] on button "Continue" at bounding box center [22, 91] width 45 height 59
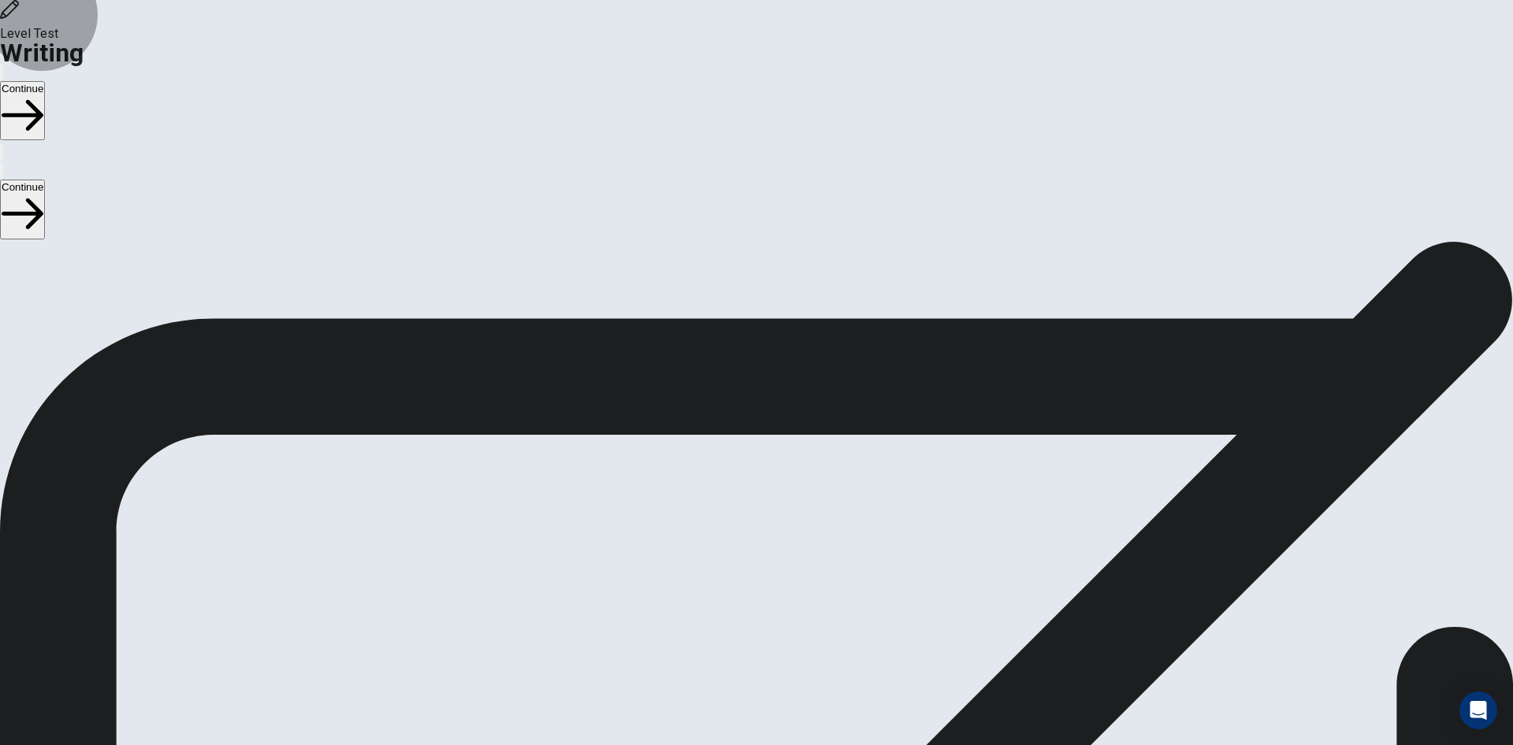
click at [45, 81] on button "Continue" at bounding box center [22, 110] width 45 height 59
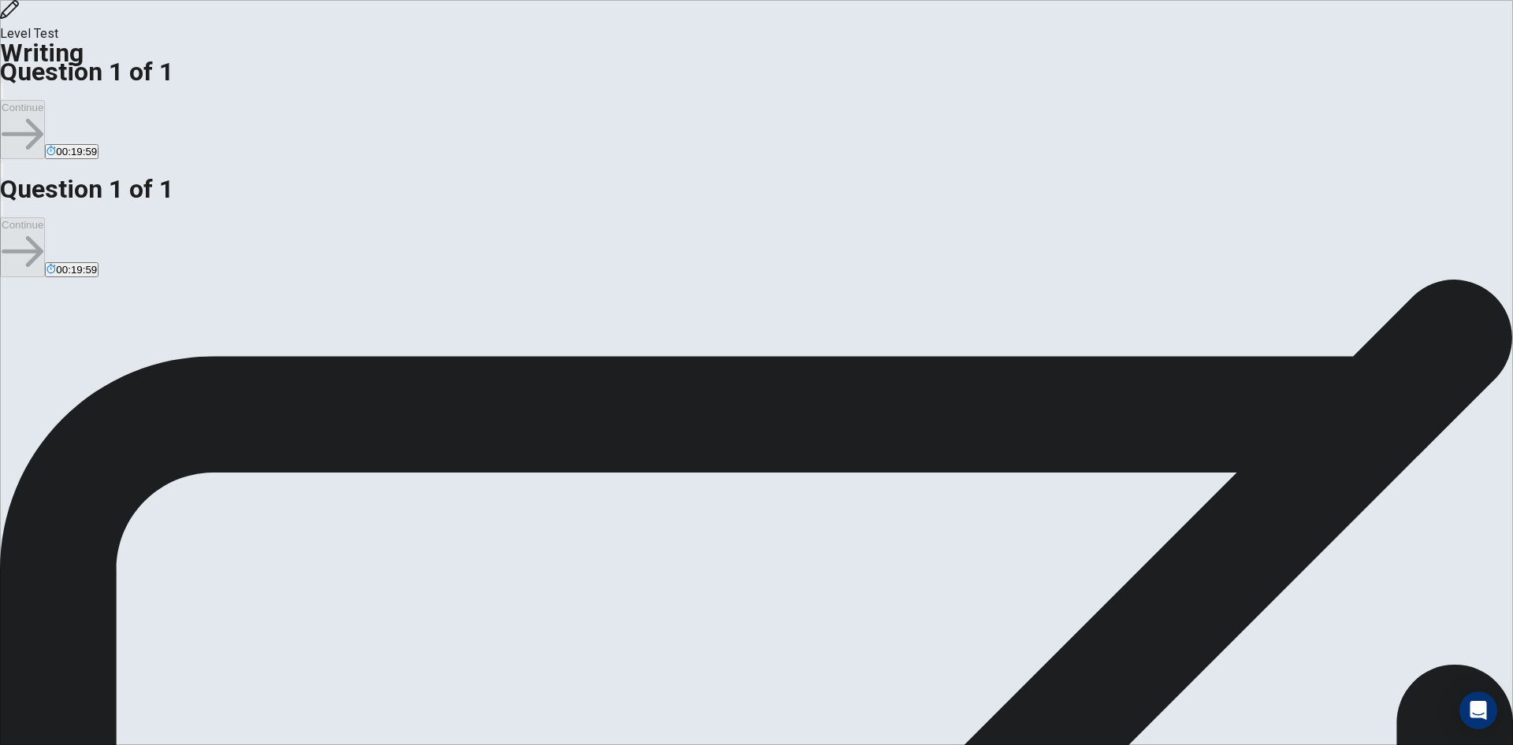
type textarea "*"
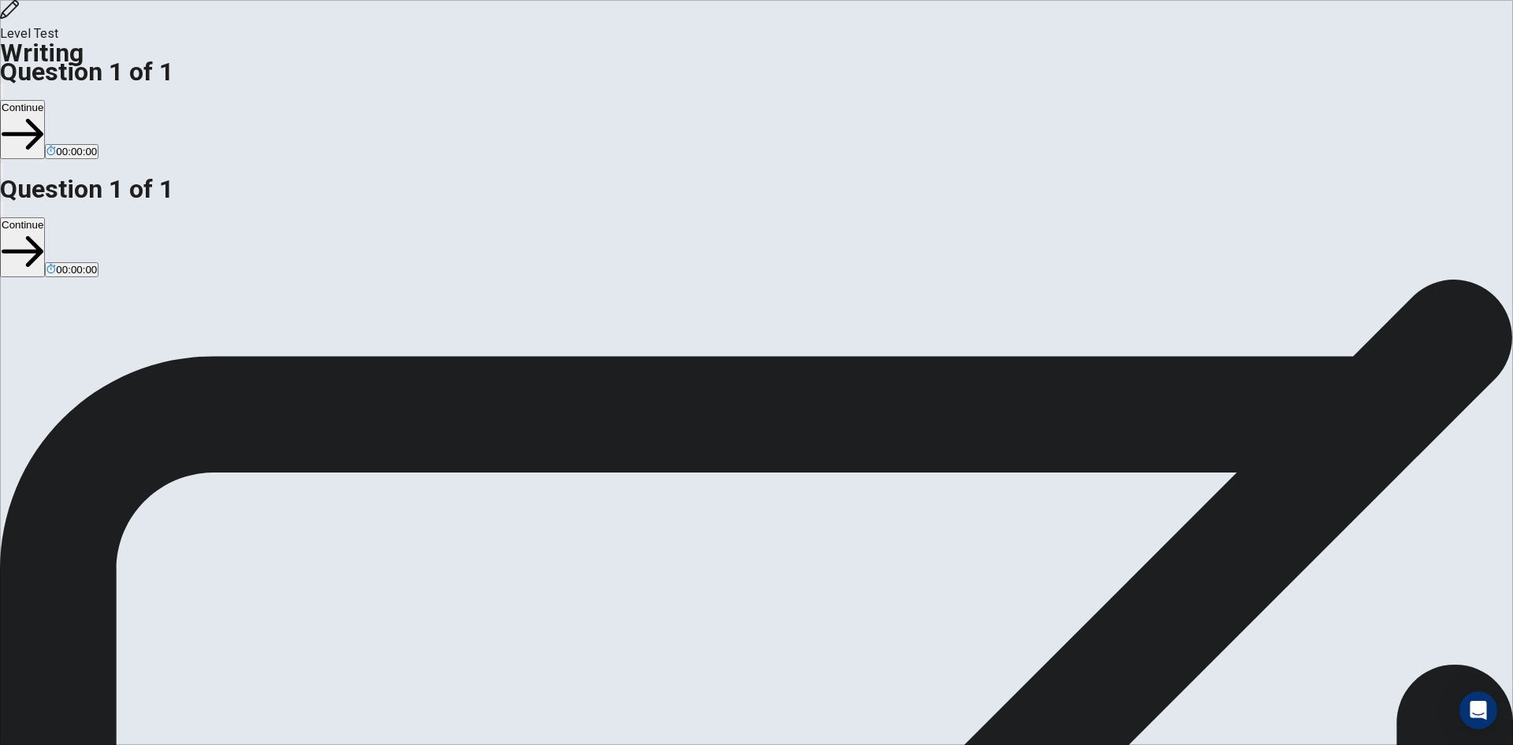
type textarea "**********"
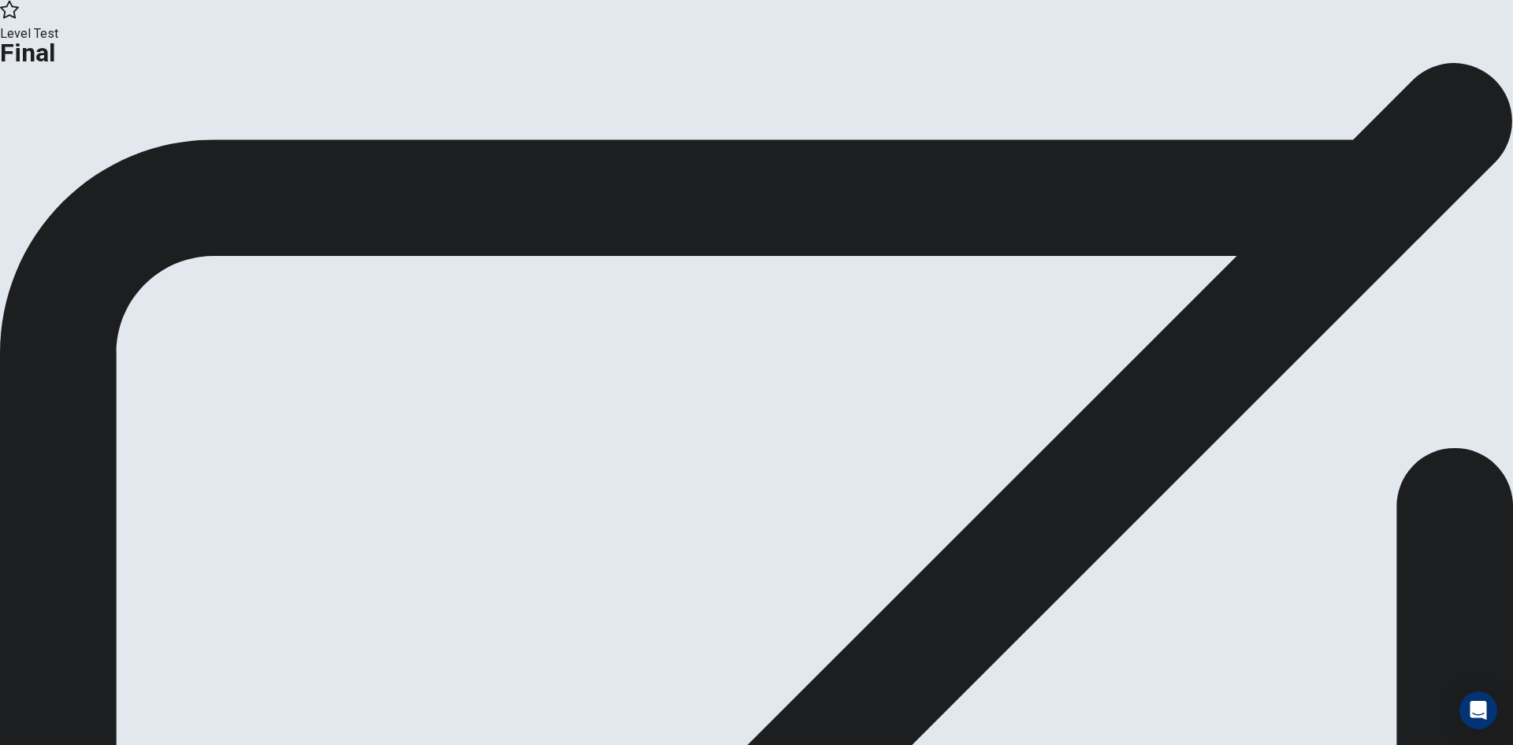
click at [125, 140] on button "Continue" at bounding box center [93, 129] width 64 height 21
